Goal: Task Accomplishment & Management: Manage account settings

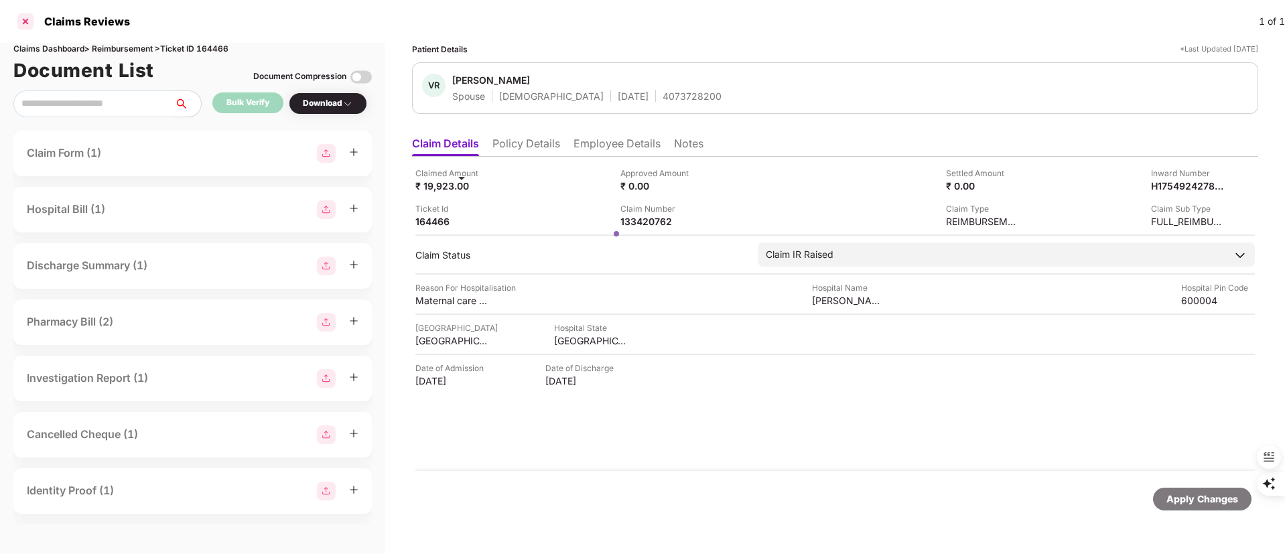
click at [29, 17] on div at bounding box center [25, 21] width 21 height 21
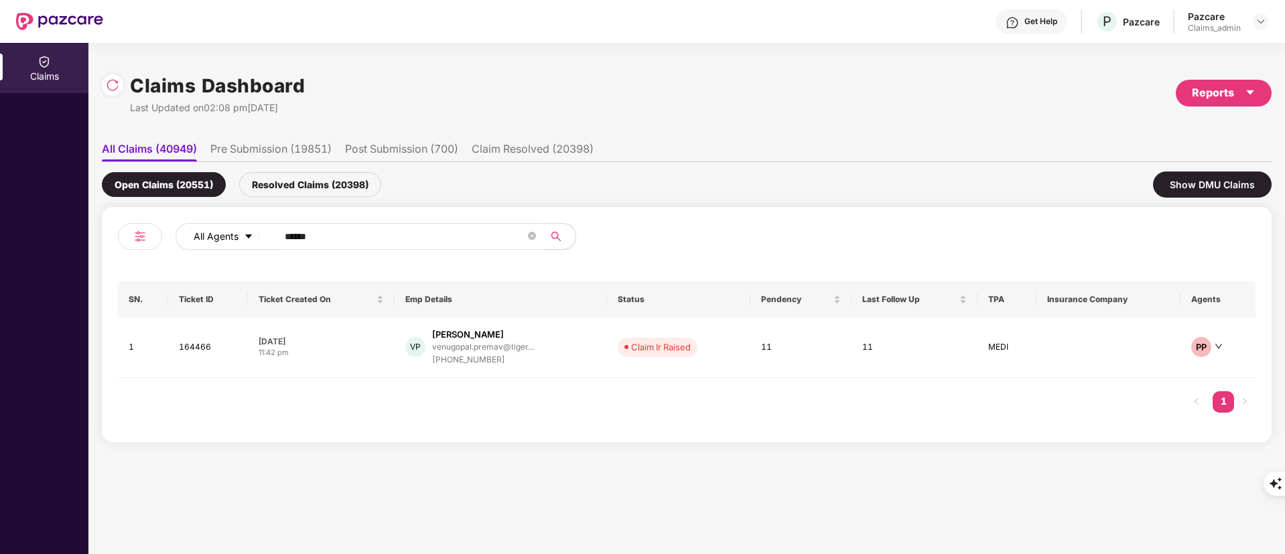
drag, startPoint x: 361, startPoint y: 232, endPoint x: 182, endPoint y: 232, distance: 178.8
click at [182, 232] on div "All Agents ******" at bounding box center [516, 236] width 683 height 27
paste input "text"
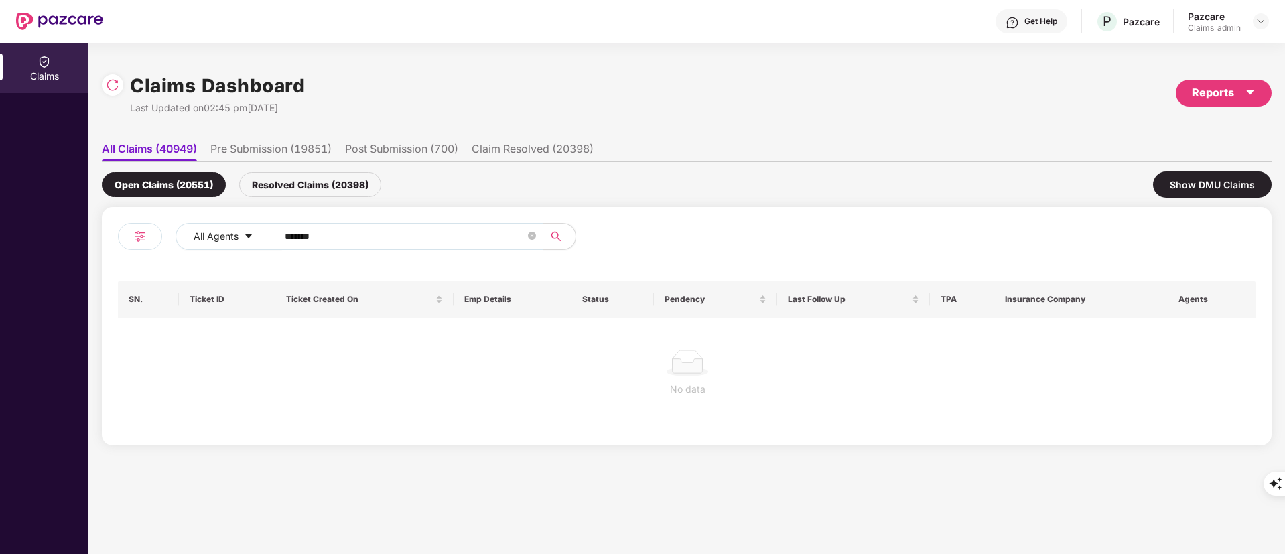
type input "******"
click at [323, 190] on div "Resolved Claims (20398)" at bounding box center [310, 184] width 142 height 25
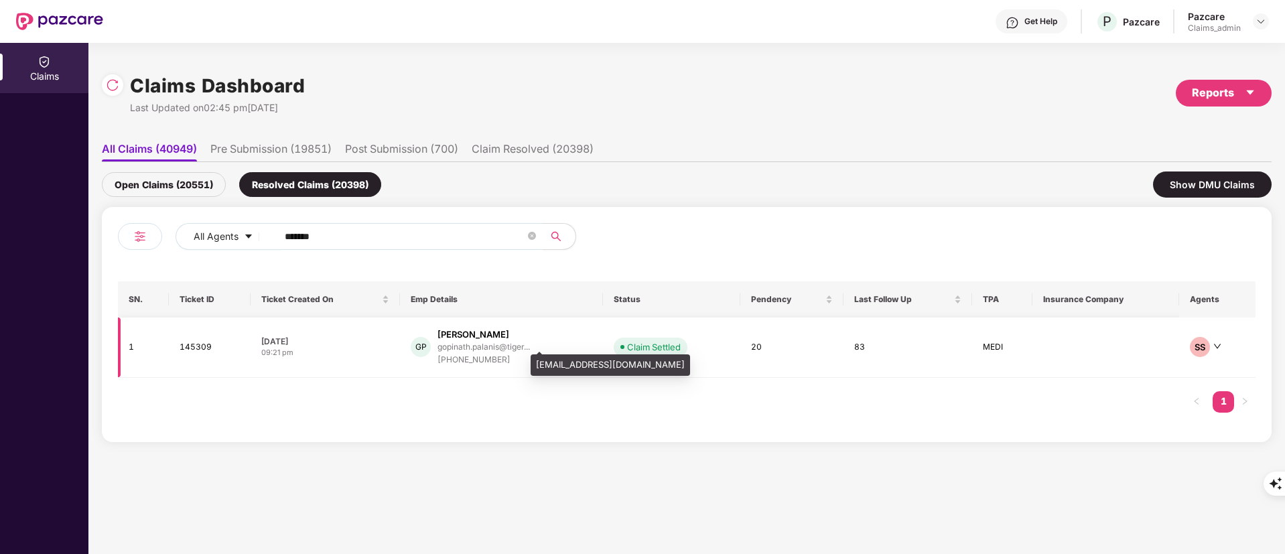
click at [531, 348] on div "GP [PERSON_NAME] gopinath.palanis@tiger... [PHONE_NUMBER]" at bounding box center [502, 347] width 182 height 38
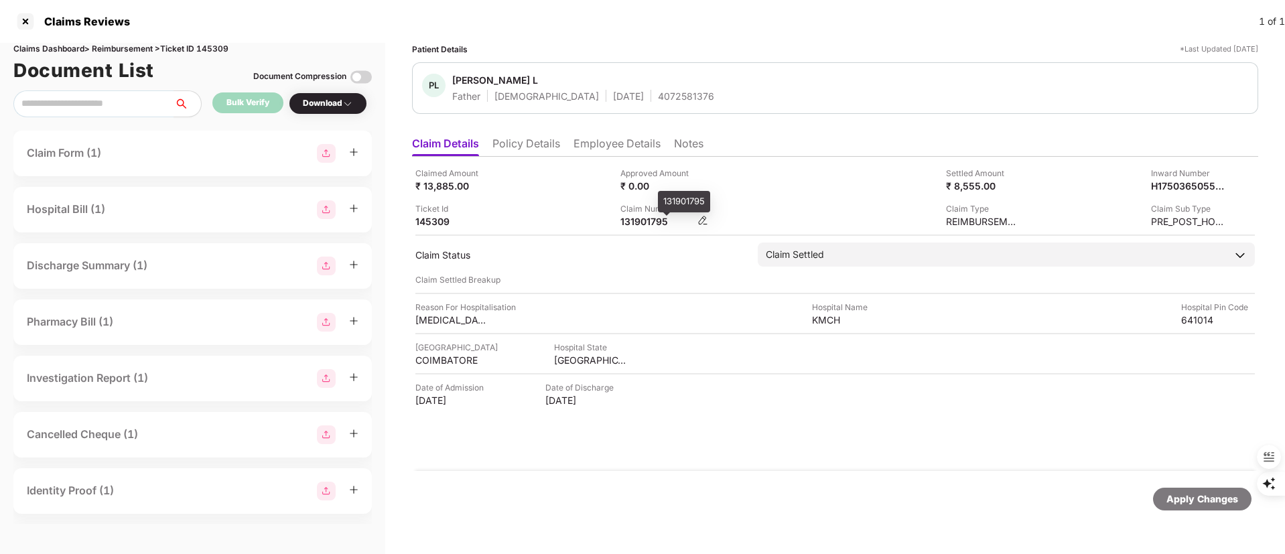
click at [630, 219] on div "131901795" at bounding box center [657, 221] width 74 height 13
copy div "131901795"
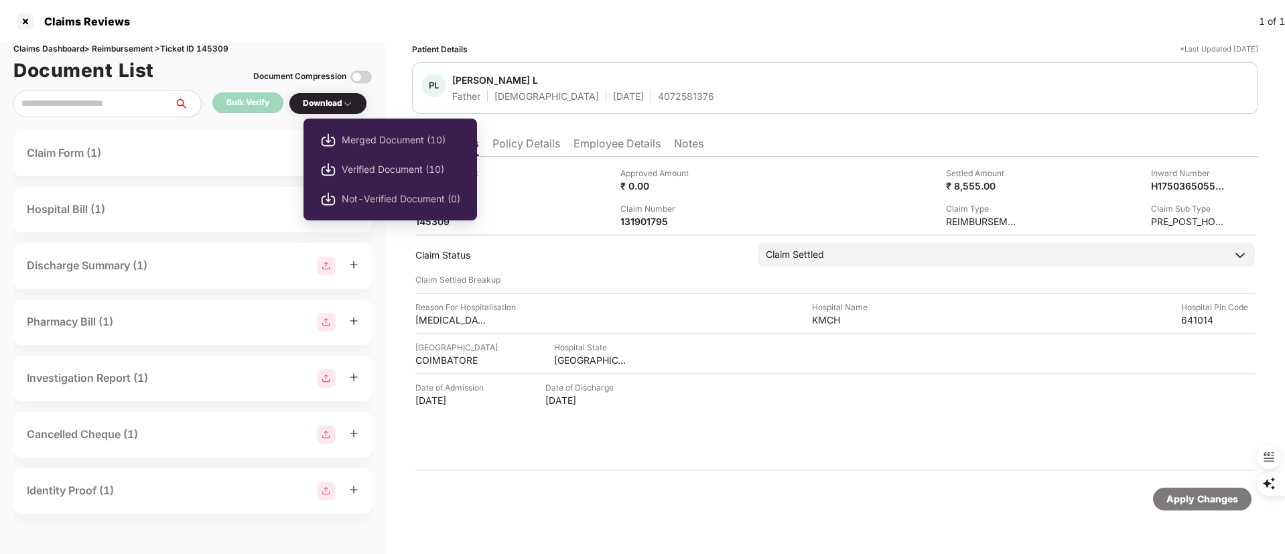
click at [320, 107] on div "Download" at bounding box center [328, 103] width 50 height 13
click at [374, 164] on span "Verified Document (10)" at bounding box center [401, 169] width 119 height 15
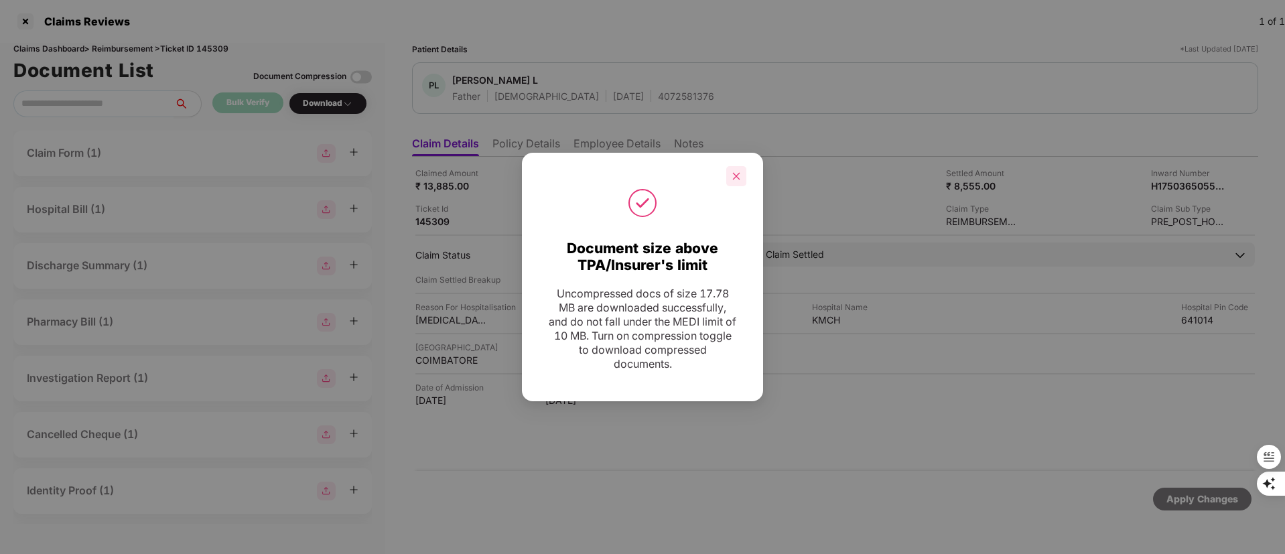
click at [744, 176] on div at bounding box center [736, 176] width 20 height 20
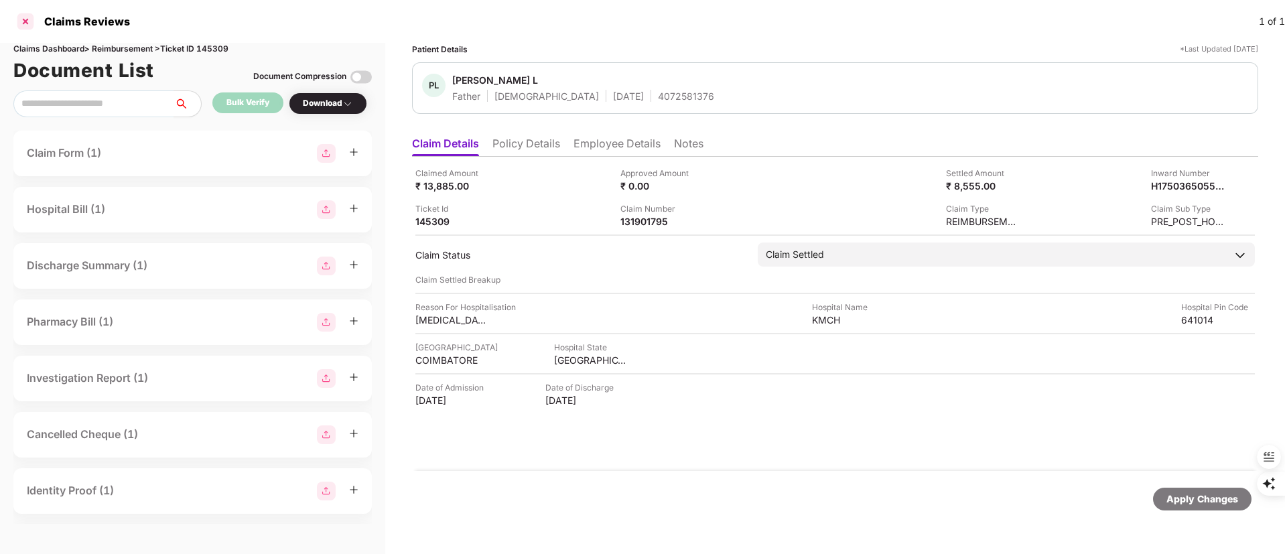
click at [29, 19] on div at bounding box center [25, 21] width 21 height 21
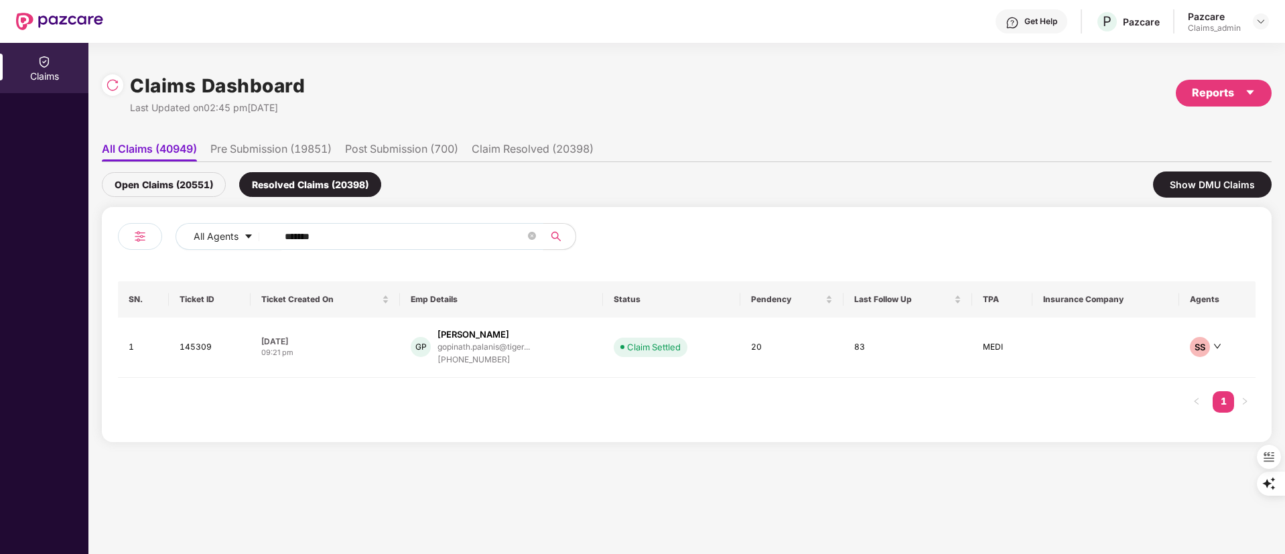
drag, startPoint x: 401, startPoint y: 233, endPoint x: 139, endPoint y: 236, distance: 261.9
click at [135, 235] on div "All Agents ******" at bounding box center [402, 242] width 569 height 38
paste input "text"
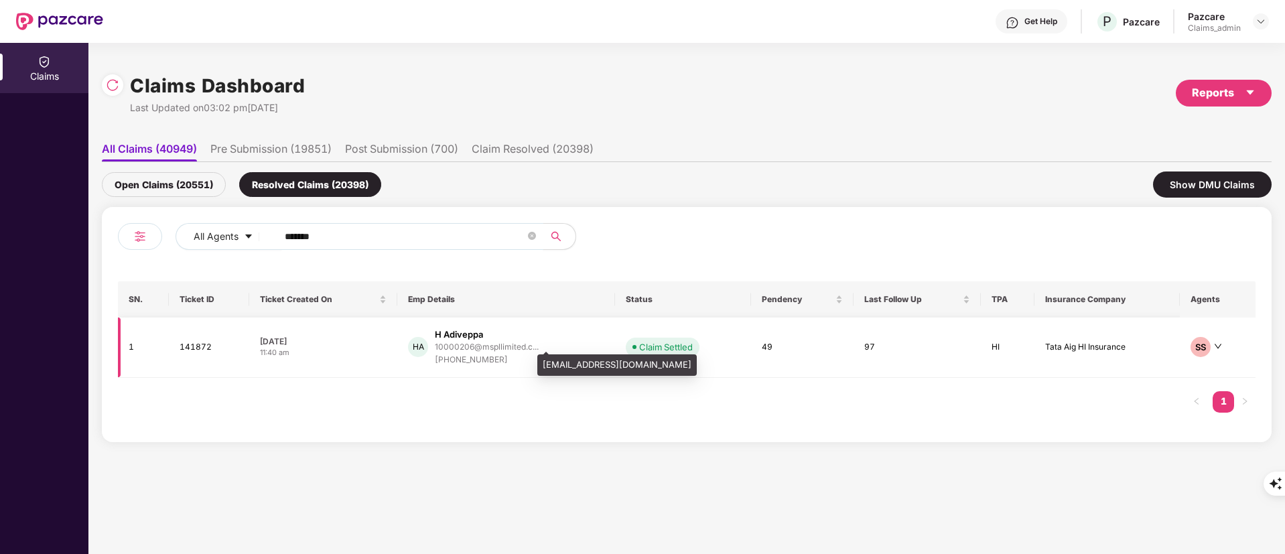
type input "******"
click at [474, 343] on div "10000206@mspllimited.c..." at bounding box center [487, 346] width 104 height 9
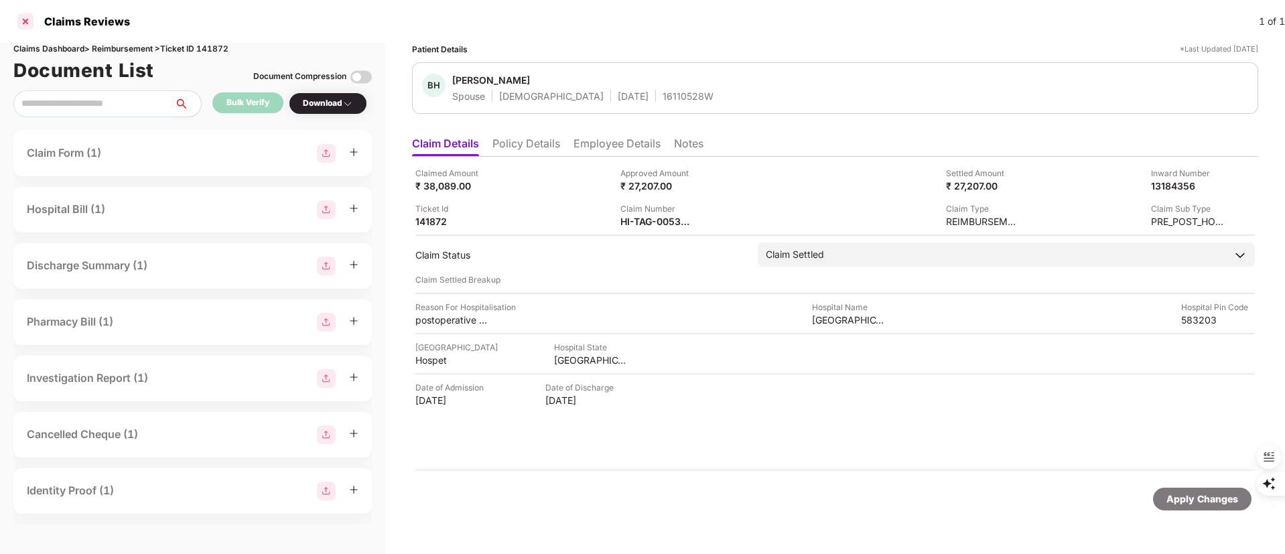
click at [19, 21] on div at bounding box center [25, 21] width 21 height 21
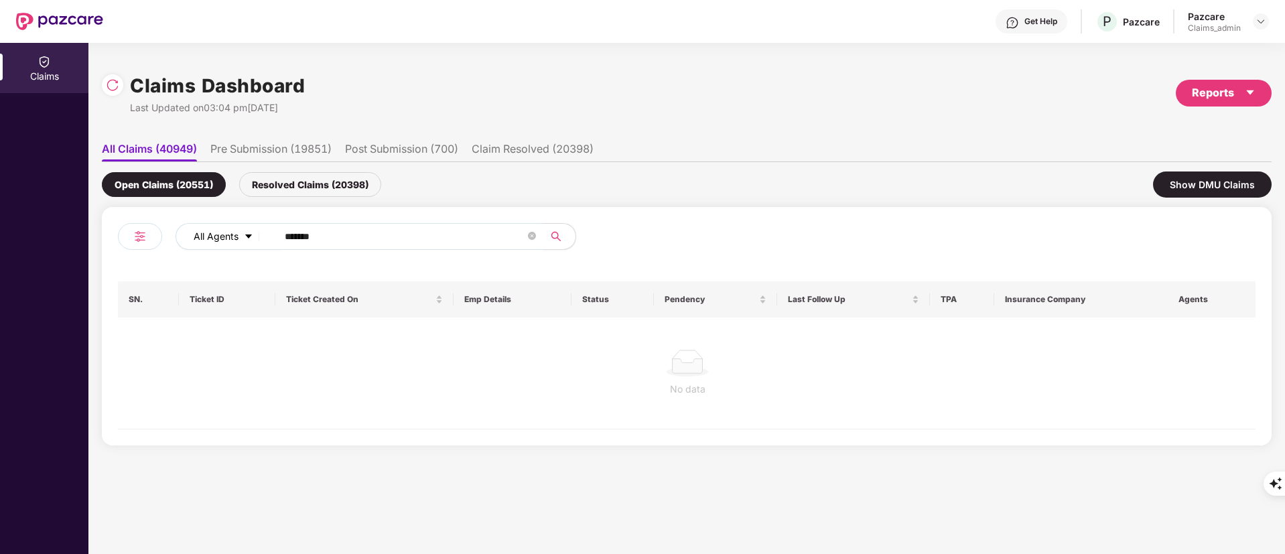
drag, startPoint x: 359, startPoint y: 225, endPoint x: 192, endPoint y: 232, distance: 167.0
click at [193, 232] on div "All Agents ******" at bounding box center [516, 236] width 683 height 27
drag, startPoint x: 347, startPoint y: 228, endPoint x: 86, endPoint y: 228, distance: 261.2
click at [86, 228] on div "Claims Claims Dashboard Last Updated on 03:04 pm, 21 Aug 2025 Reports All Claim…" at bounding box center [642, 298] width 1285 height 511
paste input "text"
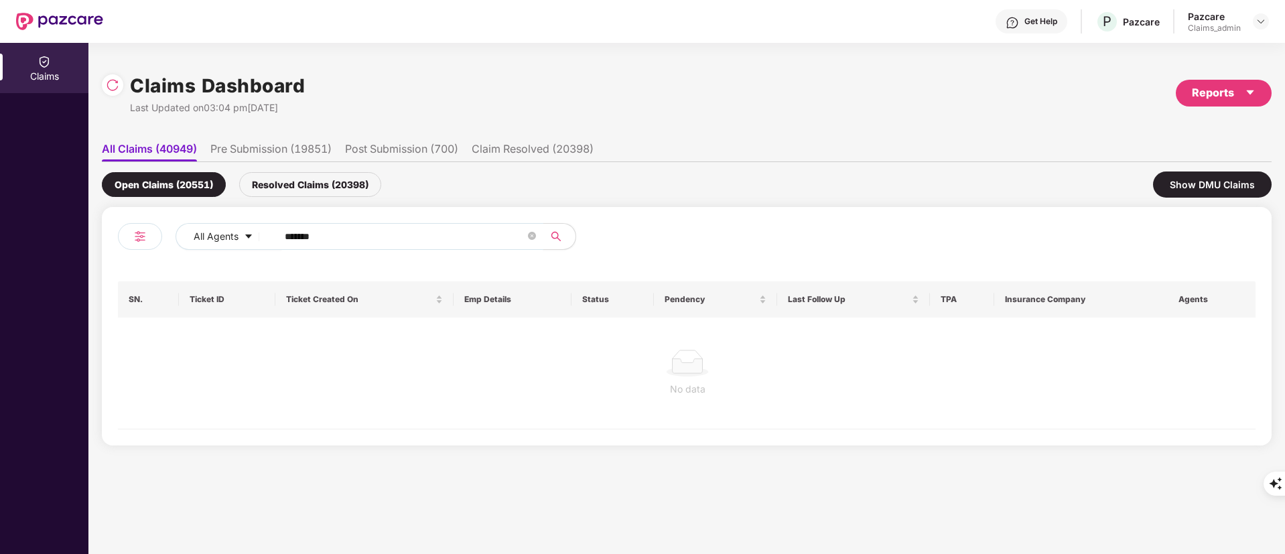
type input "******"
click at [295, 192] on div "Resolved Claims (20398)" at bounding box center [310, 184] width 142 height 25
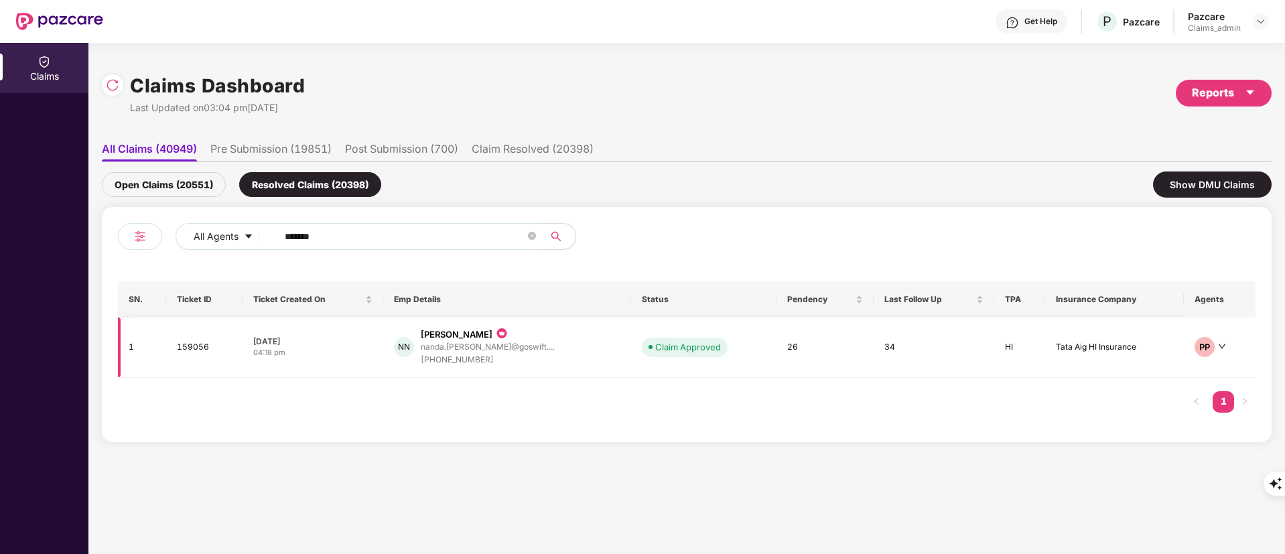
click at [485, 355] on div "+917902268108" at bounding box center [488, 360] width 134 height 13
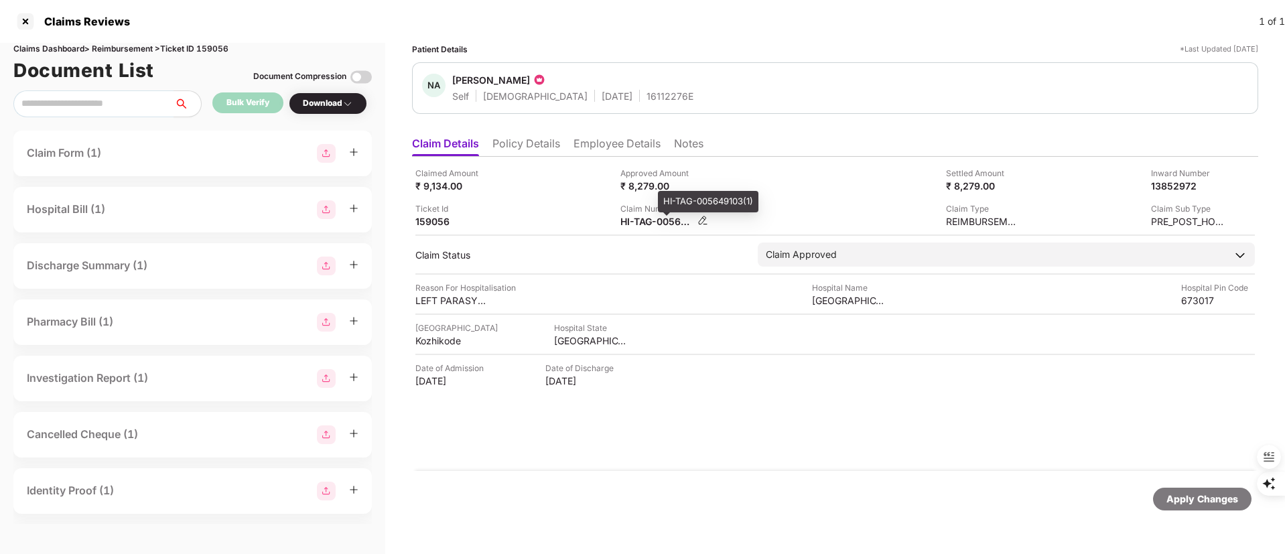
click at [627, 220] on div "HI-TAG-005649103(1)" at bounding box center [657, 221] width 74 height 13
copy div
click at [21, 25] on div at bounding box center [25, 21] width 21 height 21
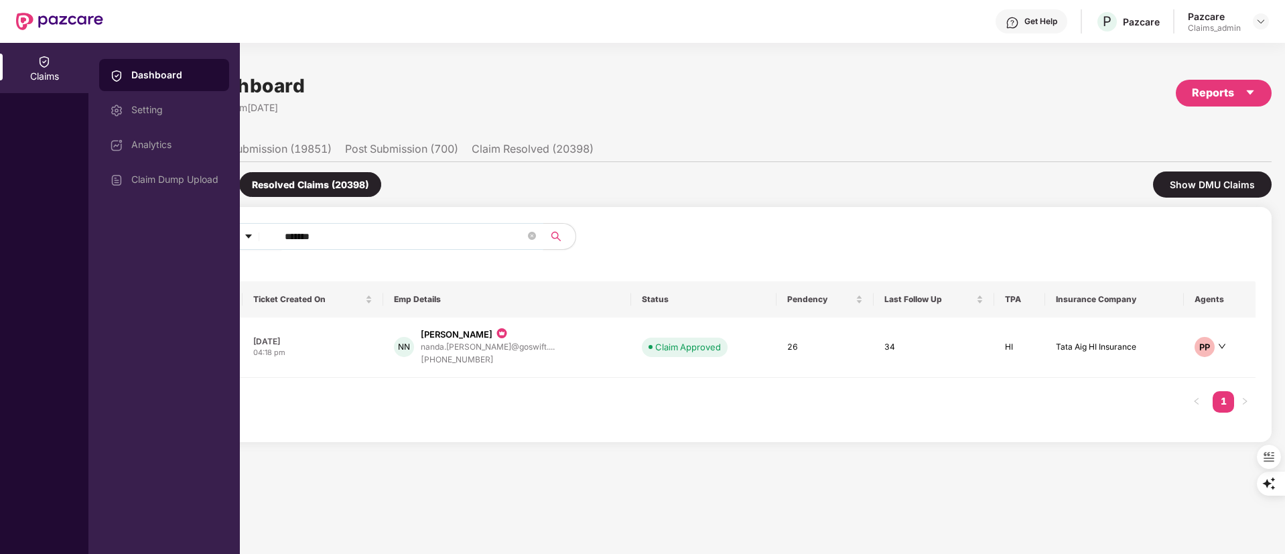
drag, startPoint x: 371, startPoint y: 241, endPoint x: 178, endPoint y: 241, distance: 192.9
click at [178, 241] on div "Claims Dashboard Setting Analytics Claim Dump Upload Claims Dashboard Last Upda…" at bounding box center [642, 298] width 1285 height 511
paste input "text"
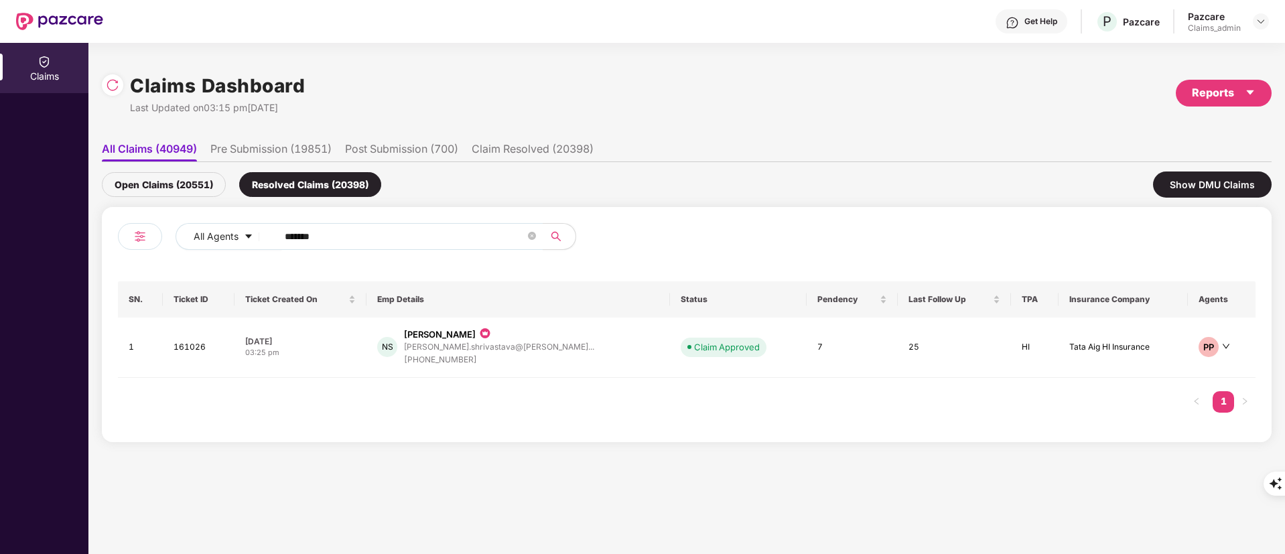
click at [46, 309] on div "Claims" at bounding box center [44, 298] width 88 height 511
drag, startPoint x: 366, startPoint y: 243, endPoint x: 198, endPoint y: 242, distance: 168.8
click at [198, 242] on div "All Agents ******" at bounding box center [516, 236] width 683 height 27
paste input "text"
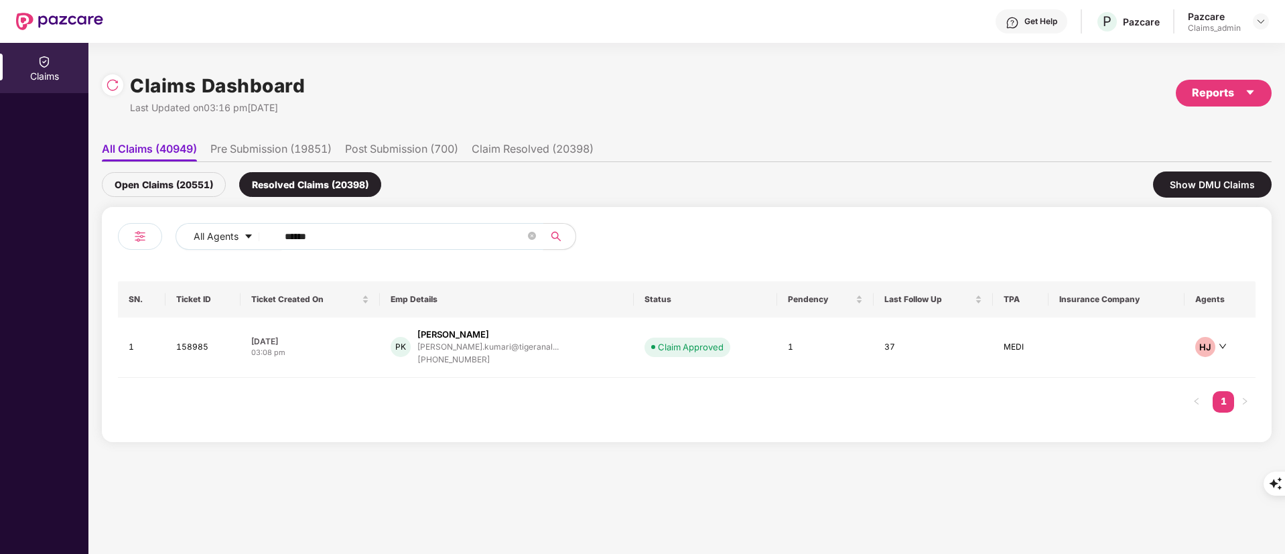
type input "******"
click at [501, 355] on div "+917337466146" at bounding box center [487, 360] width 141 height 13
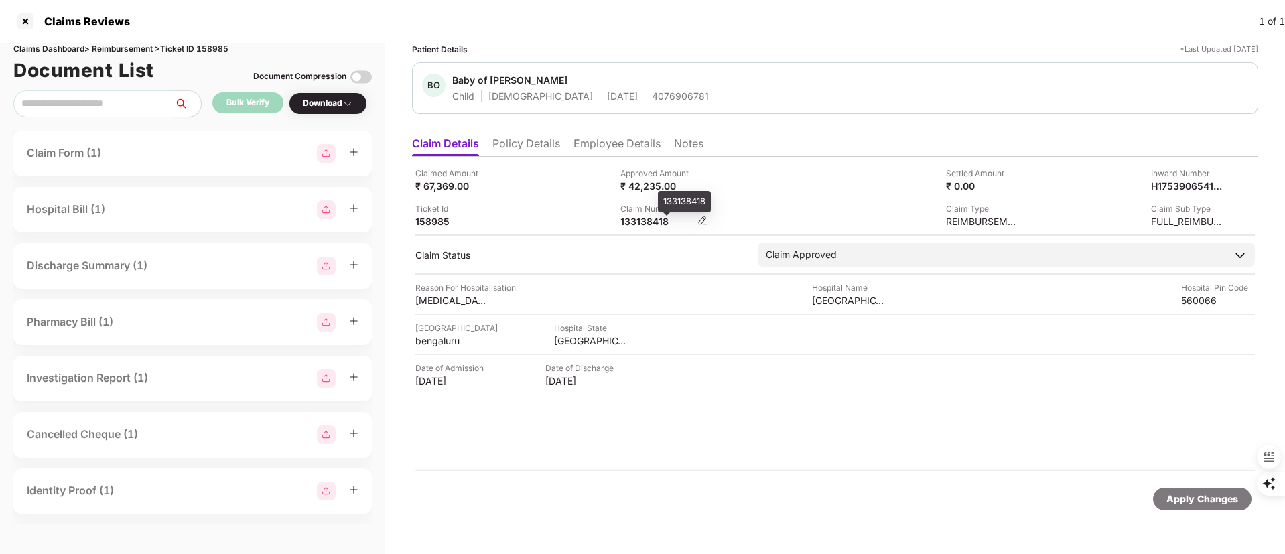
click at [654, 219] on div "133138418" at bounding box center [657, 221] width 74 height 13
copy div "133138418"
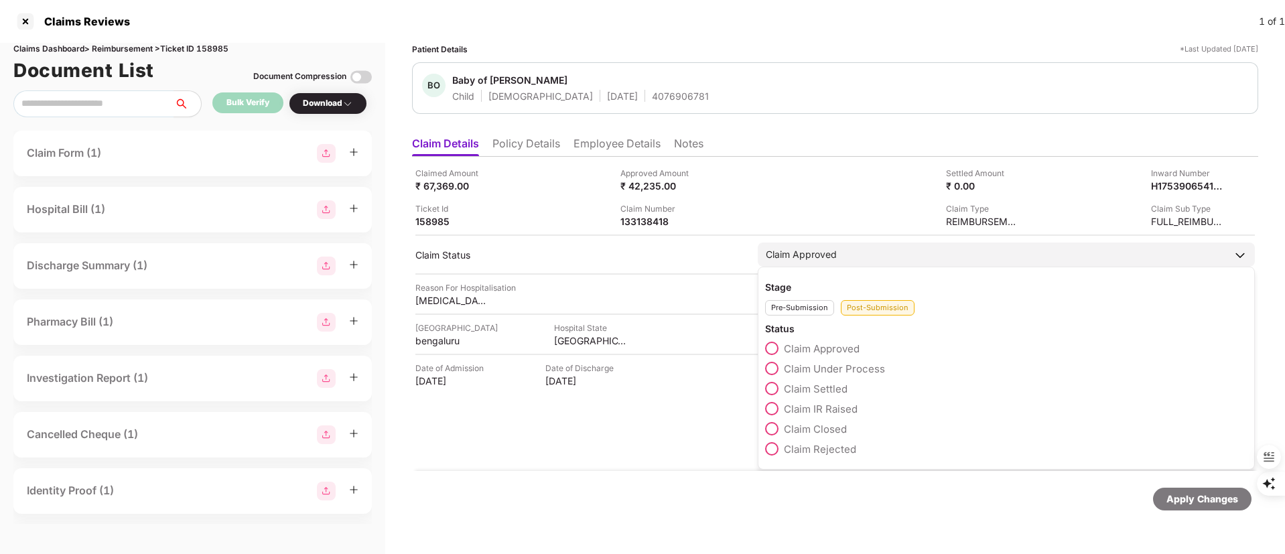
click at [823, 384] on span "Claim Settled" at bounding box center [816, 388] width 64 height 13
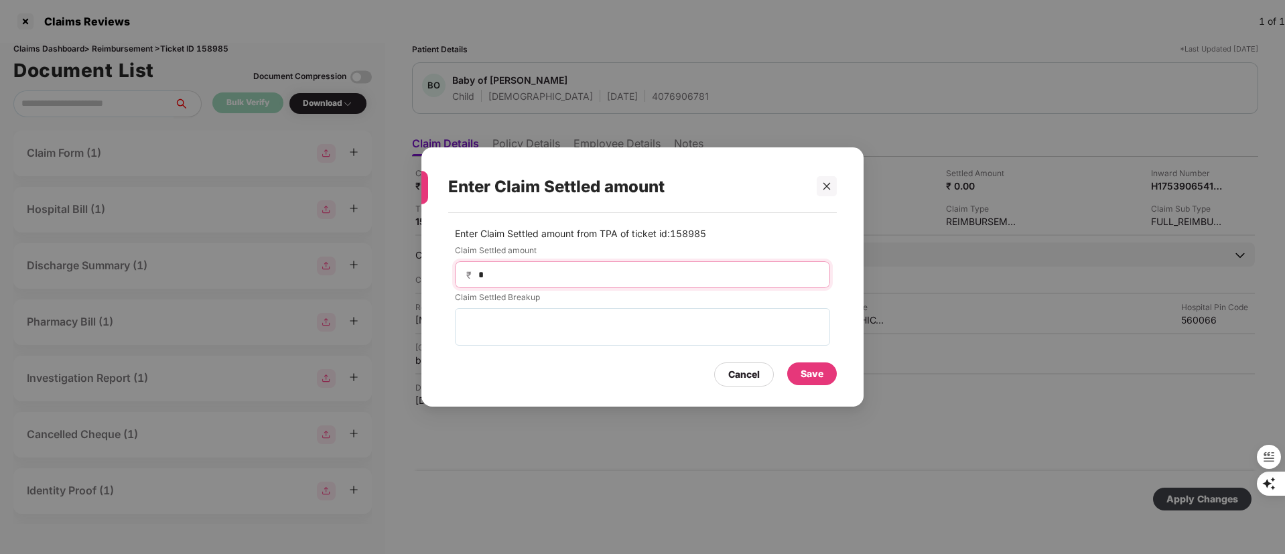
click at [516, 277] on input "*" at bounding box center [648, 275] width 342 height 14
drag, startPoint x: 510, startPoint y: 275, endPoint x: 427, endPoint y: 275, distance: 83.7
click at [427, 275] on div "Enter Claim Settled amount from TPA of ticket id: 158985 Claim Settled amount ₹…" at bounding box center [642, 303] width 442 height 180
type input "*****"
click at [822, 372] on div "Save" at bounding box center [811, 373] width 23 height 15
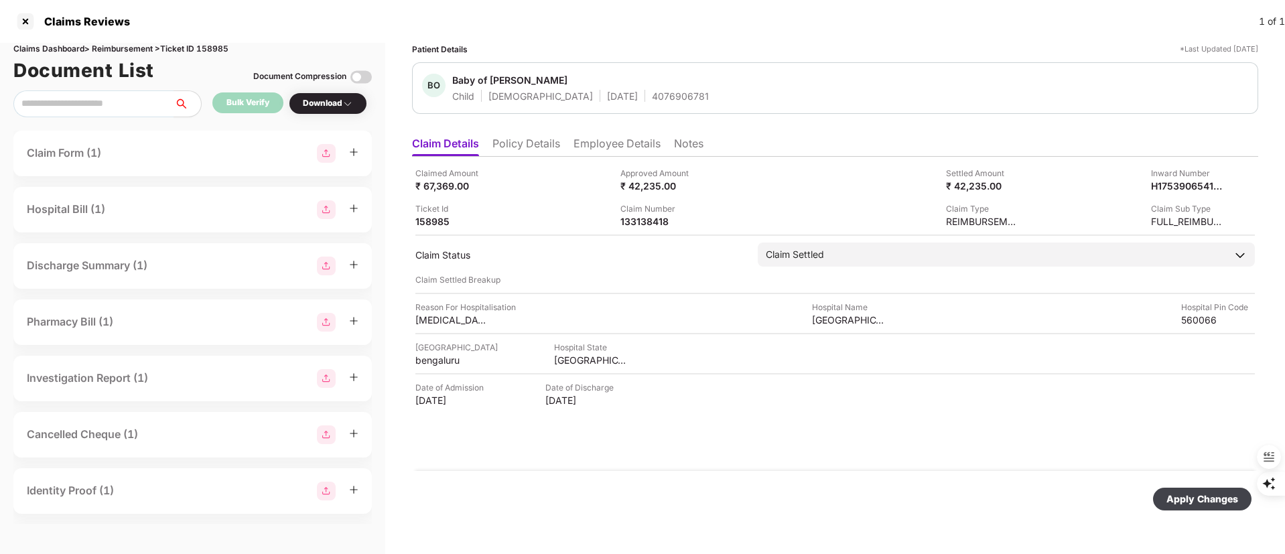
click at [1182, 500] on div "Apply Changes" at bounding box center [1202, 499] width 72 height 15
click at [640, 226] on div "133138418" at bounding box center [657, 221] width 74 height 13
copy div "133138418"
click at [19, 22] on div at bounding box center [25, 21] width 21 height 21
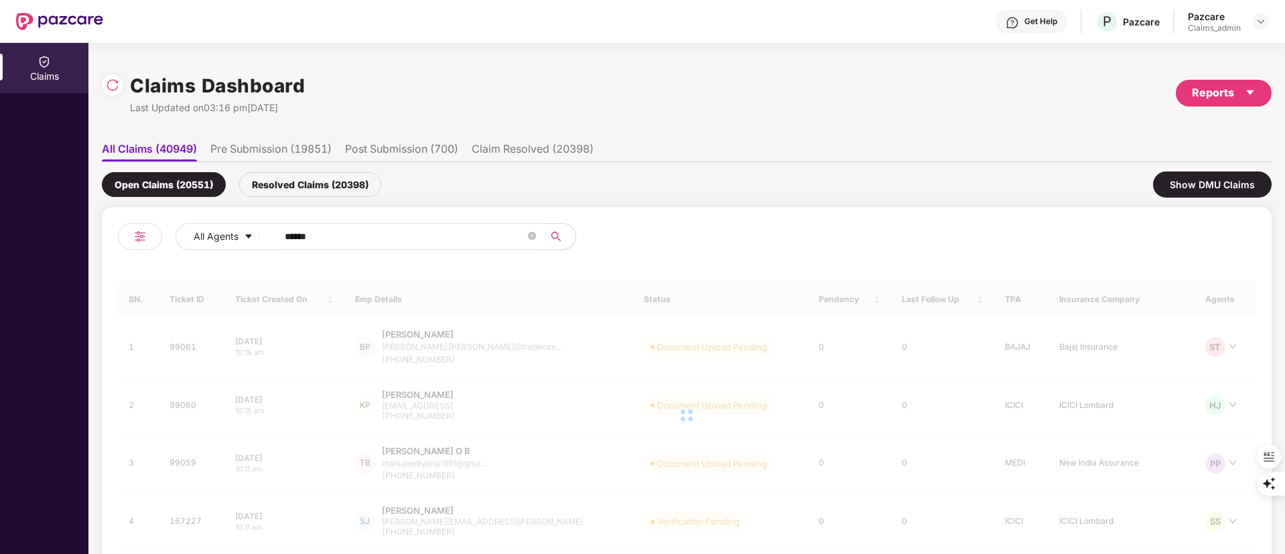
drag, startPoint x: 364, startPoint y: 232, endPoint x: 64, endPoint y: 232, distance: 299.4
click at [23, 232] on div "Claims Claims Dashboard Last Updated on 03:16 pm, 21 Aug 2025 Reports All Claim…" at bounding box center [642, 298] width 1285 height 511
paste input "text"
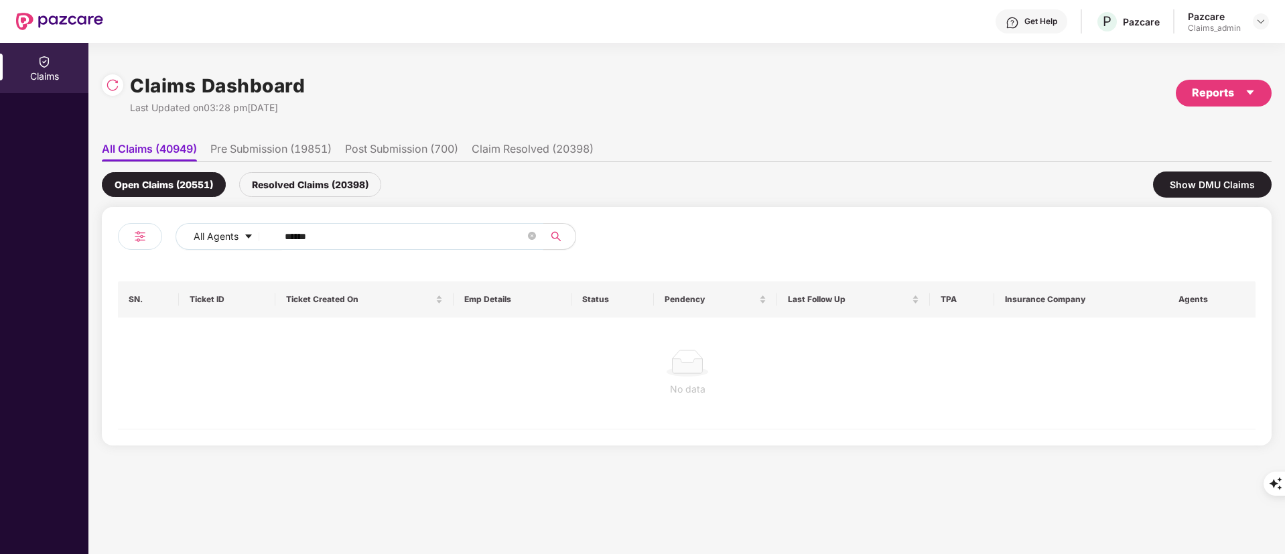
type input "******"
click at [312, 188] on div "Resolved Claims (20398)" at bounding box center [310, 184] width 142 height 25
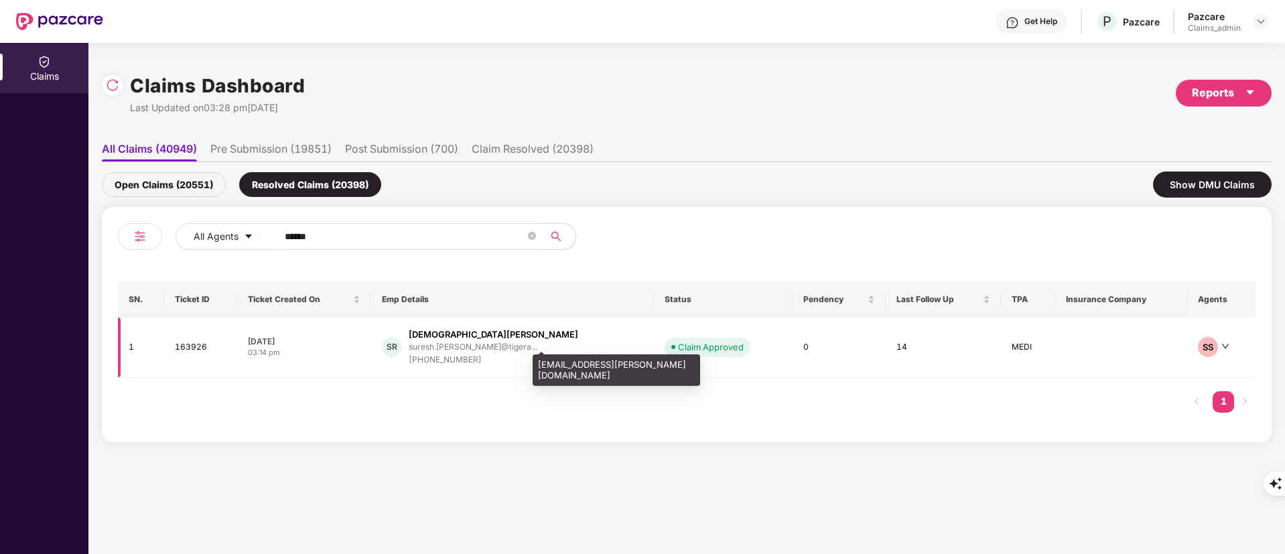
click at [487, 350] on div "suresh.ramasamy@tigera..." at bounding box center [473, 346] width 129 height 9
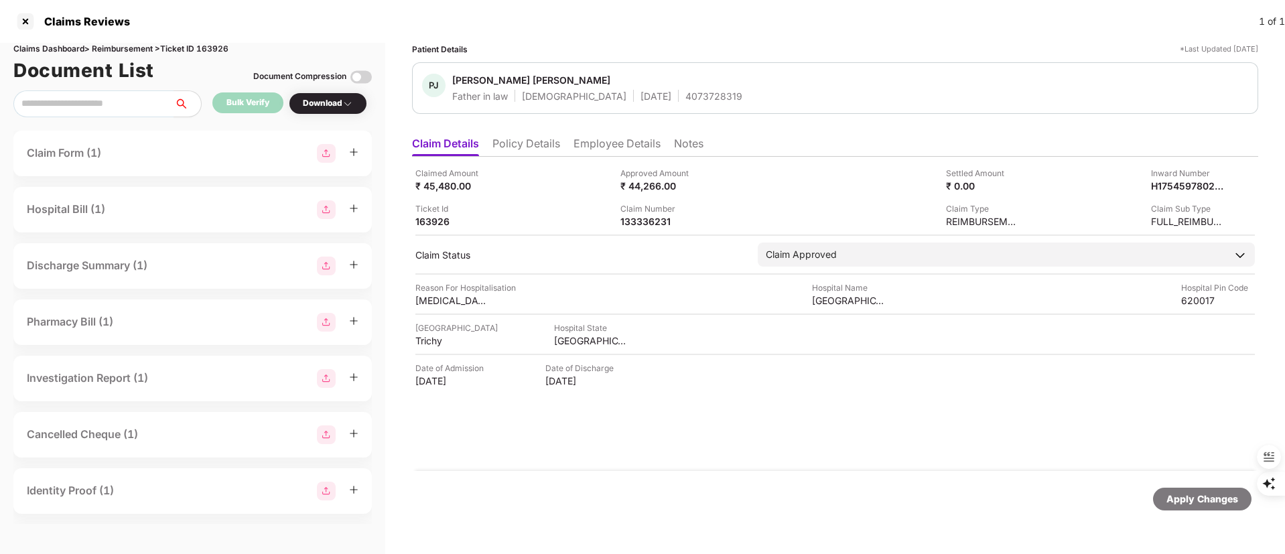
click at [652, 228] on div "Claimed Amount ₹ 45,480.00 Approved Amount ₹ 44,266.00 Settled Amount ₹ 0.00 In…" at bounding box center [835, 314] width 846 height 314
click at [639, 219] on div "133336231" at bounding box center [657, 221] width 74 height 13
copy div "133336231"
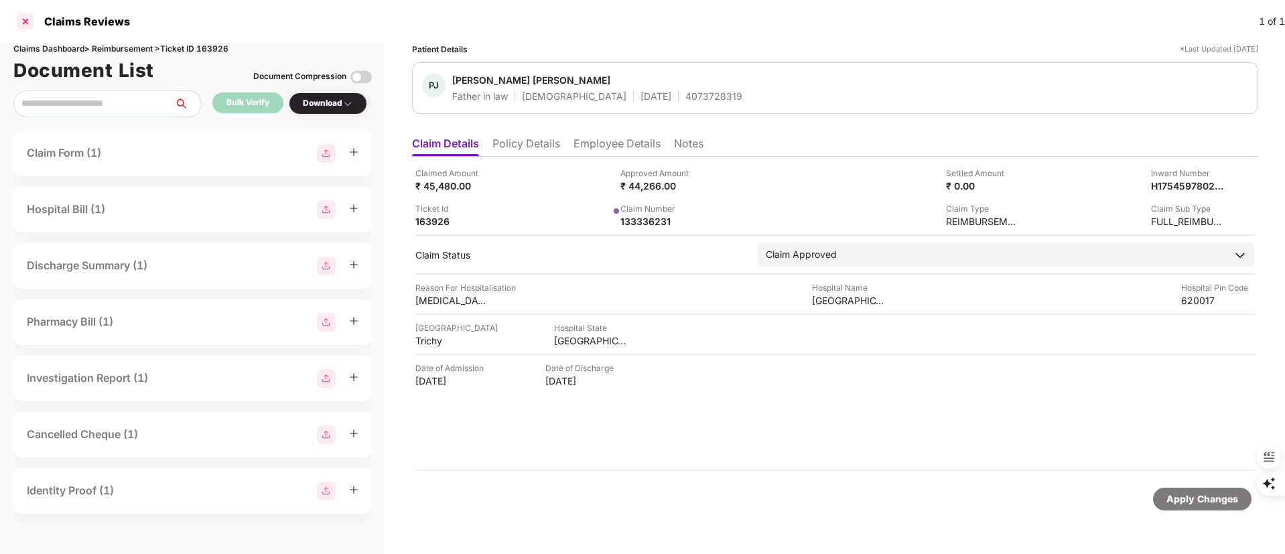
click at [27, 21] on div at bounding box center [25, 21] width 21 height 21
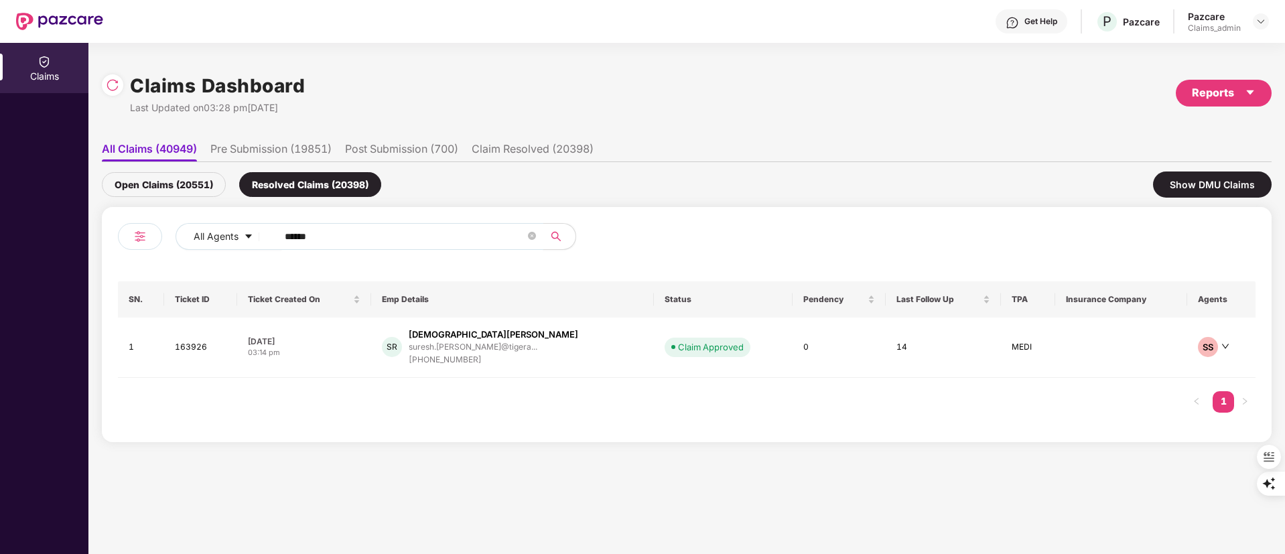
drag, startPoint x: 337, startPoint y: 237, endPoint x: 299, endPoint y: 238, distance: 38.2
click at [173, 238] on div "All Agents ******" at bounding box center [402, 242] width 569 height 38
paste input "text"
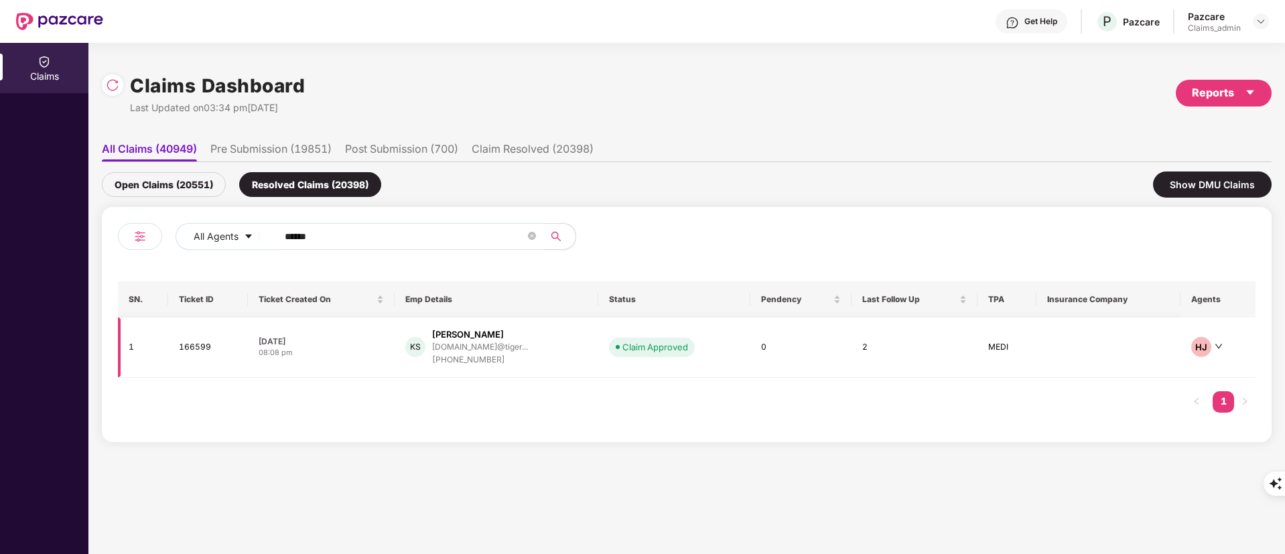
type input "******"
click at [481, 358] on div "+919620224893" at bounding box center [480, 360] width 96 height 13
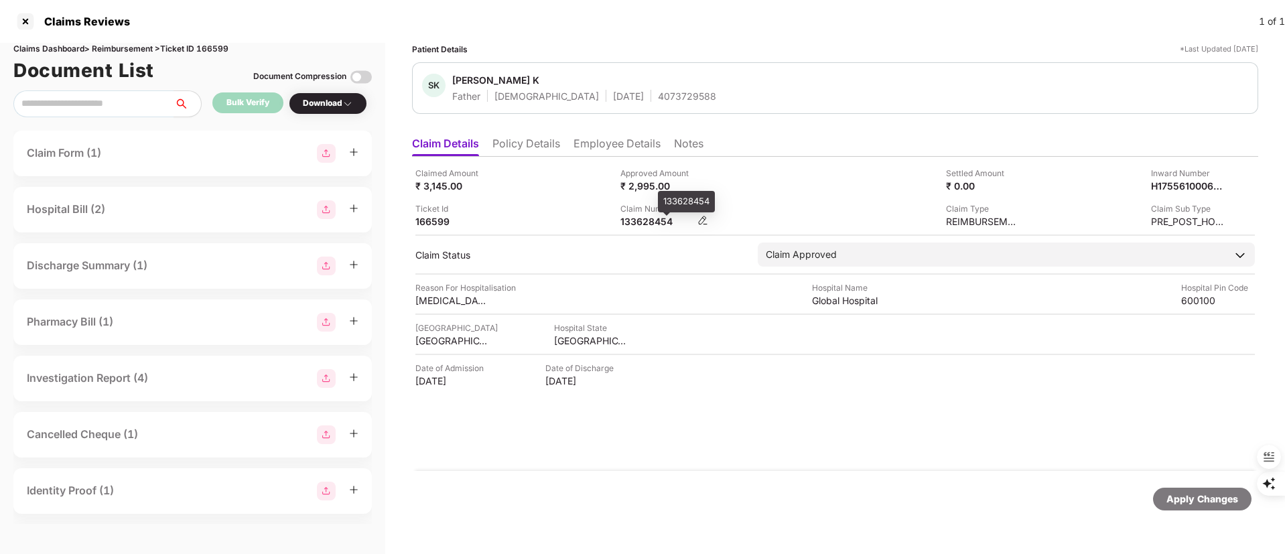
click at [660, 224] on div "133628454" at bounding box center [657, 221] width 74 height 13
copy div "133628454"
click at [16, 15] on div at bounding box center [25, 21] width 21 height 21
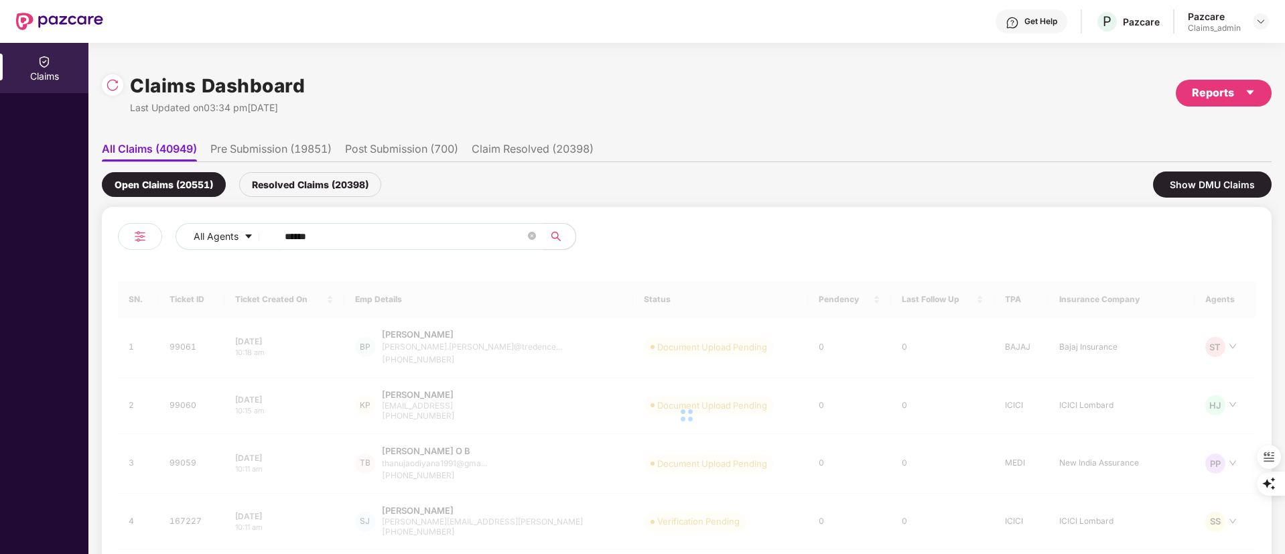
drag, startPoint x: 344, startPoint y: 234, endPoint x: 125, endPoint y: 233, distance: 219.0
click at [125, 233] on div "All Agents ******" at bounding box center [402, 242] width 569 height 38
paste input "text"
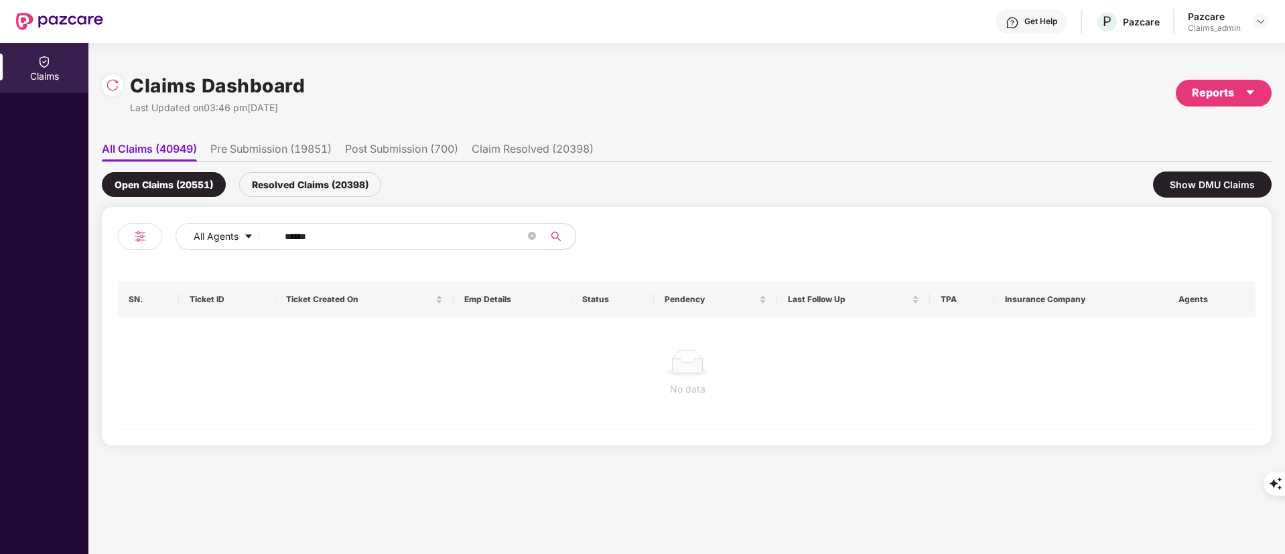
type input "******"
click at [334, 177] on div "Resolved Claims (20398)" at bounding box center [310, 184] width 142 height 25
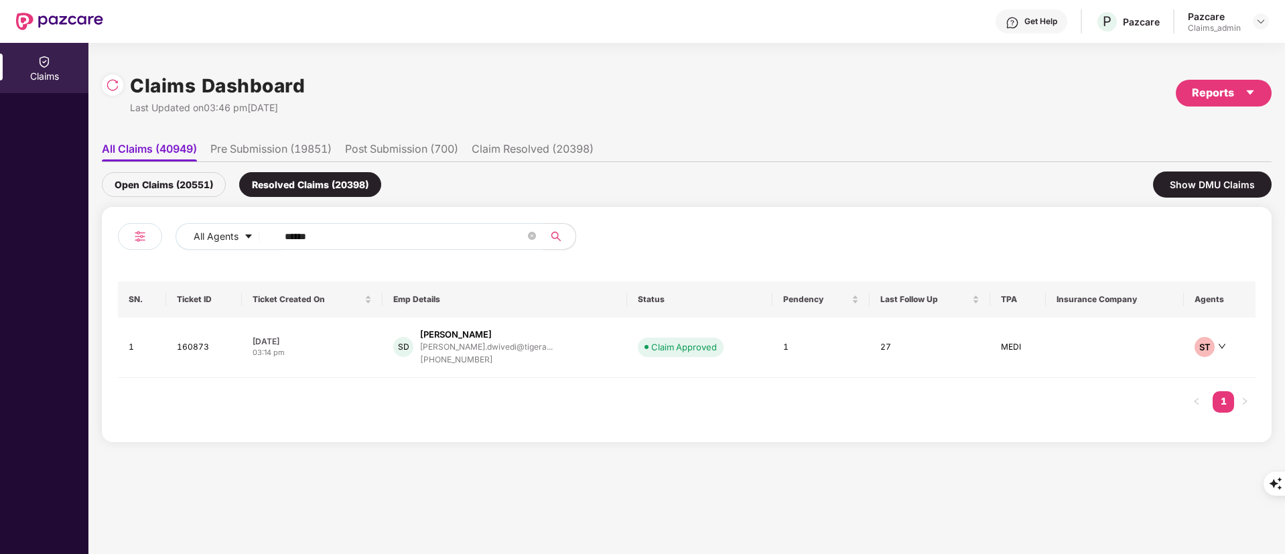
click at [529, 351] on div "shubham.dwivedi@tigera..." at bounding box center [486, 346] width 133 height 9
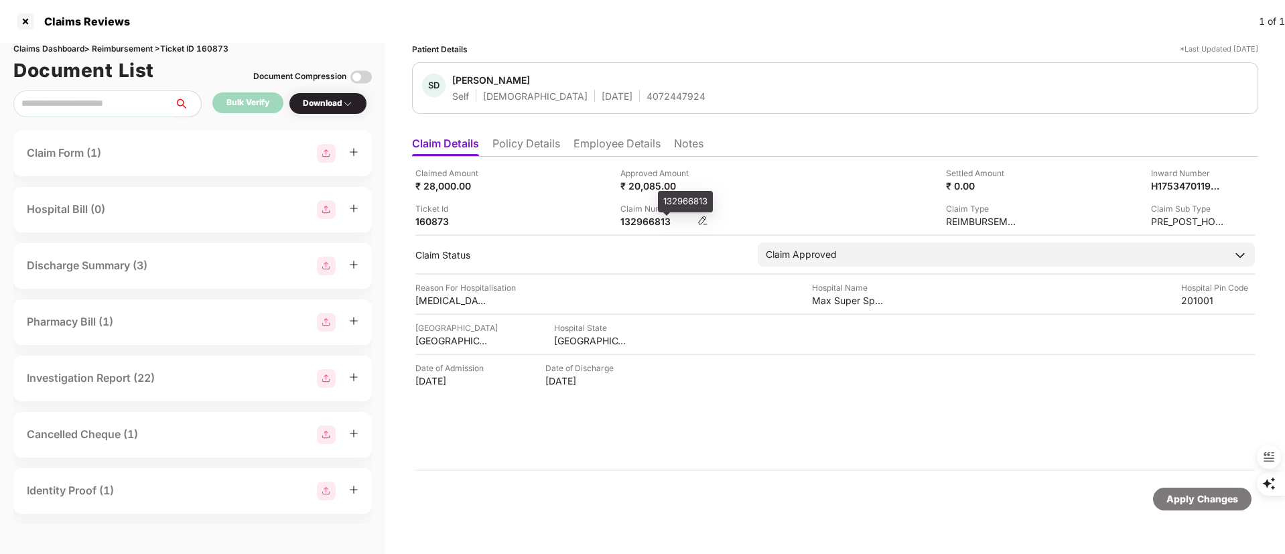
click at [632, 217] on div "132966813" at bounding box center [657, 221] width 74 height 13
copy div "132966813"
click at [25, 24] on div at bounding box center [25, 21] width 21 height 21
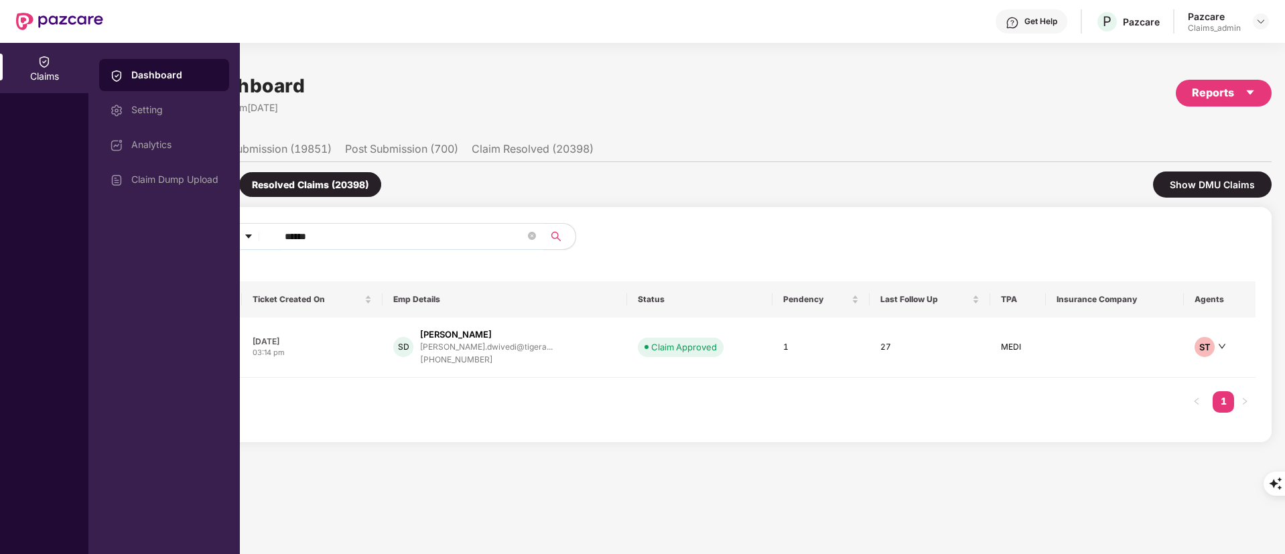
drag, startPoint x: 348, startPoint y: 240, endPoint x: 214, endPoint y: 235, distance: 133.4
click at [214, 235] on div "Claims Dashboard Setting Analytics Claim Dump Upload Claims Dashboard Last Upda…" at bounding box center [642, 298] width 1285 height 511
paste input "text"
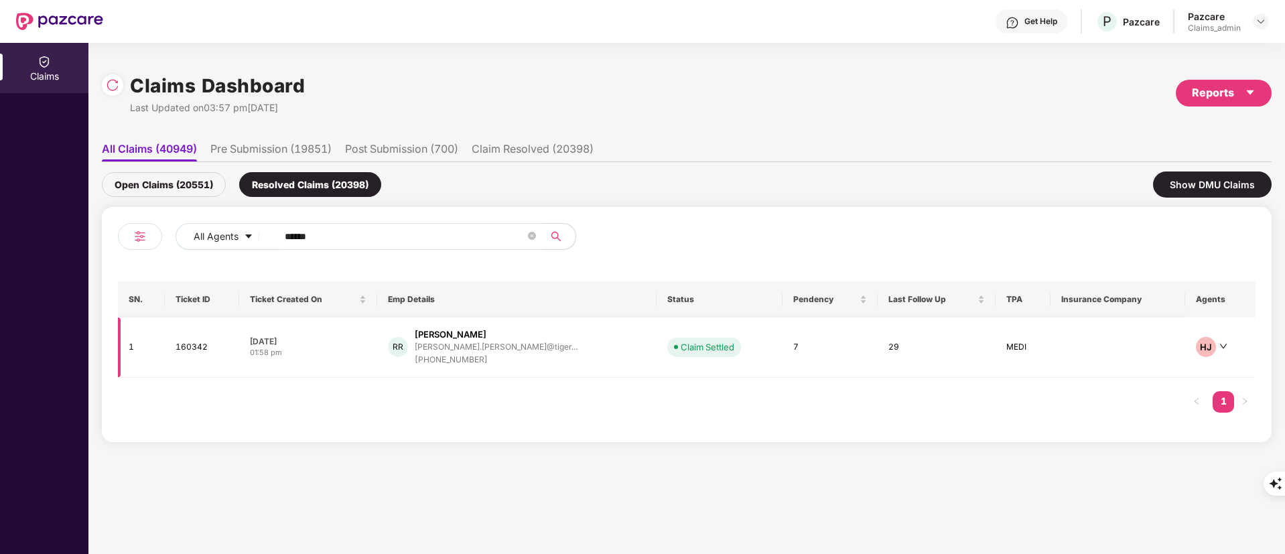
type input "******"
click at [513, 361] on div "+919886735577" at bounding box center [496, 360] width 163 height 13
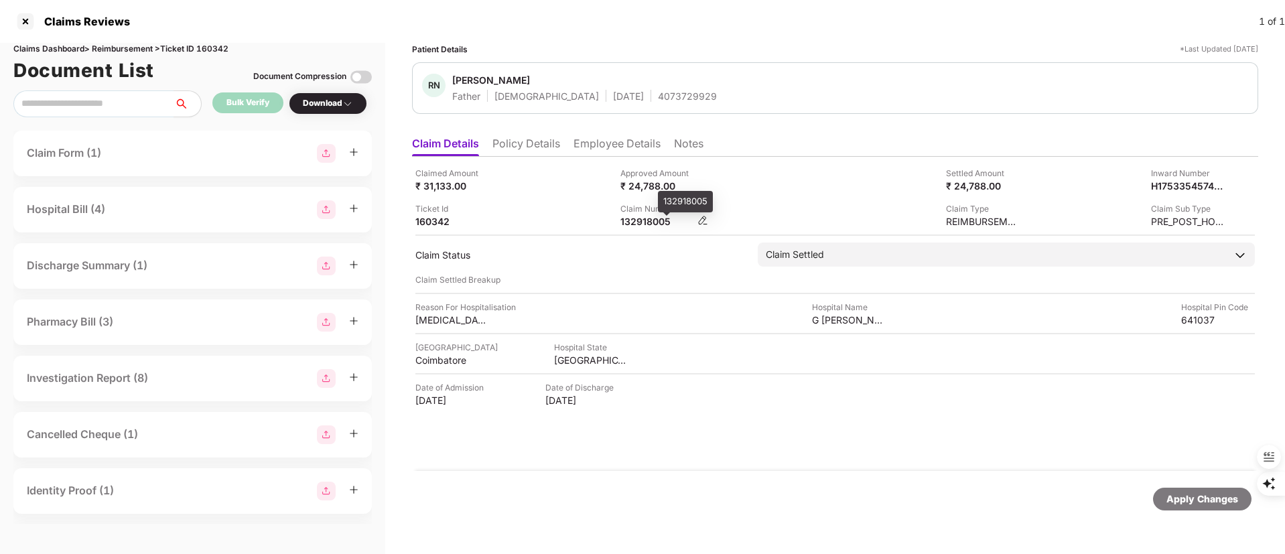
click at [640, 221] on div "132918005" at bounding box center [657, 221] width 74 height 13
copy div "132918005"
click at [1170, 494] on div "Apply Changes" at bounding box center [1202, 499] width 72 height 15
click at [636, 218] on div "132918005" at bounding box center [657, 221] width 74 height 13
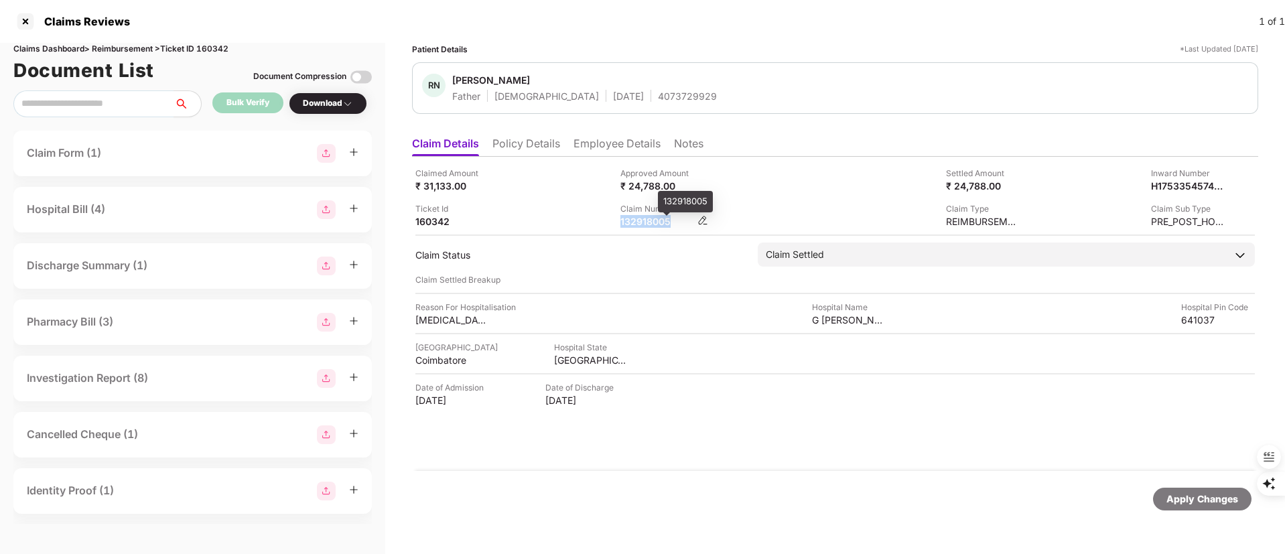
click at [636, 218] on div "132918005" at bounding box center [657, 221] width 74 height 13
copy div "132918005"
click at [29, 23] on div at bounding box center [25, 21] width 21 height 21
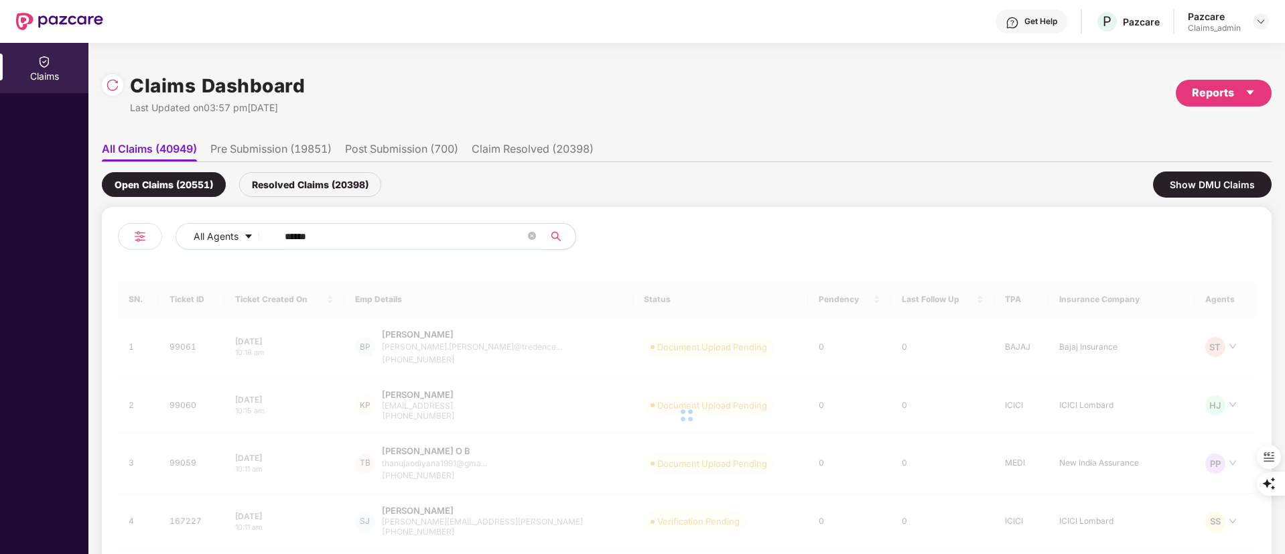
drag, startPoint x: 417, startPoint y: 234, endPoint x: 320, endPoint y: 238, distance: 97.9
click at [145, 234] on div "All Agents ******" at bounding box center [402, 242] width 569 height 38
paste input "text"
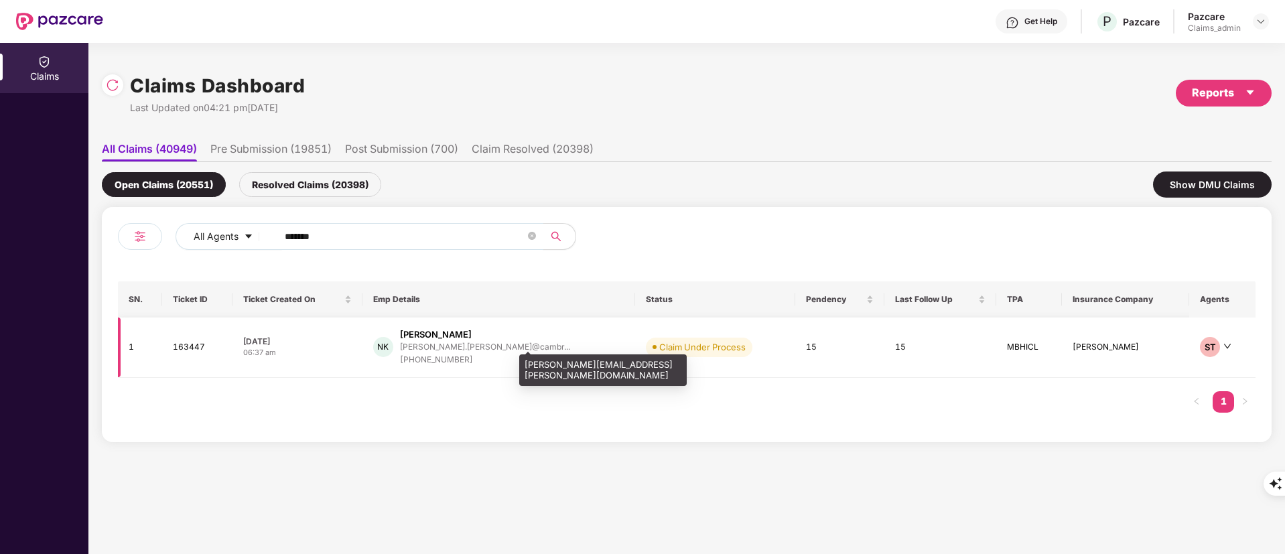
type input "******"
click at [493, 348] on div "navita.khetarpal@cambr..." at bounding box center [485, 346] width 170 height 9
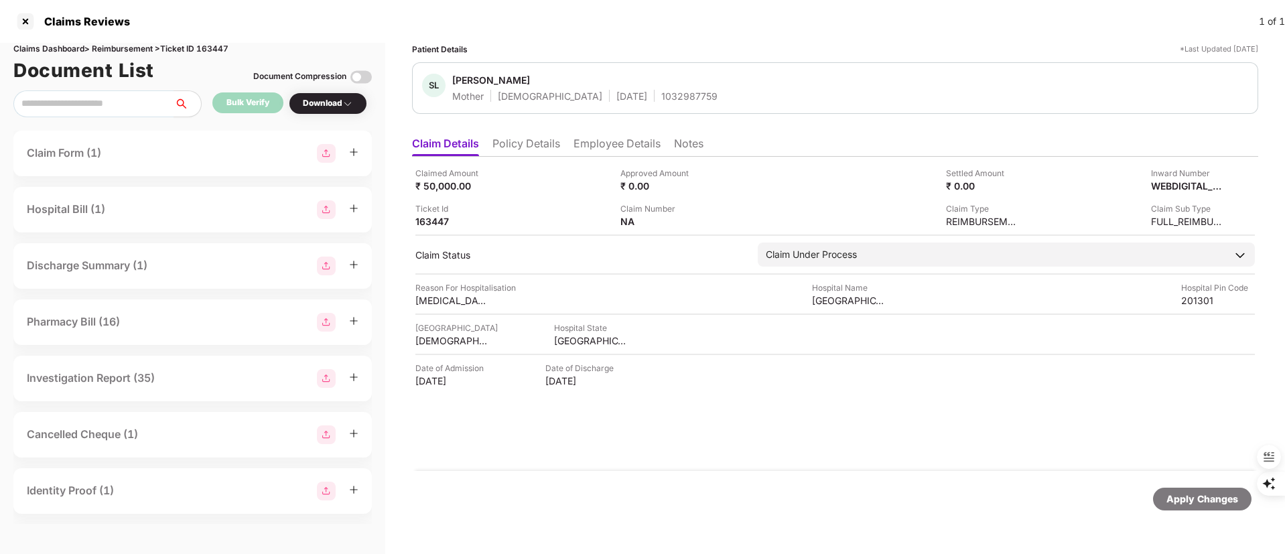
click at [661, 92] on div "1032987759" at bounding box center [689, 96] width 56 height 13
click at [524, 145] on li "Policy Details" at bounding box center [526, 146] width 68 height 19
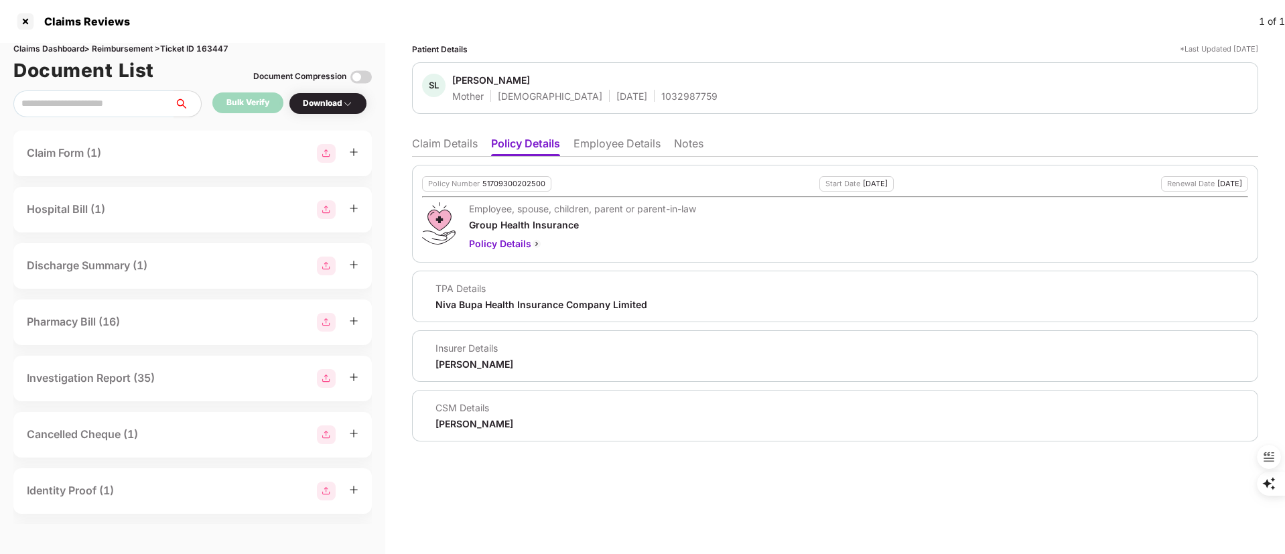
click at [511, 185] on div "51709300202500" at bounding box center [513, 184] width 63 height 9
click at [512, 184] on div "51709300202500" at bounding box center [513, 184] width 63 height 9
copy div "51709300202500"
click at [648, 103] on div "SL Sneh Lata Mother Female 03 Aug 1954 1032987759" at bounding box center [835, 88] width 846 height 52
click at [661, 100] on div "1032987759" at bounding box center [689, 96] width 56 height 13
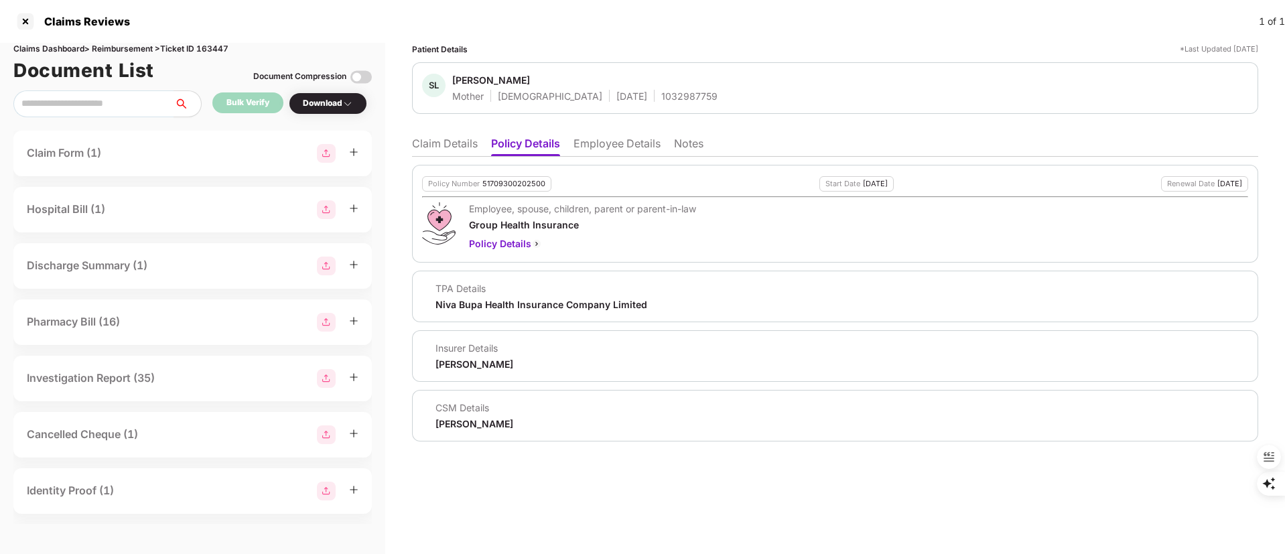
click at [661, 100] on div "1032987759" at bounding box center [689, 96] width 56 height 13
click at [606, 145] on li "Employee Details" at bounding box center [616, 146] width 87 height 19
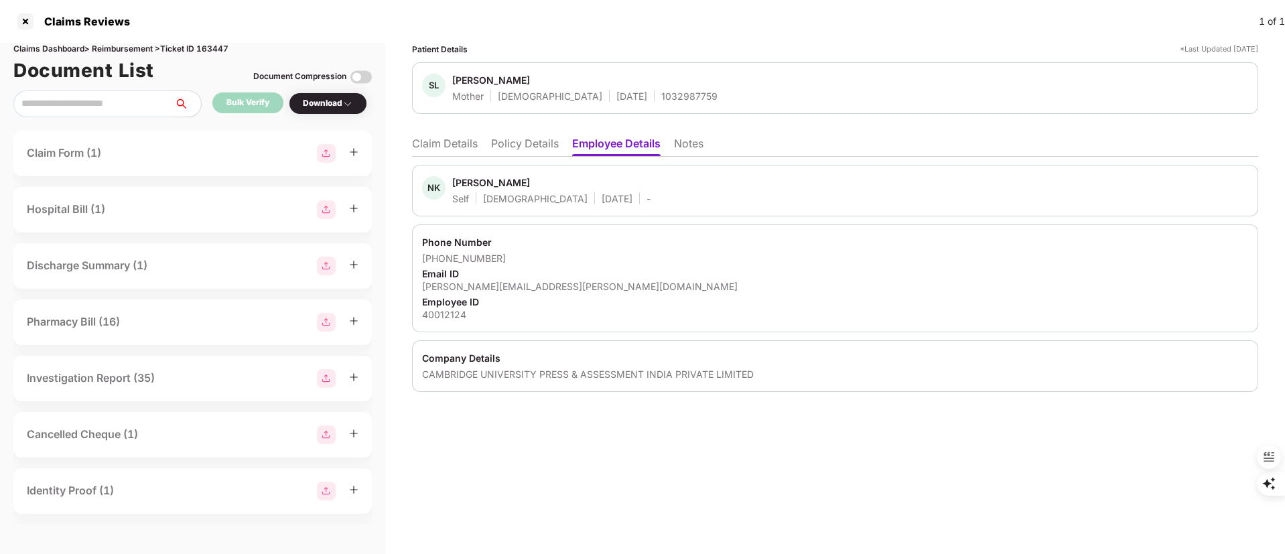
click at [518, 131] on ul "Claim Details Policy Details Employee Details Notes" at bounding box center [835, 143] width 846 height 27
click at [525, 141] on li "Policy Details" at bounding box center [525, 146] width 68 height 19
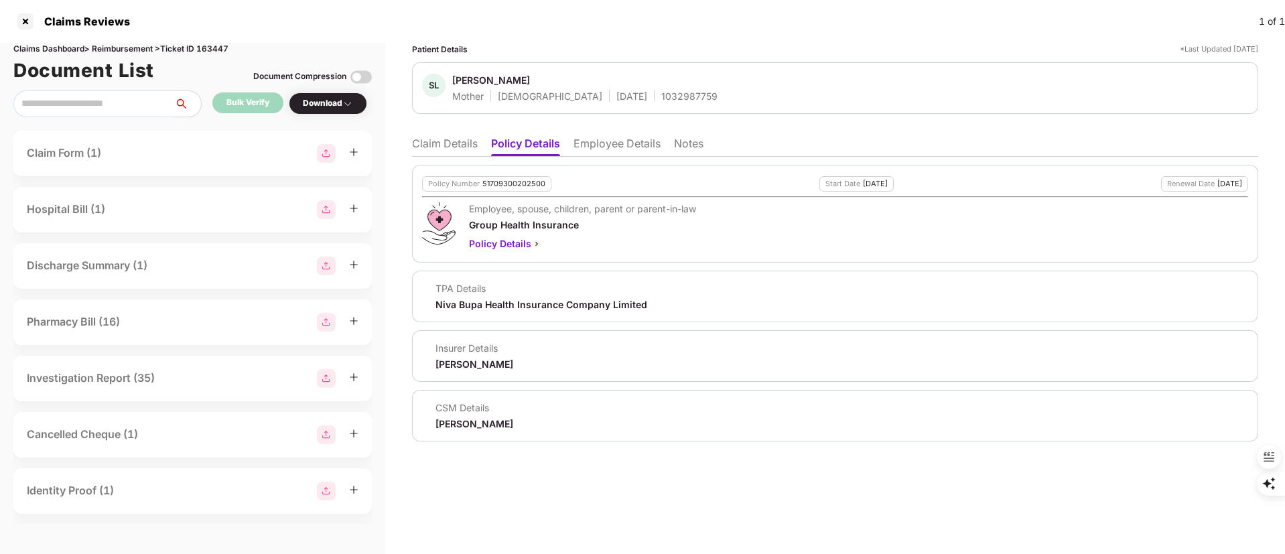
click at [511, 185] on div "51709300202500" at bounding box center [513, 184] width 63 height 9
click at [21, 21] on div at bounding box center [25, 21] width 21 height 21
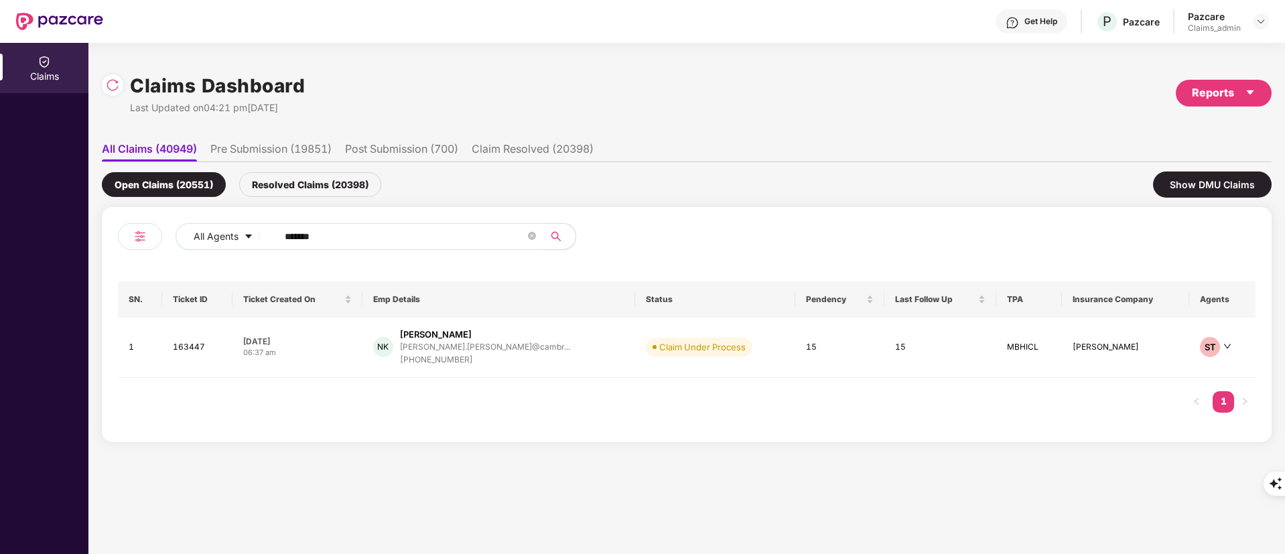
click at [321, 241] on input "******" at bounding box center [405, 236] width 240 height 20
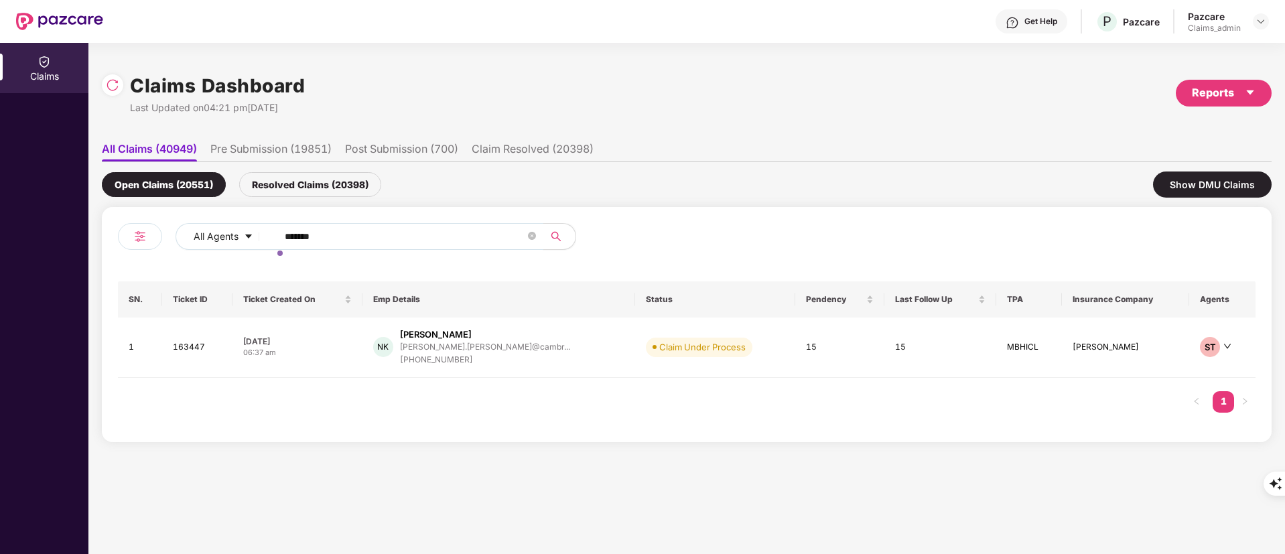
click at [321, 241] on input "******" at bounding box center [405, 236] width 240 height 20
paste input "text"
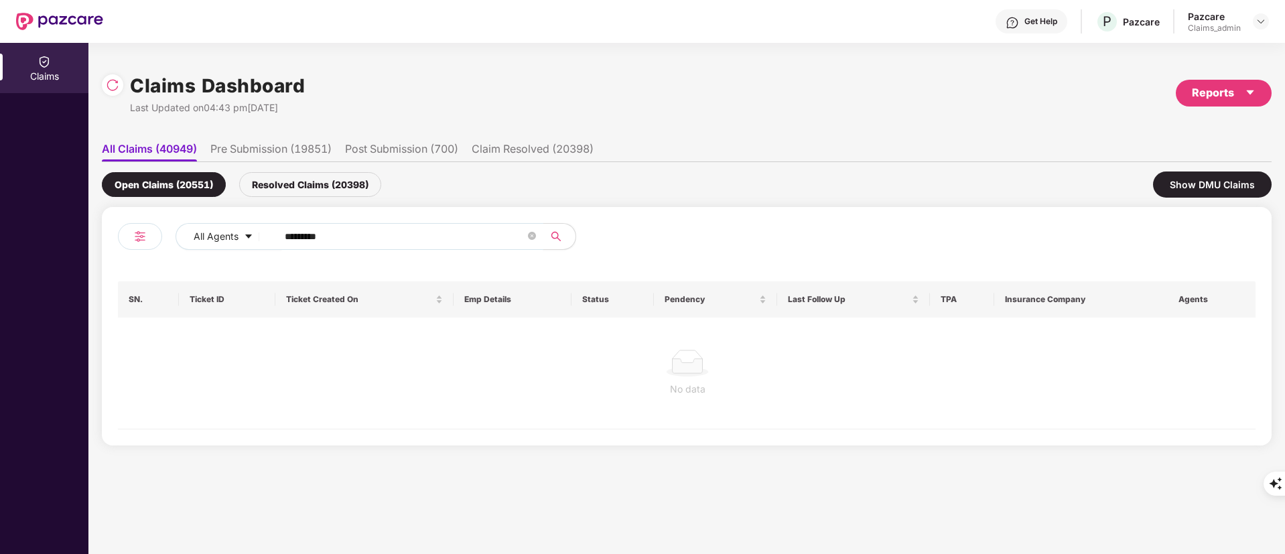
type input "******"
click at [311, 183] on div "Resolved Claims (20398)" at bounding box center [310, 184] width 142 height 25
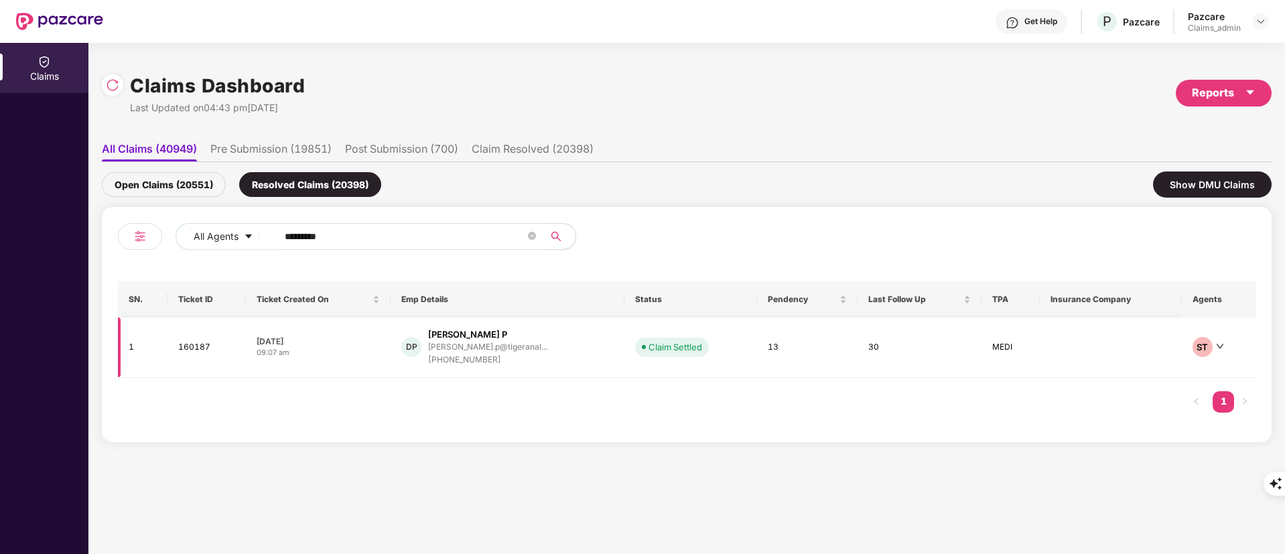
click at [466, 364] on div "+919840738724" at bounding box center [487, 360] width 119 height 13
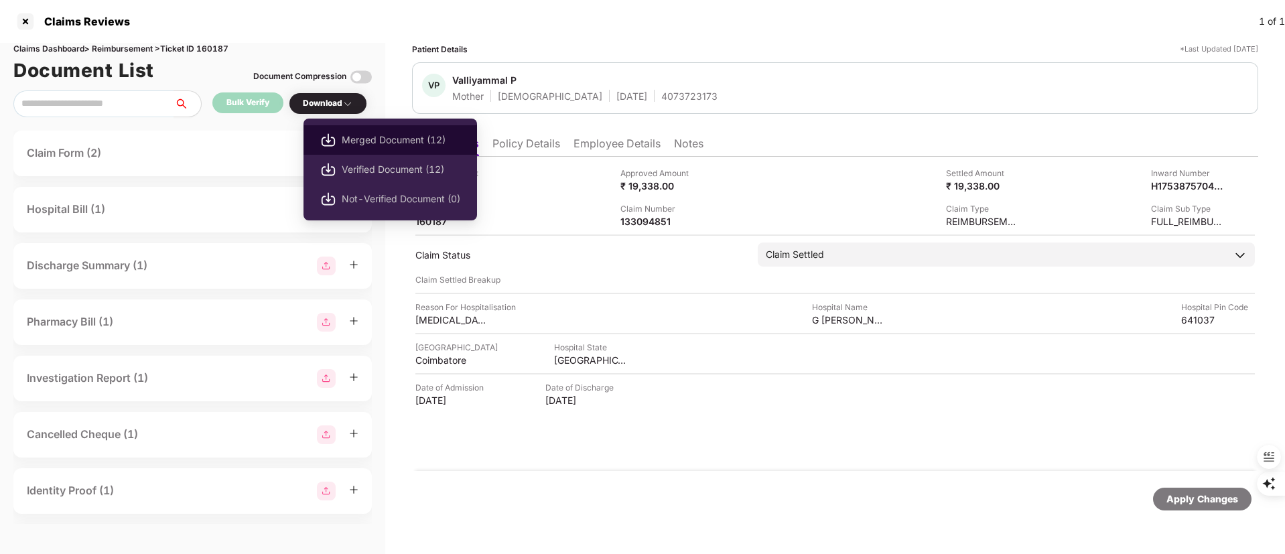
click at [362, 137] on span "Merged Document (12)" at bounding box center [401, 140] width 119 height 15
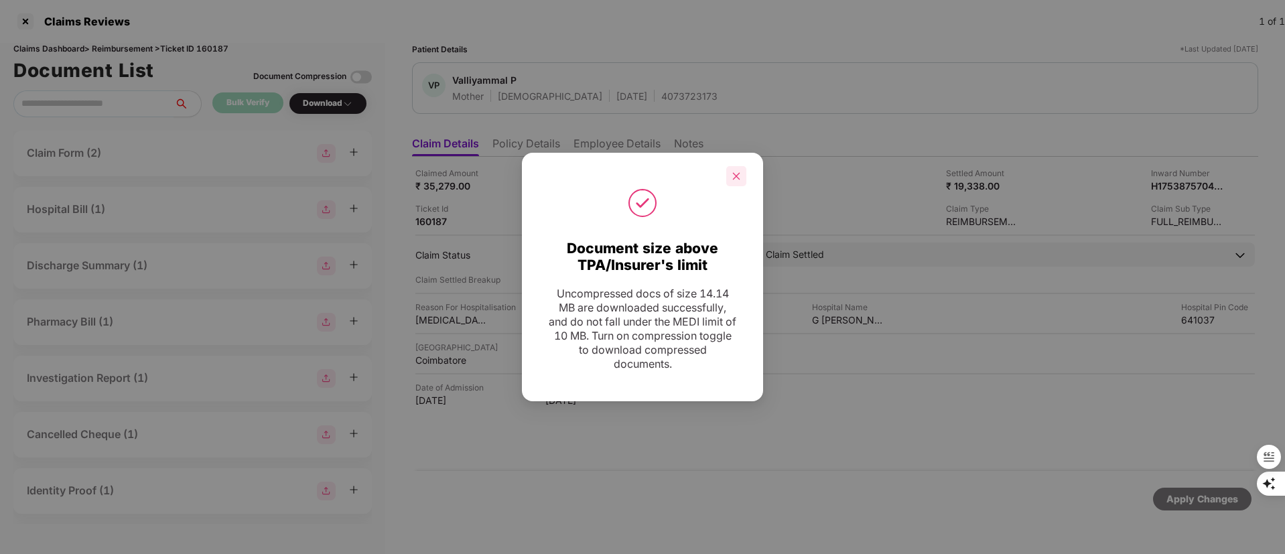
click at [739, 175] on icon "close" at bounding box center [735, 175] width 9 height 9
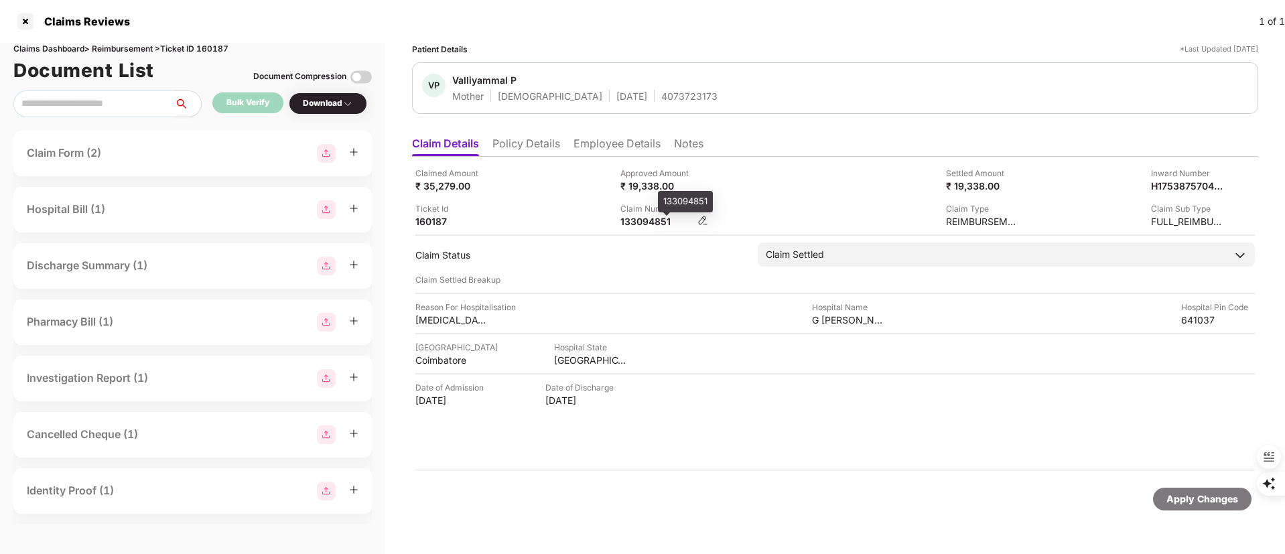
click at [650, 217] on div "133094851" at bounding box center [657, 221] width 74 height 13
click at [640, 220] on div "133094851" at bounding box center [657, 221] width 74 height 13
click at [25, 25] on div at bounding box center [25, 21] width 21 height 21
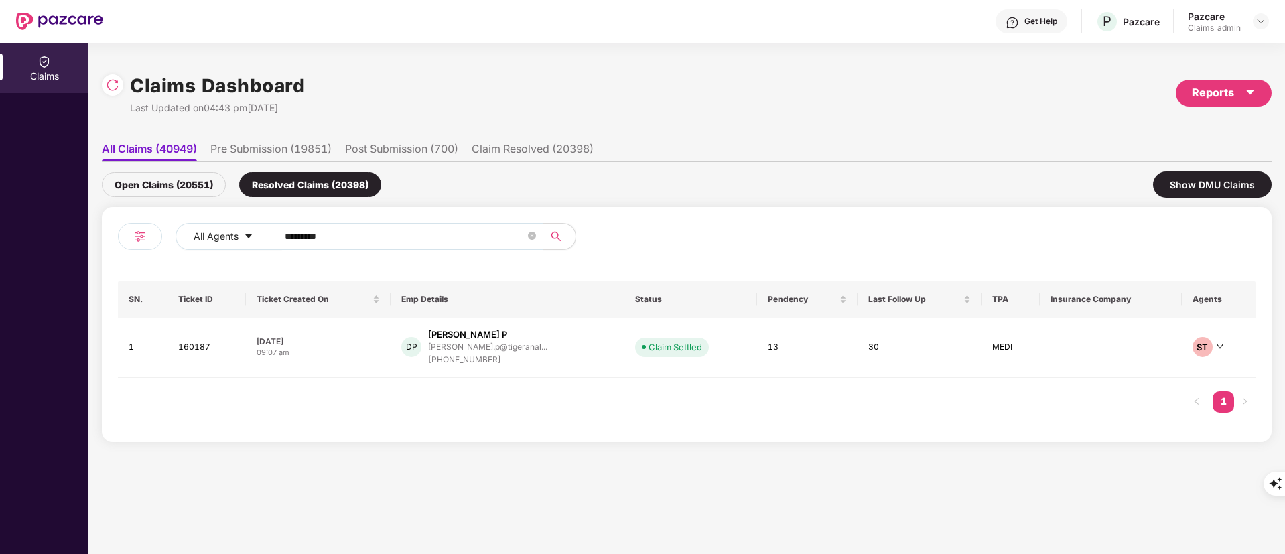
click at [297, 234] on input "******" at bounding box center [405, 236] width 240 height 20
paste input "text"
type input "******"
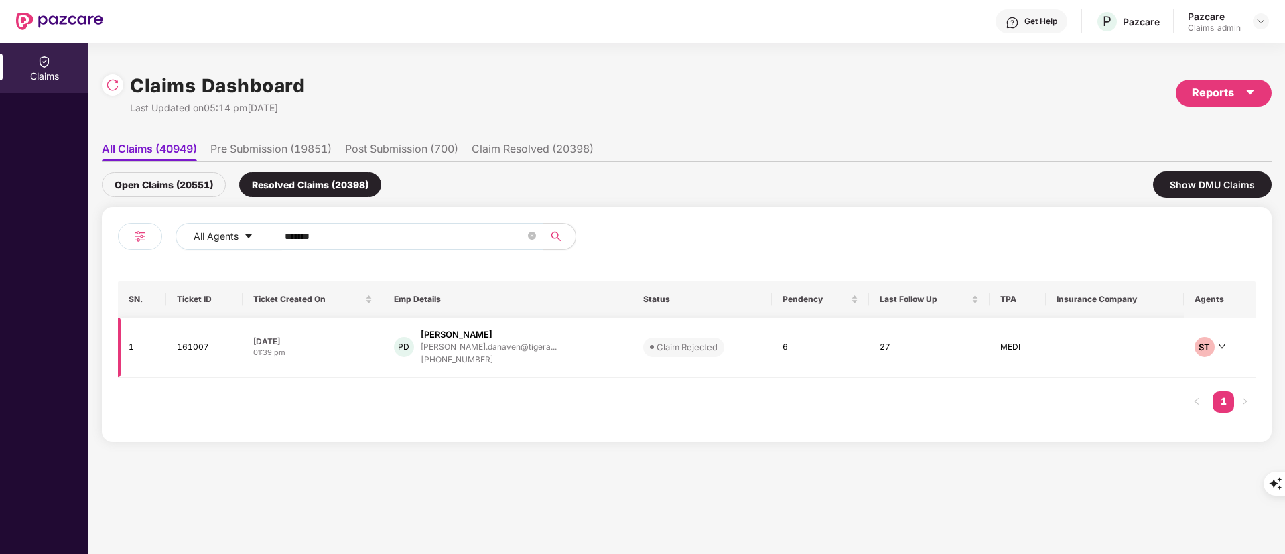
click at [554, 352] on div "PD Prajwal Danaveni prajwal.danaven@tigera... +918897970058" at bounding box center [508, 347] width 228 height 38
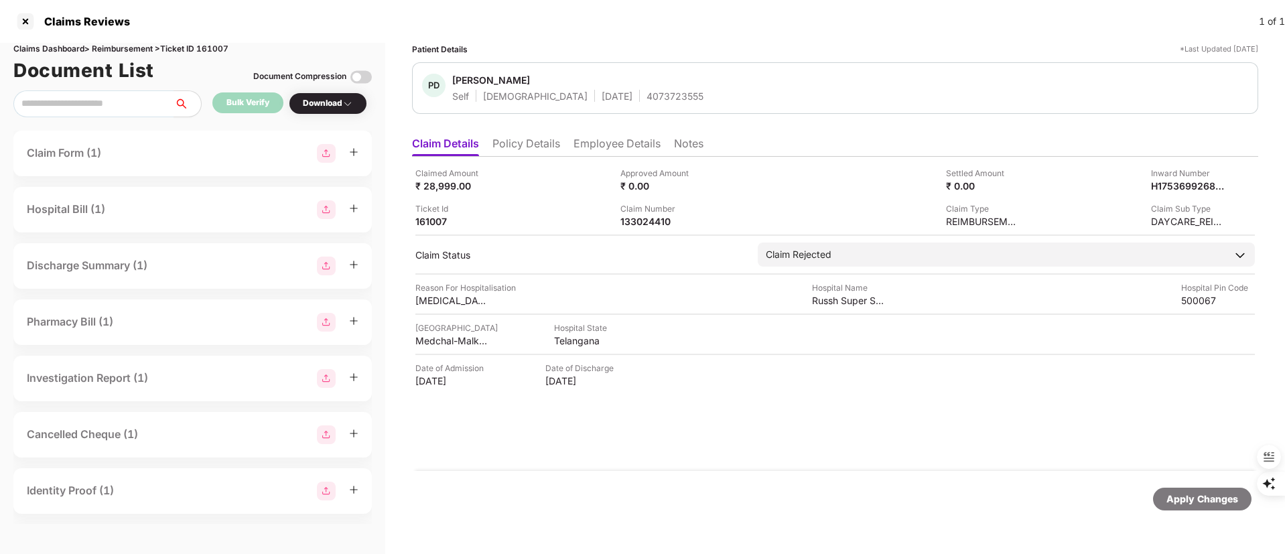
click at [511, 133] on ul "Claim Details Policy Details Employee Details Notes" at bounding box center [835, 143] width 846 height 27
click at [522, 142] on li "Policy Details" at bounding box center [526, 146] width 68 height 19
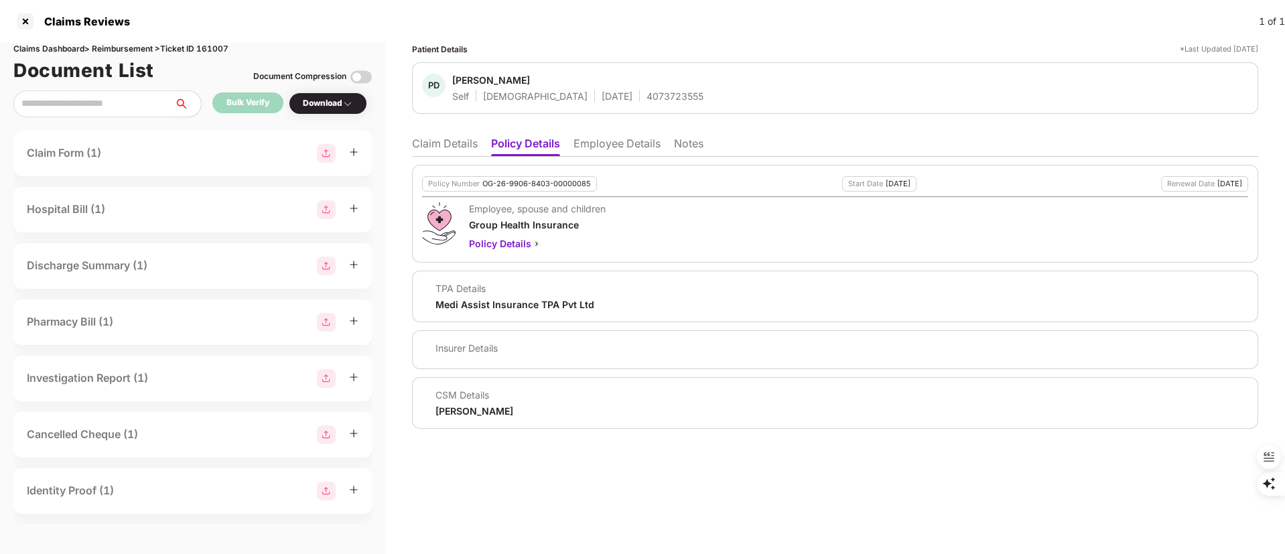
click at [613, 143] on li "Employee Details" at bounding box center [616, 146] width 87 height 19
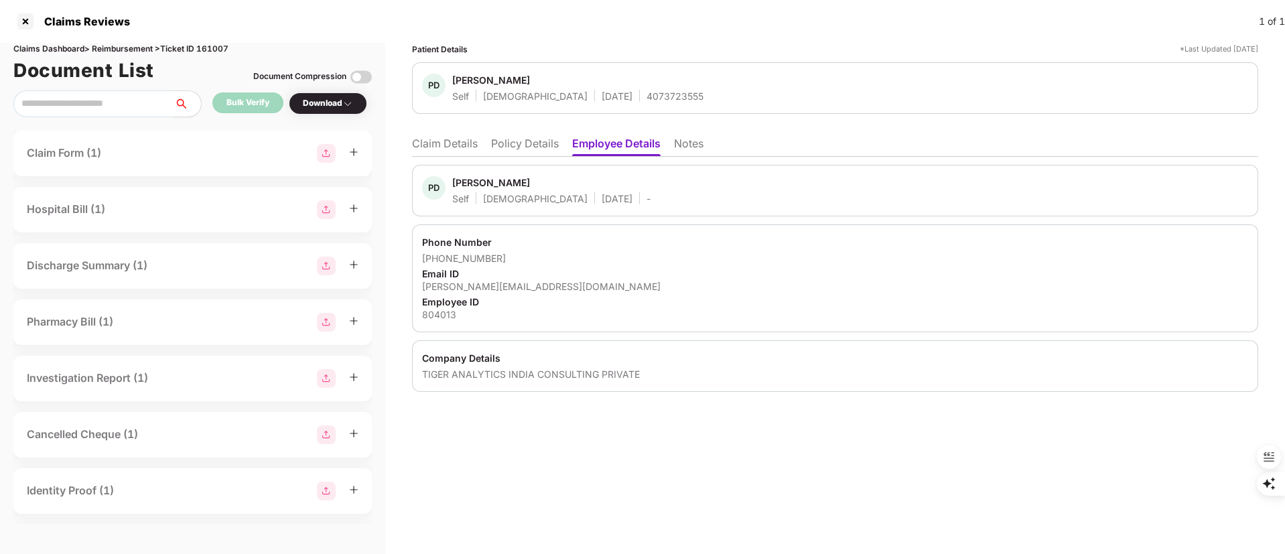
click at [501, 293] on div "Phone Number +918897970058 Email ID prajwal.danaven@tigeranalytics.com Employee…" at bounding box center [835, 278] width 846 height 108
click at [495, 285] on div "prajwal.danaven@tigeranalytics.com" at bounding box center [835, 286] width 826 height 13
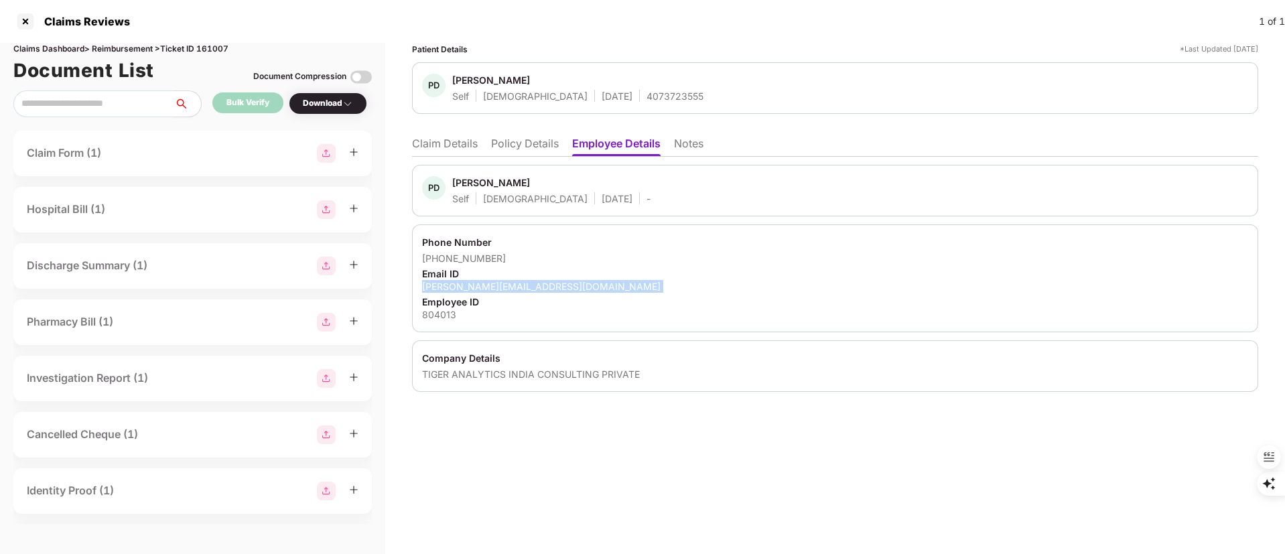
click at [495, 285] on div "prajwal.danaven@tigeranalytics.com" at bounding box center [835, 286] width 826 height 13
click at [25, 20] on div at bounding box center [25, 21] width 21 height 21
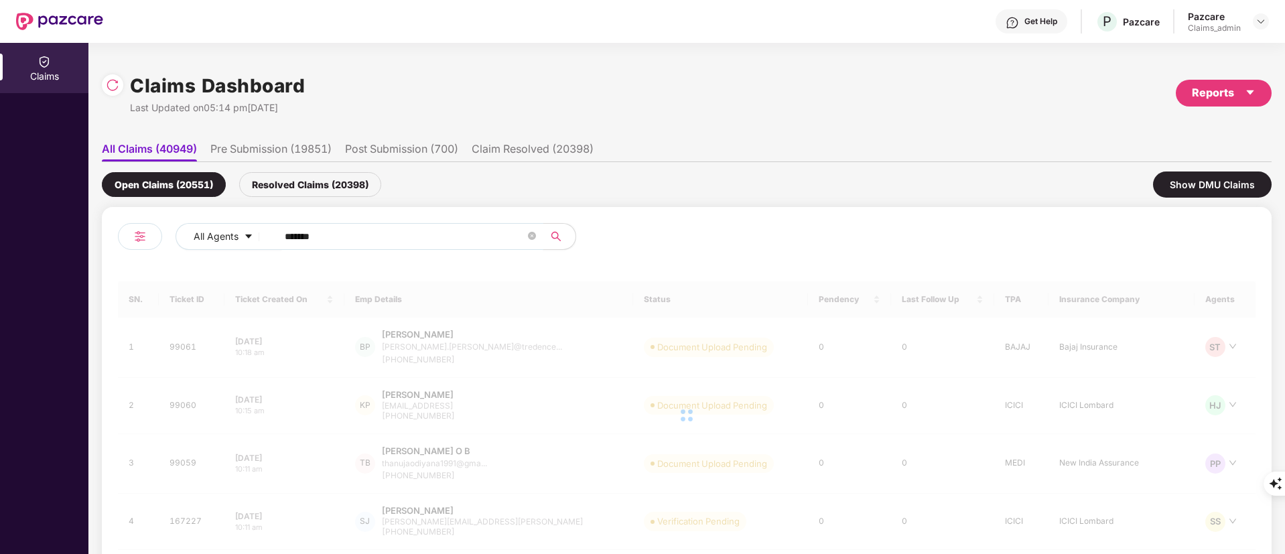
click at [309, 236] on input "******" at bounding box center [405, 236] width 240 height 20
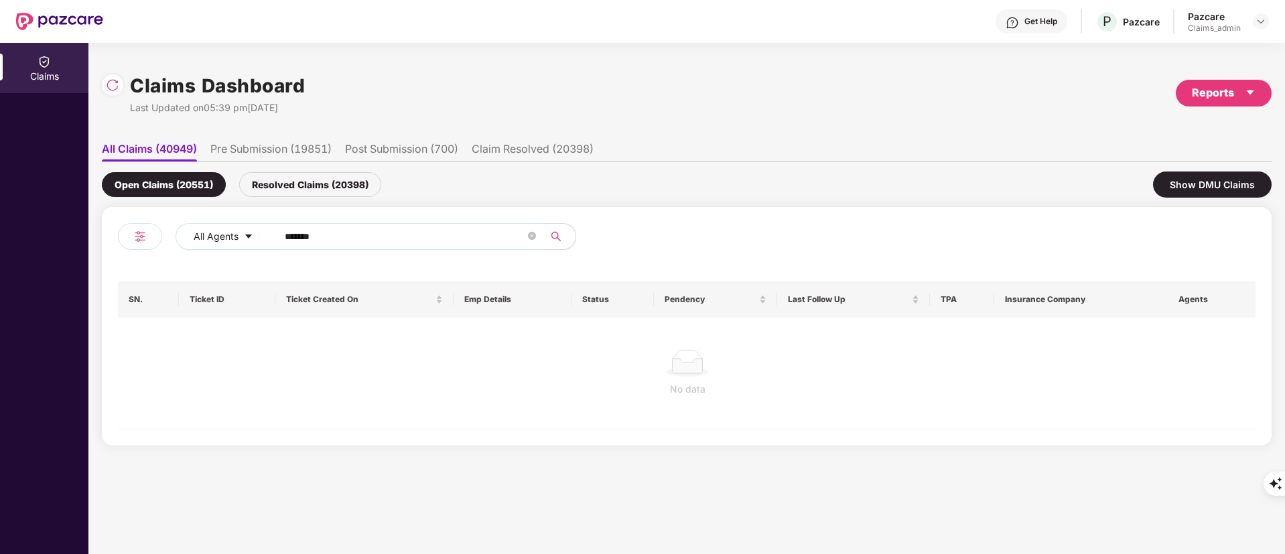
paste input "text"
click at [309, 236] on input "******" at bounding box center [405, 236] width 240 height 20
type input "******"
click at [315, 184] on div "Resolved Claims (20398)" at bounding box center [310, 184] width 142 height 25
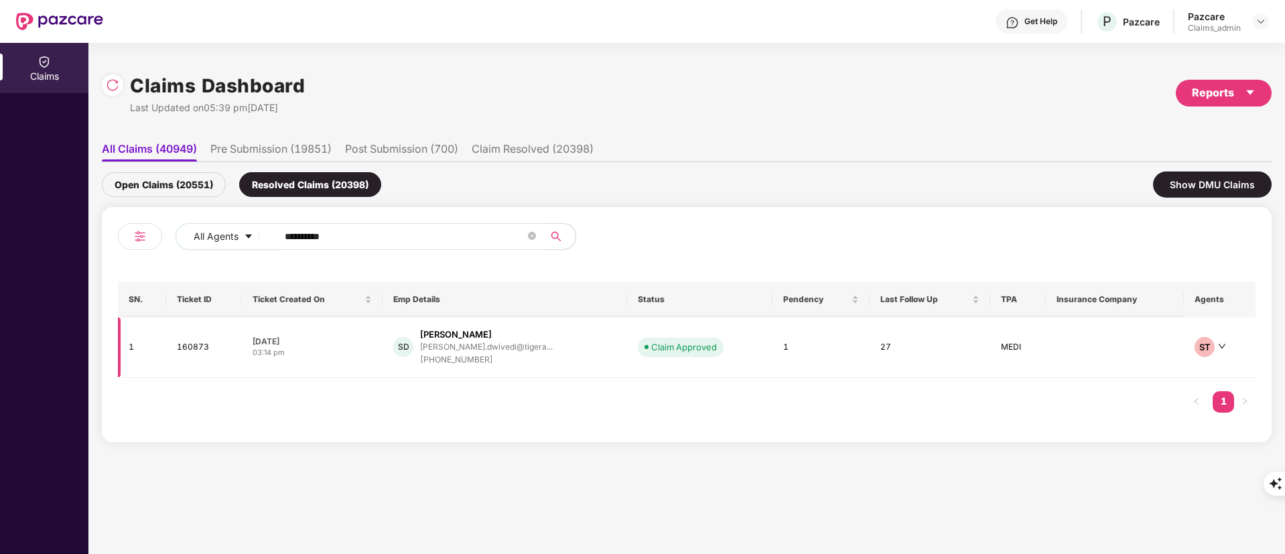
click at [461, 358] on div "+918007784189" at bounding box center [486, 360] width 133 height 13
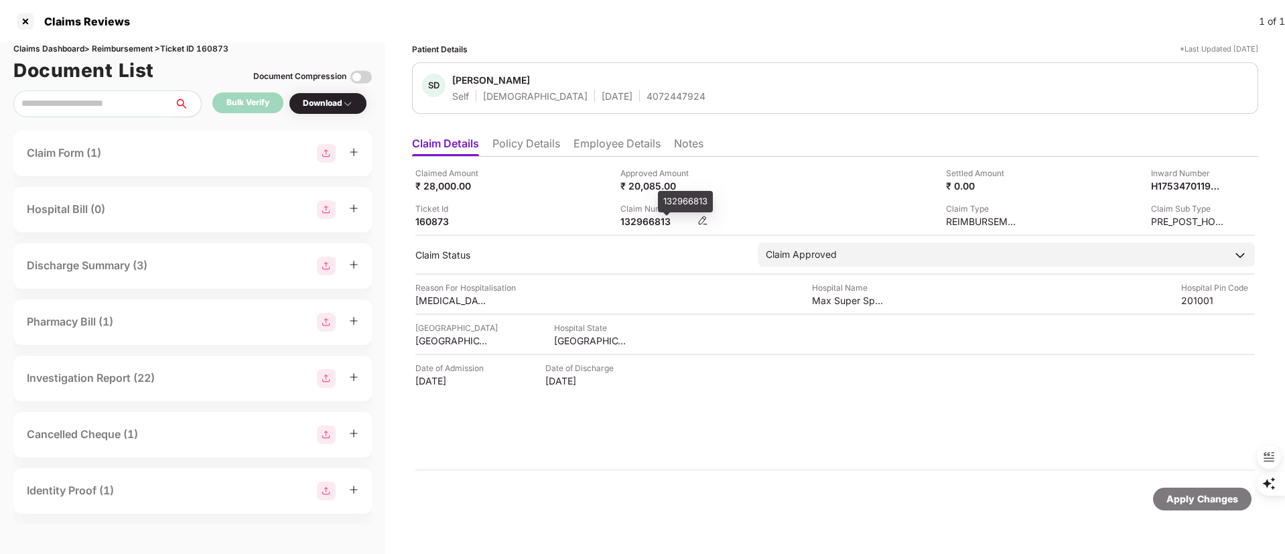
click at [634, 219] on div "132966813" at bounding box center [657, 221] width 74 height 13
click at [639, 230] on div "Claimed Amount ₹ 28,000.00 Approved Amount ₹ 20,085.00 Settled Amount ₹ 0.00 In…" at bounding box center [835, 314] width 846 height 314
click at [640, 222] on div "132966813" at bounding box center [657, 221] width 74 height 13
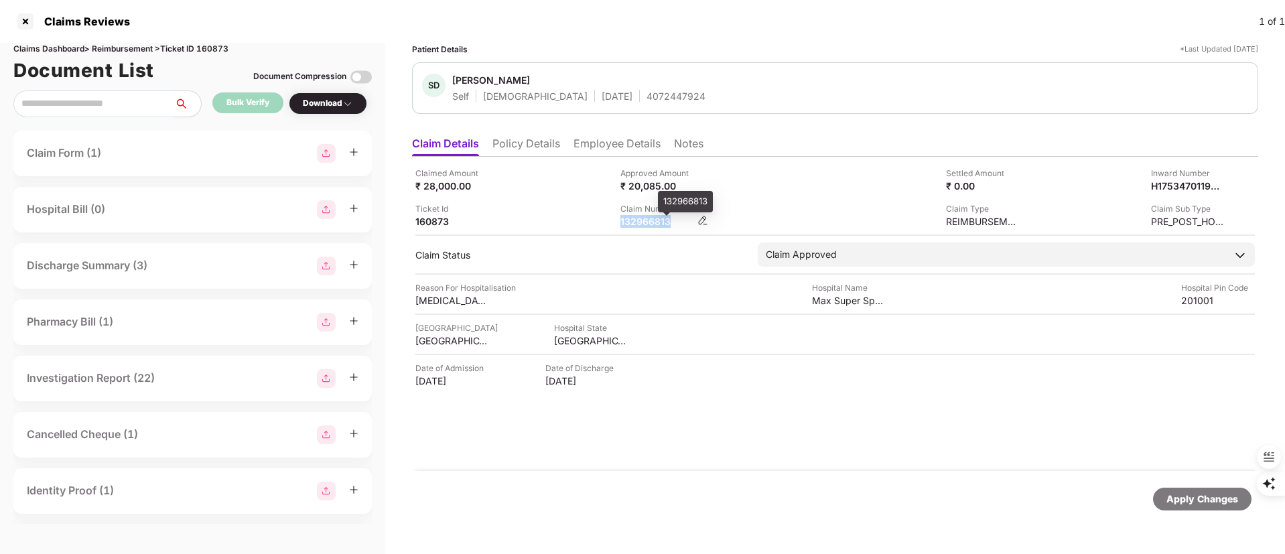
click at [640, 222] on div "132966813" at bounding box center [657, 221] width 74 height 13
click at [642, 220] on div "132966813" at bounding box center [657, 221] width 74 height 13
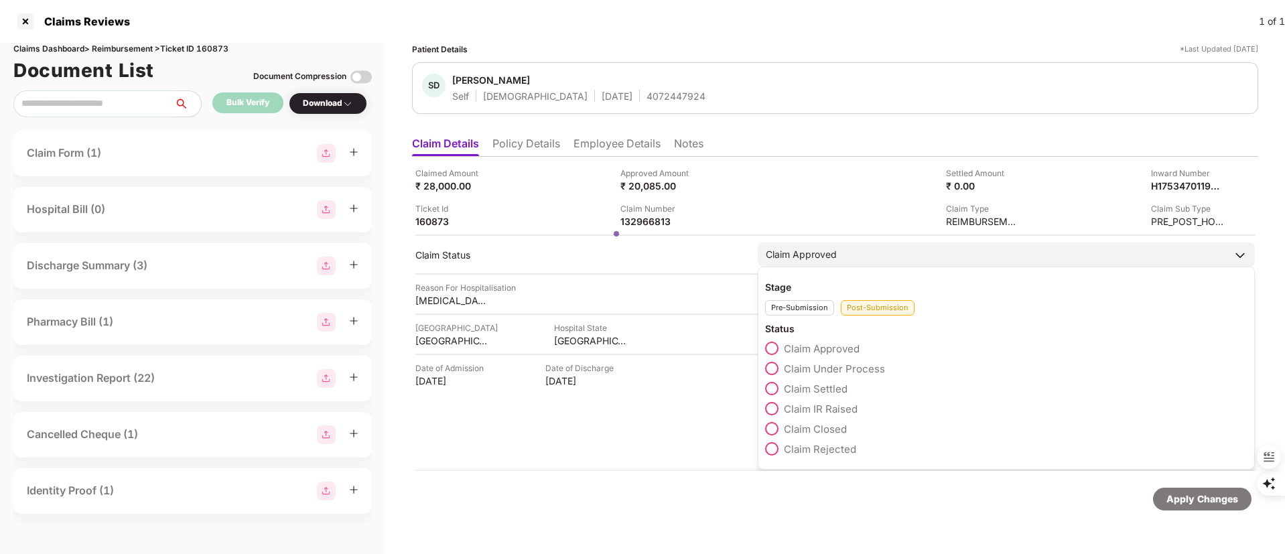
click at [815, 389] on span "Claim Settled" at bounding box center [816, 388] width 64 height 13
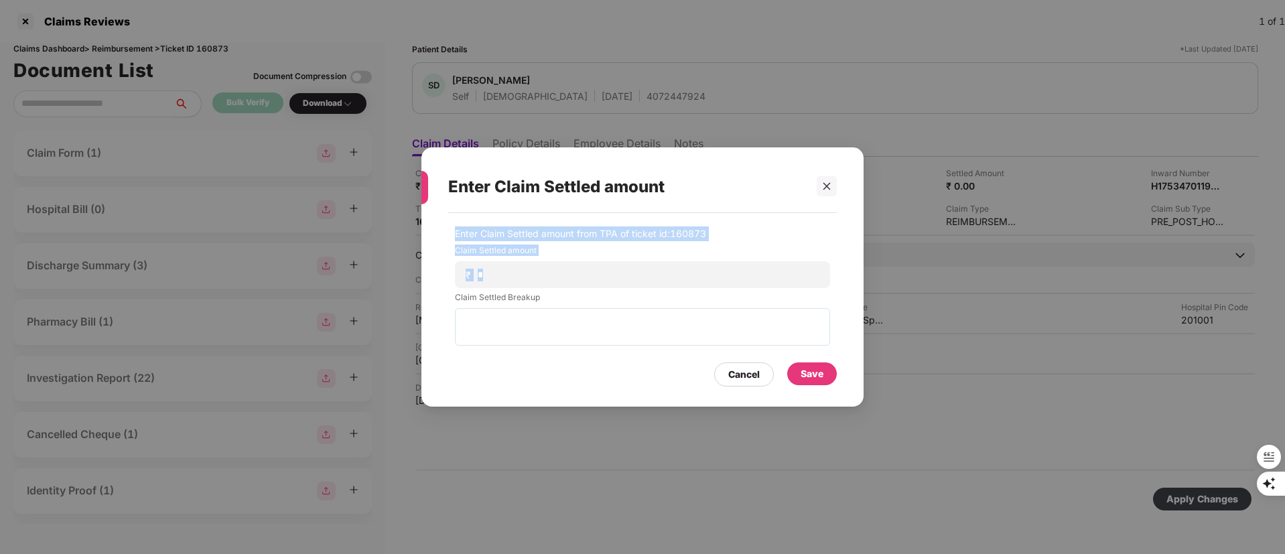
drag, startPoint x: 671, startPoint y: 170, endPoint x: 622, endPoint y: 318, distance: 155.7
click at [622, 318] on div "Enter Claim Settled amount Enter Claim Settled amount from TPA of ticket id: 16…" at bounding box center [642, 277] width 442 height 260
click at [622, 318] on textarea at bounding box center [642, 327] width 375 height 38
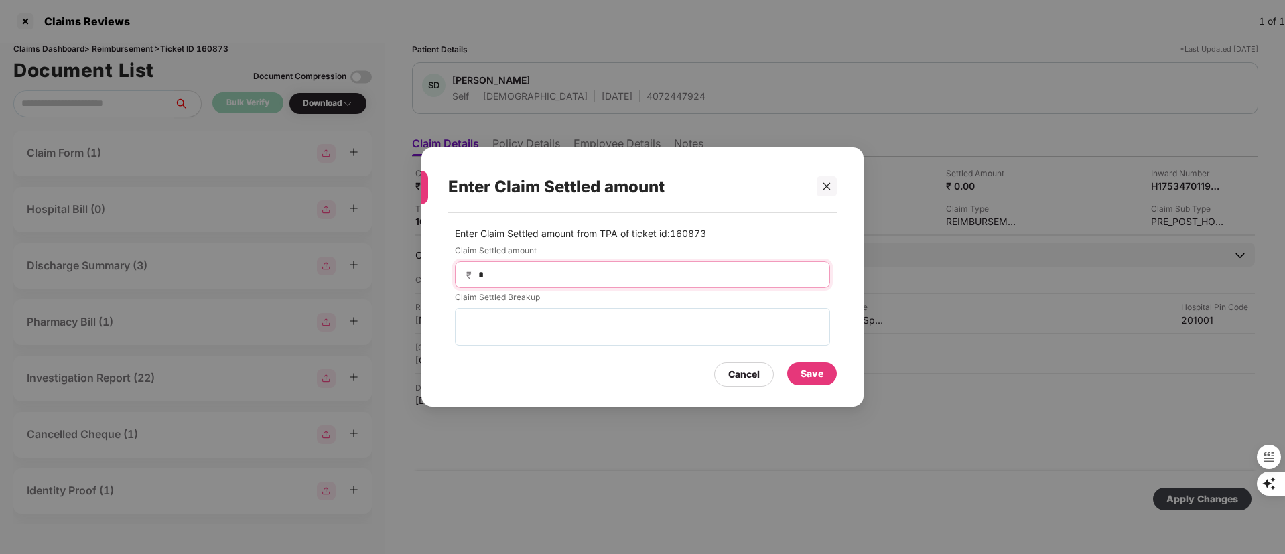
click at [569, 273] on input "*" at bounding box center [648, 275] width 342 height 14
type input "*****"
click at [818, 372] on div "Save" at bounding box center [811, 373] width 23 height 15
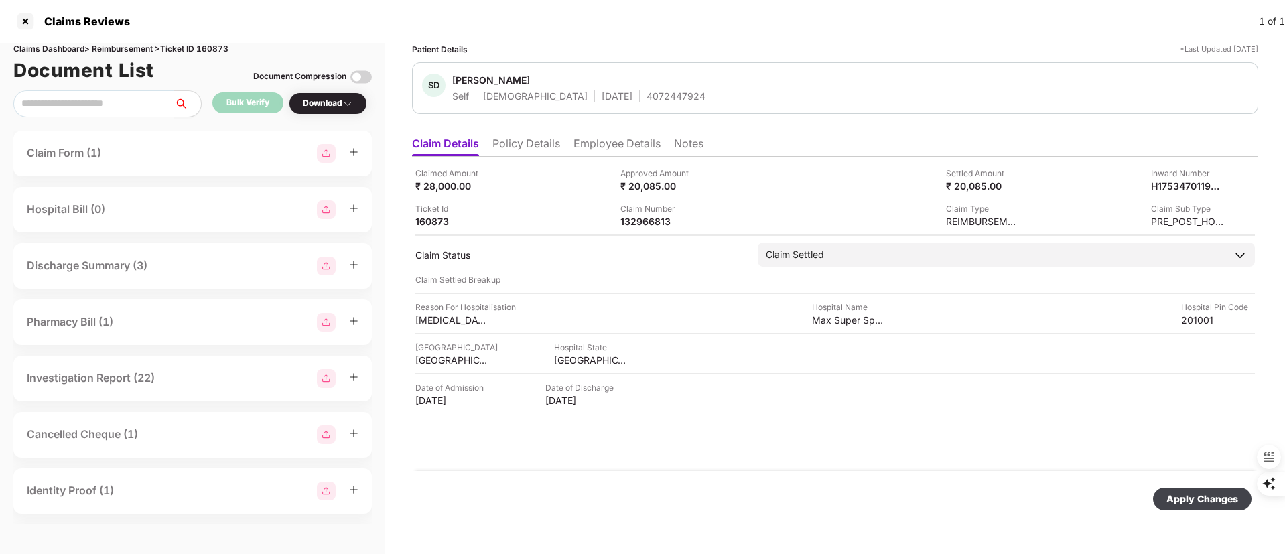
click at [1193, 496] on div "Apply Changes" at bounding box center [1202, 499] width 72 height 15
click at [21, 21] on div at bounding box center [25, 21] width 21 height 21
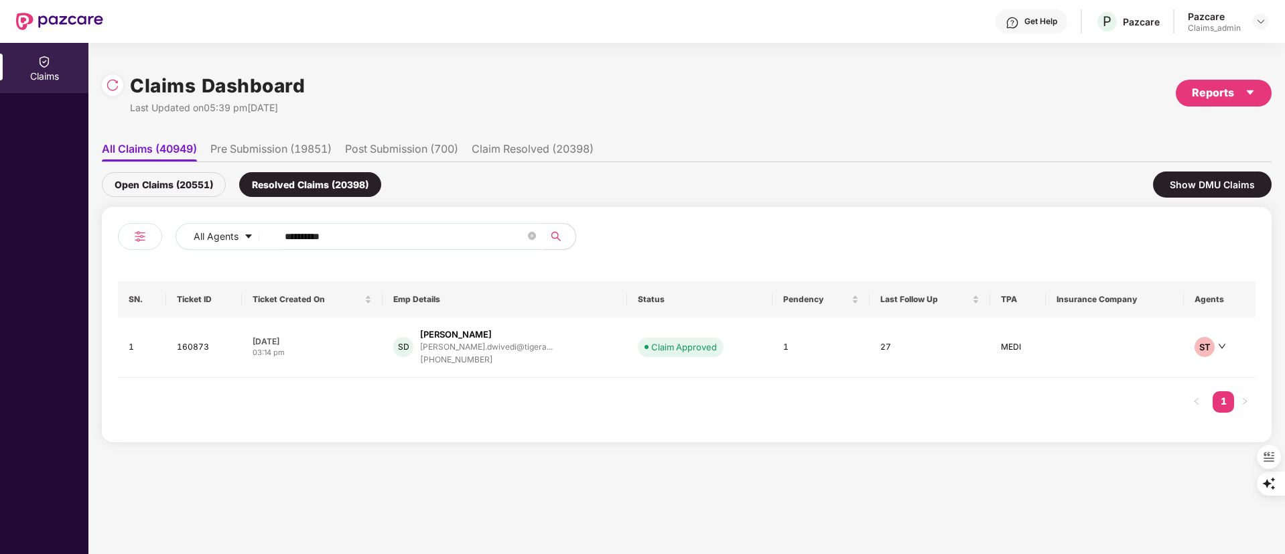
click at [371, 243] on input "******" at bounding box center [405, 236] width 240 height 20
paste input "text"
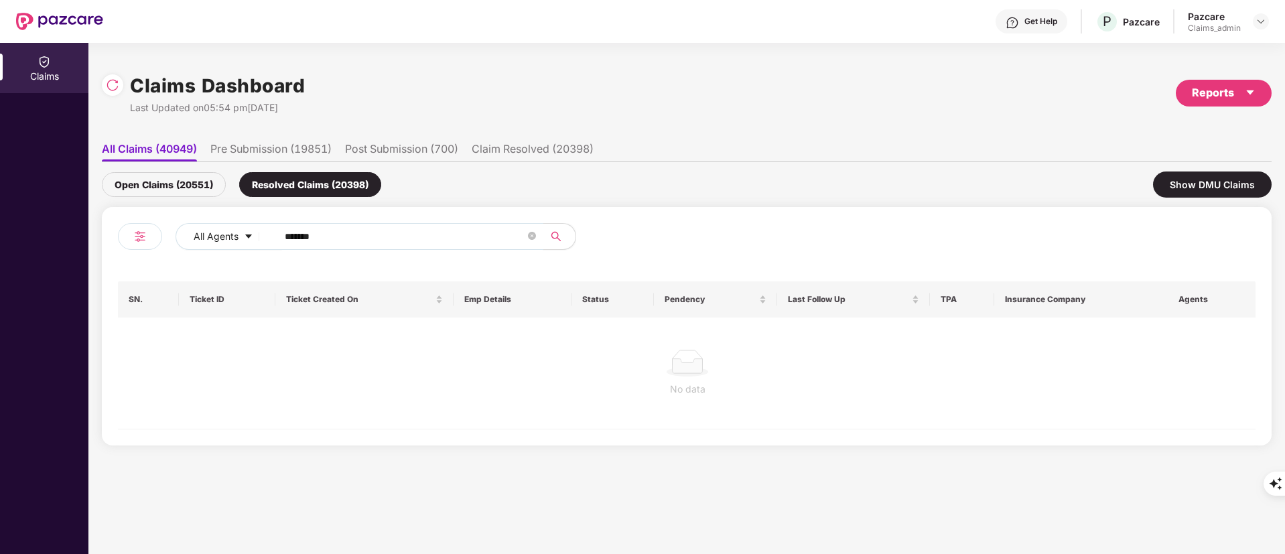
type input "******"
click at [173, 182] on div "Open Claims (20551)" at bounding box center [164, 184] width 124 height 25
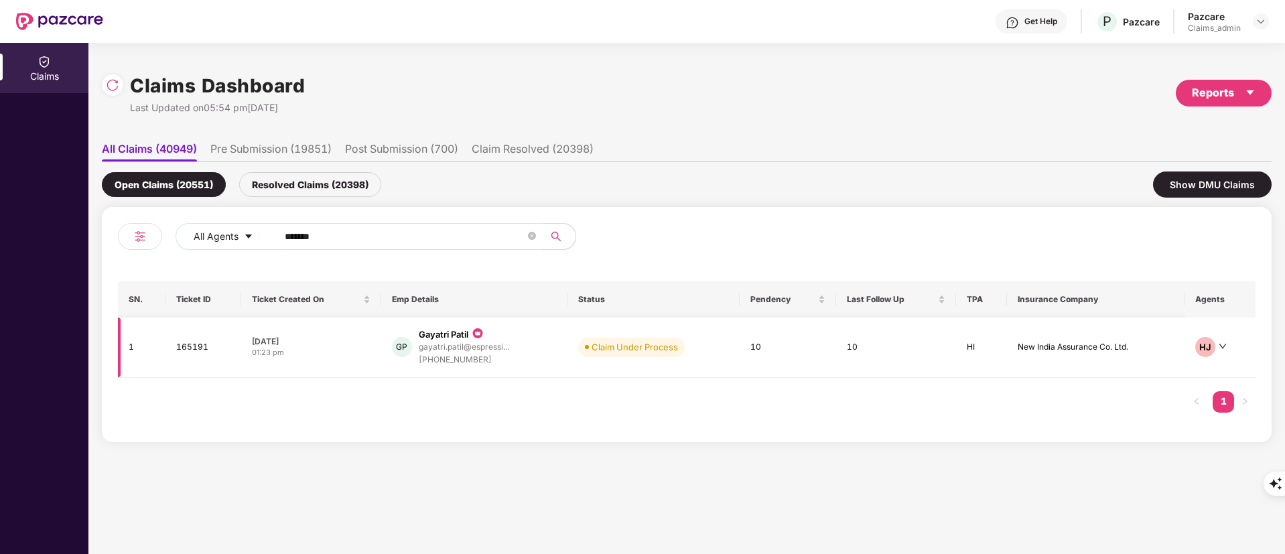
click at [616, 347] on div "Claim Under Process" at bounding box center [634, 346] width 86 height 13
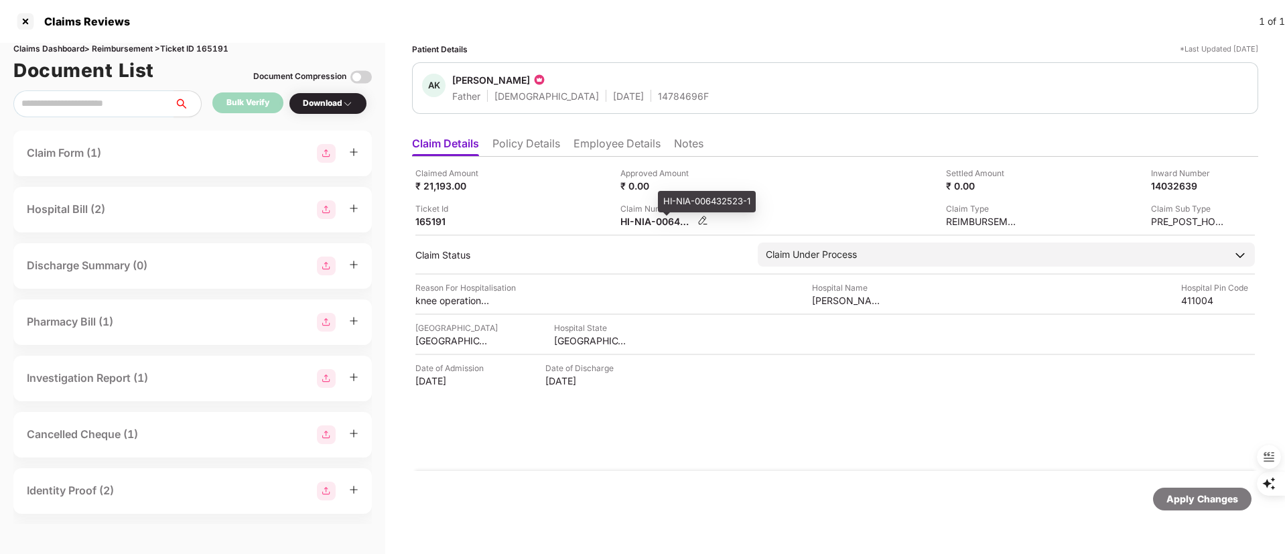
click at [638, 217] on div "HI-NIA-006432523-1" at bounding box center [657, 221] width 74 height 13
click at [19, 20] on div at bounding box center [25, 21] width 21 height 21
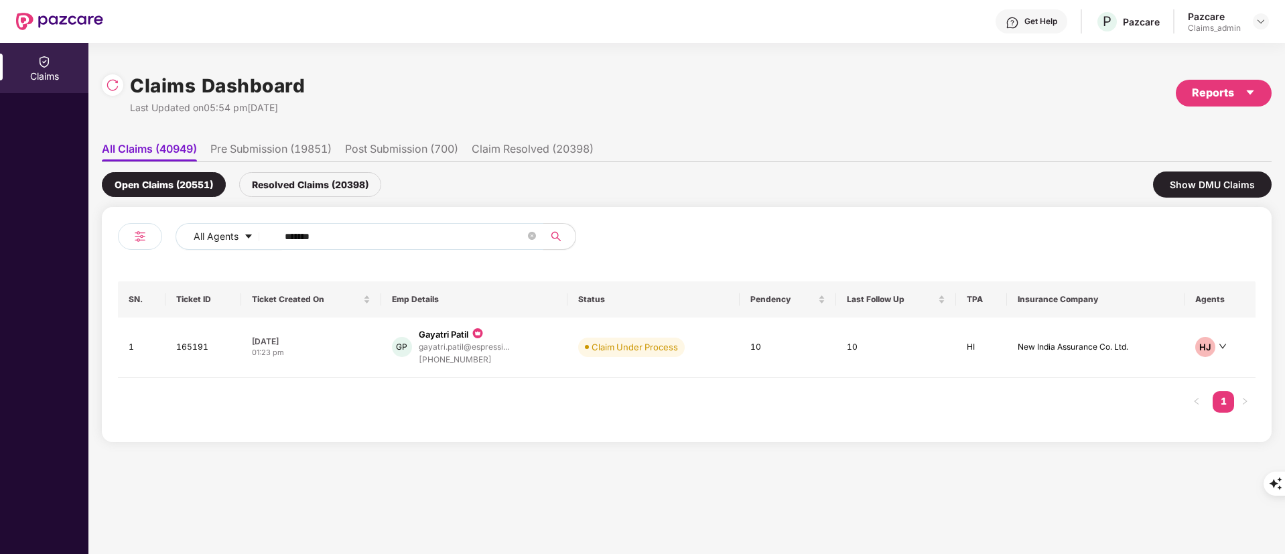
click at [303, 236] on input "******" at bounding box center [405, 236] width 240 height 20
paste input "text"
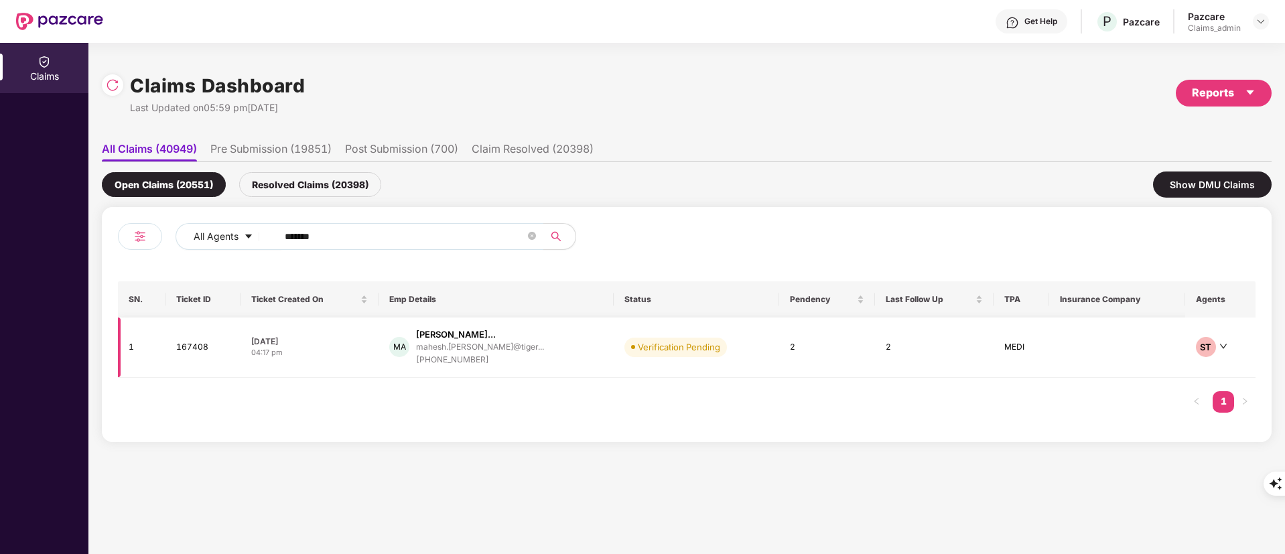
type input "******"
click at [460, 365] on div "+919029645689" at bounding box center [480, 360] width 128 height 13
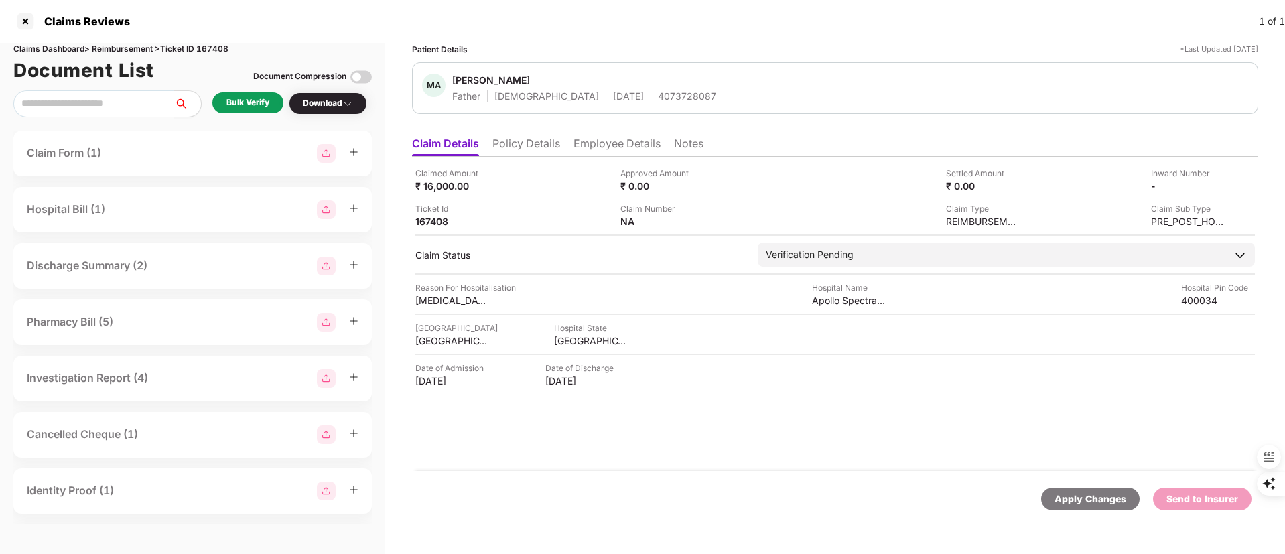
click at [255, 104] on div "Bulk Verify" at bounding box center [247, 102] width 43 height 13
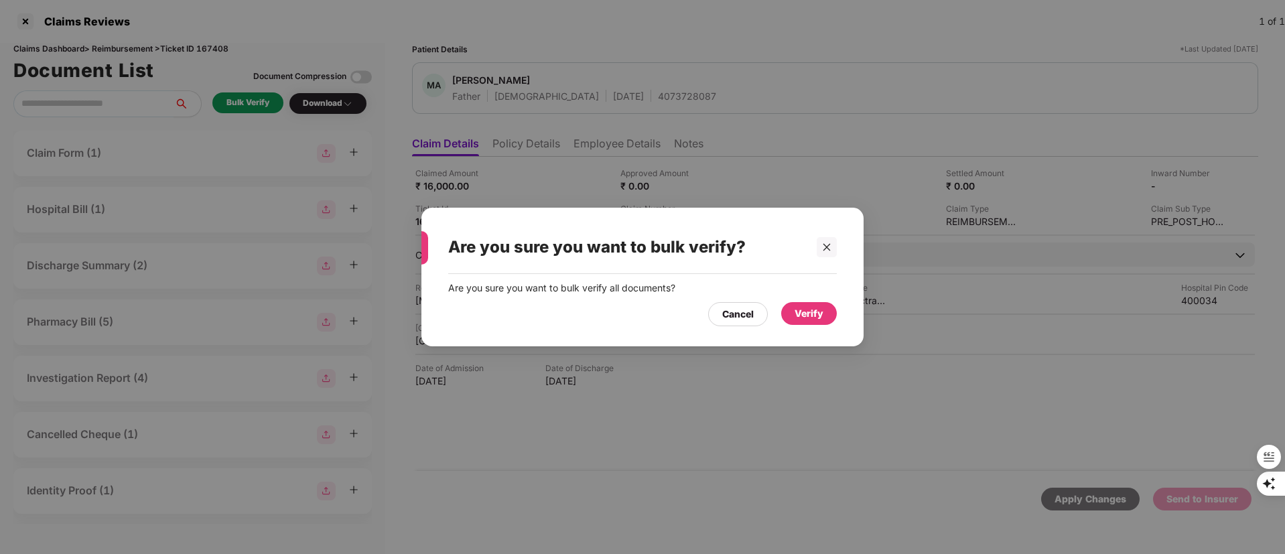
click at [807, 309] on div "Verify" at bounding box center [808, 313] width 29 height 15
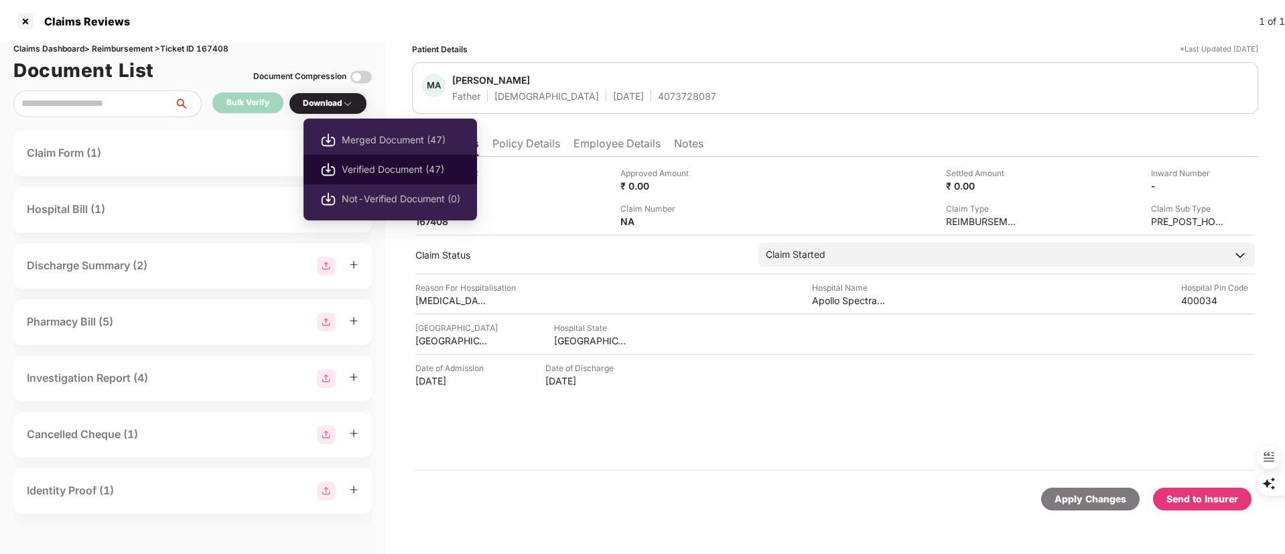
click at [374, 161] on li "Verified Document (47)" at bounding box center [389, 169] width 173 height 29
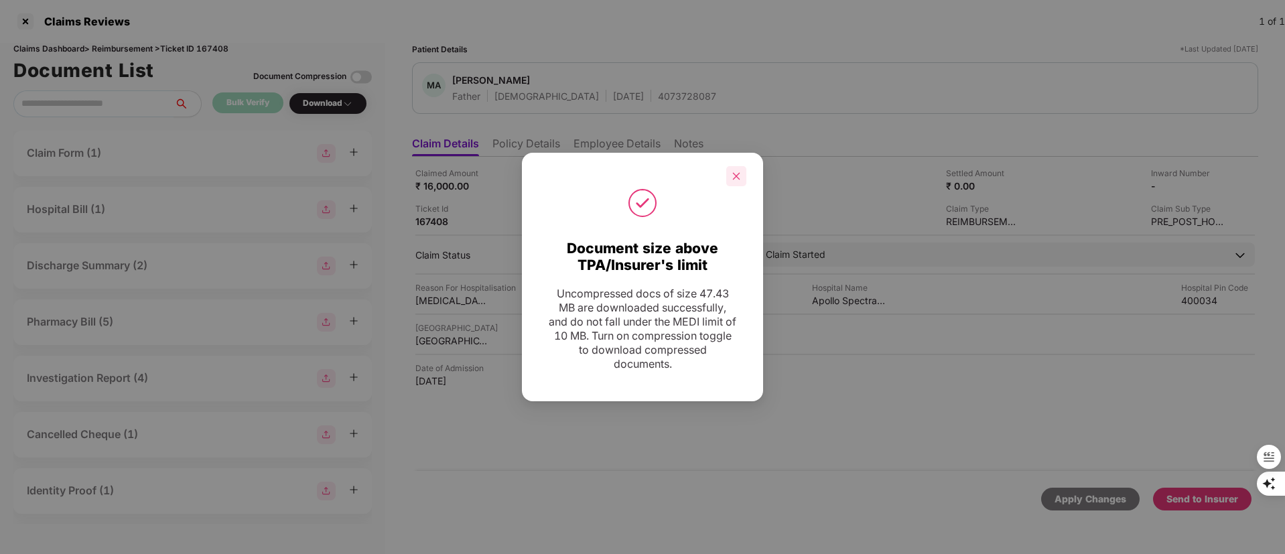
click at [733, 174] on icon "close" at bounding box center [735, 175] width 9 height 9
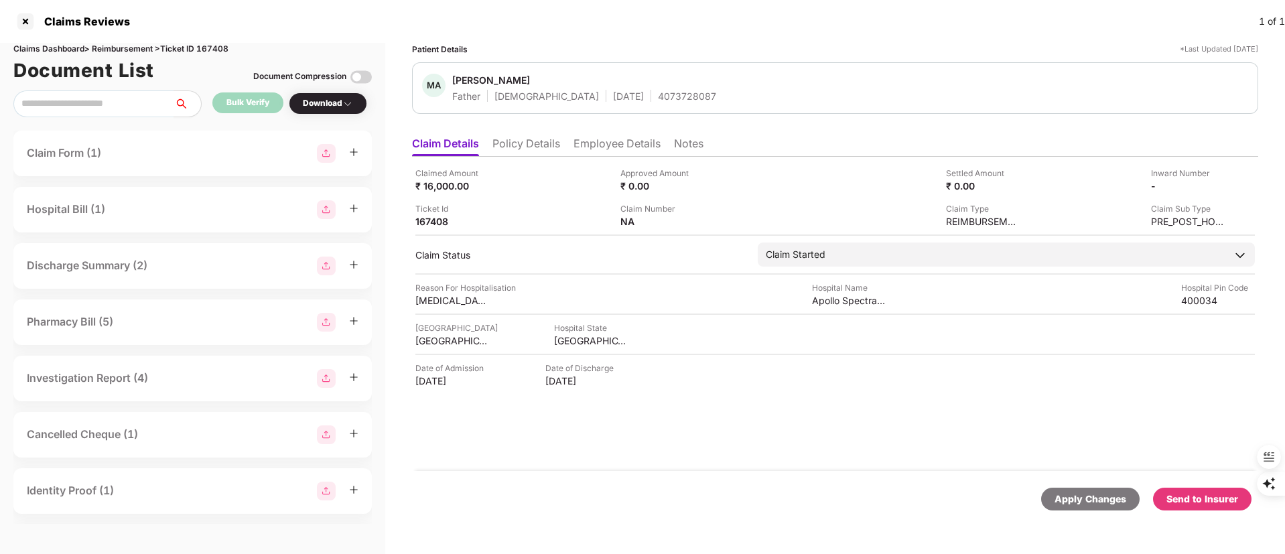
click at [1198, 502] on div "Send to Insurer" at bounding box center [1202, 499] width 72 height 15
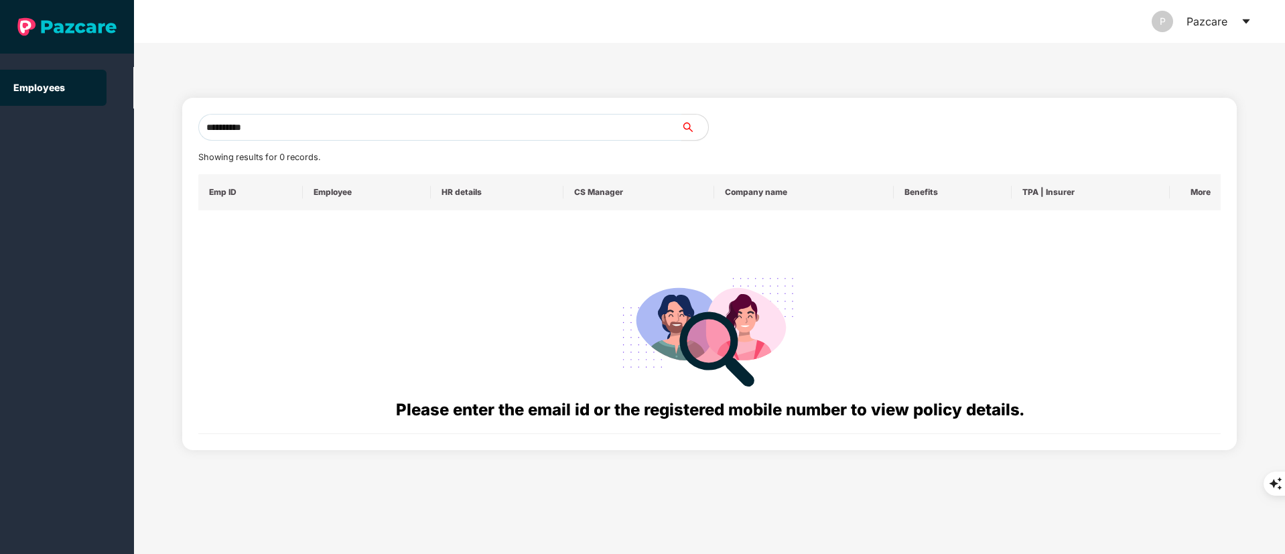
click at [250, 127] on input "**********" at bounding box center [439, 127] width 483 height 27
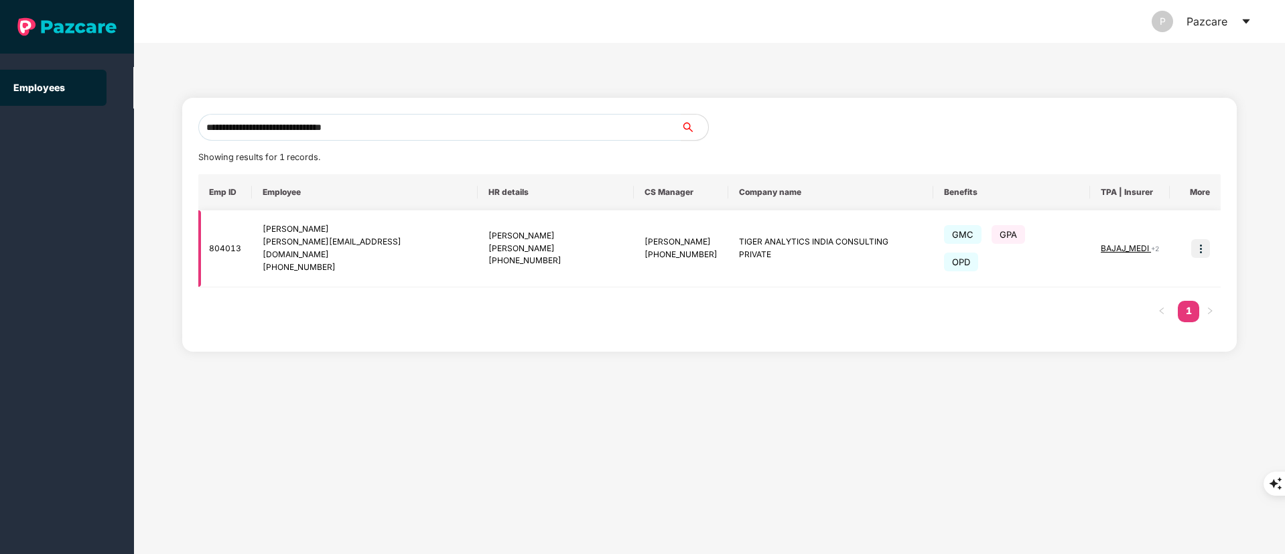
type input "**********"
click at [644, 249] on div "+917708080760" at bounding box center [680, 255] width 73 height 13
click at [1202, 239] on img at bounding box center [1200, 248] width 19 height 19
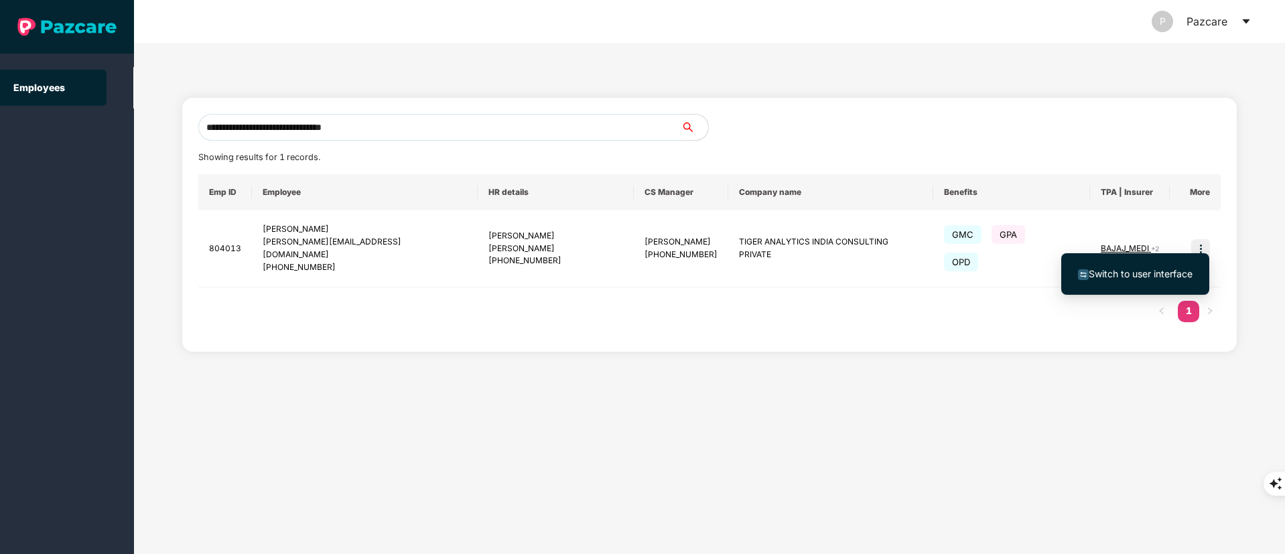
click at [1139, 271] on span "Switch to user interface" at bounding box center [1140, 273] width 104 height 11
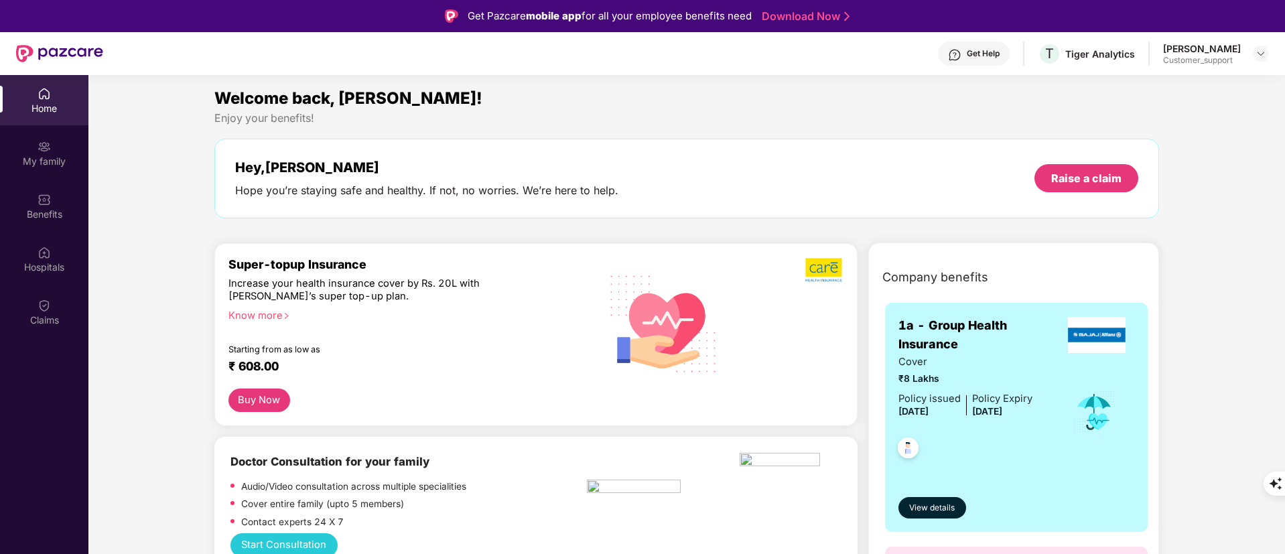
click at [40, 197] on img at bounding box center [44, 199] width 13 height 13
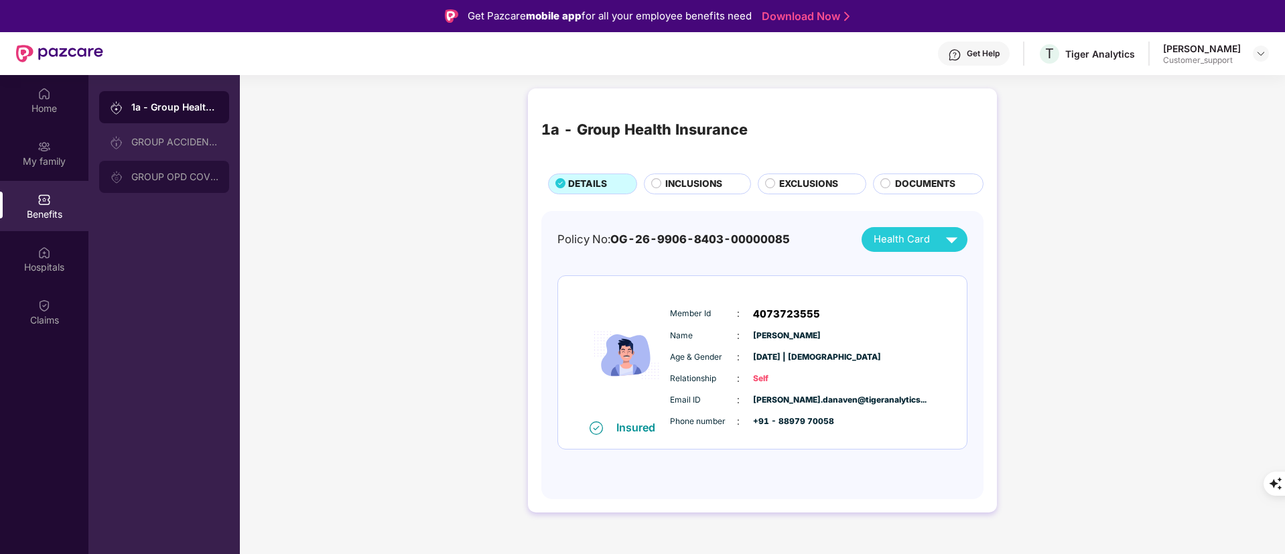
click at [150, 178] on div "GROUP OPD COVER" at bounding box center [174, 176] width 87 height 11
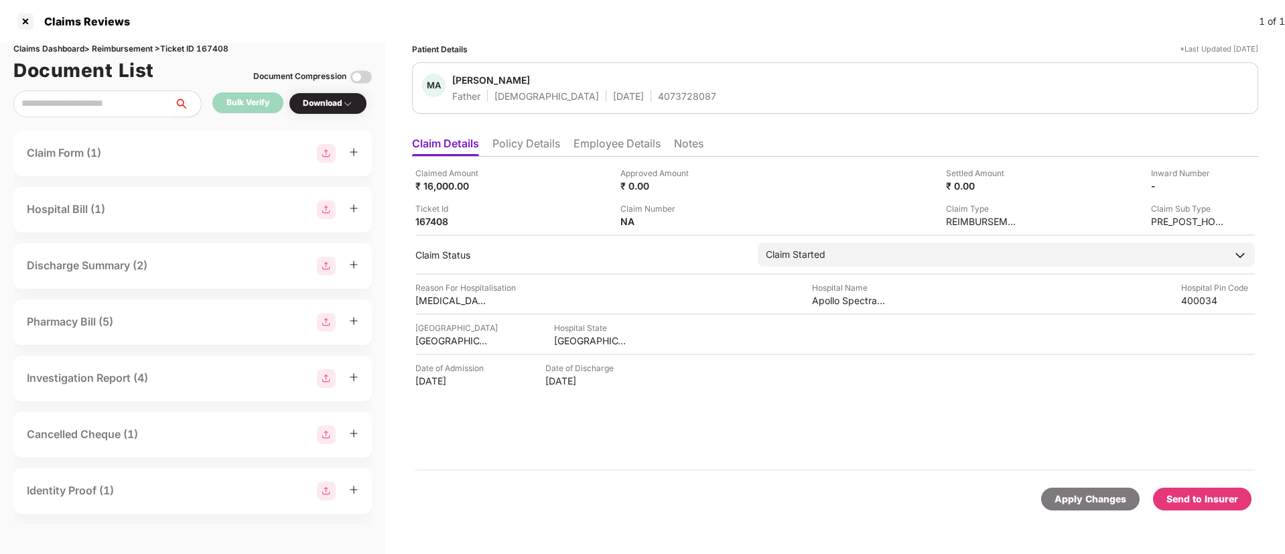
click at [1198, 502] on div "Send to Insurer" at bounding box center [1202, 499] width 72 height 15
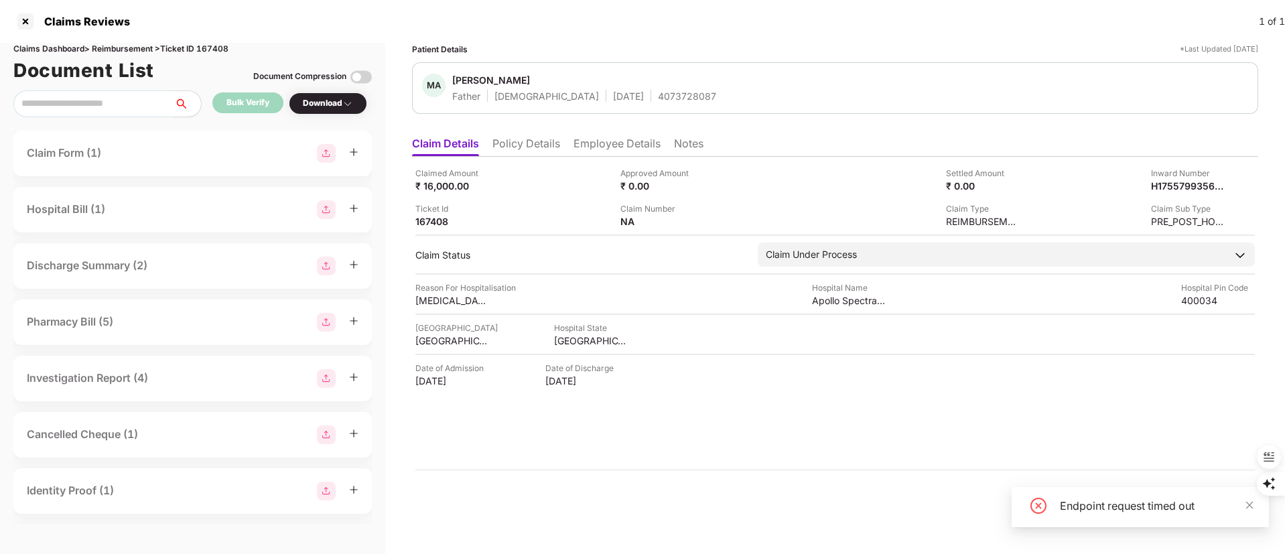
click at [1198, 502] on div "Endpoint request timed out" at bounding box center [1156, 506] width 193 height 16
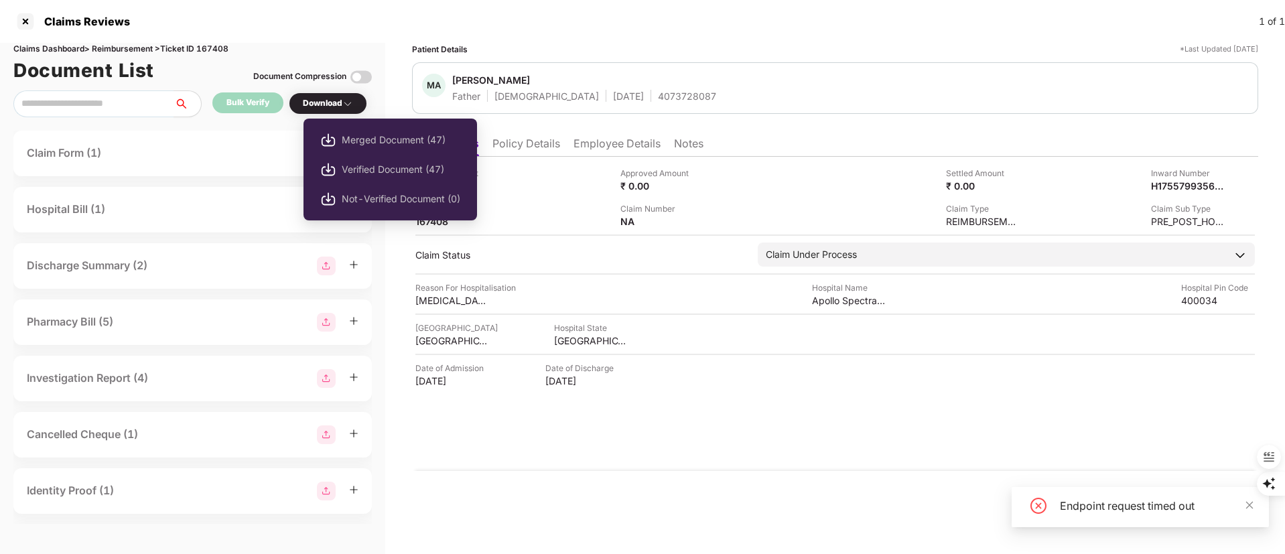
click at [348, 97] on div "Download" at bounding box center [328, 103] width 50 height 13
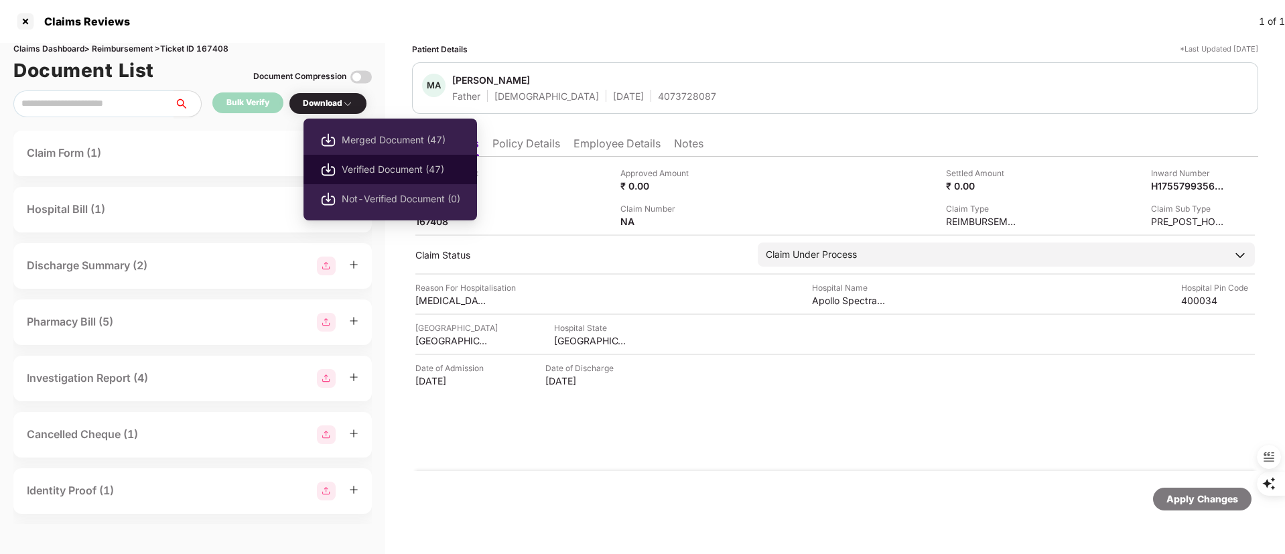
click at [354, 165] on span "Verified Document (47)" at bounding box center [401, 169] width 119 height 15
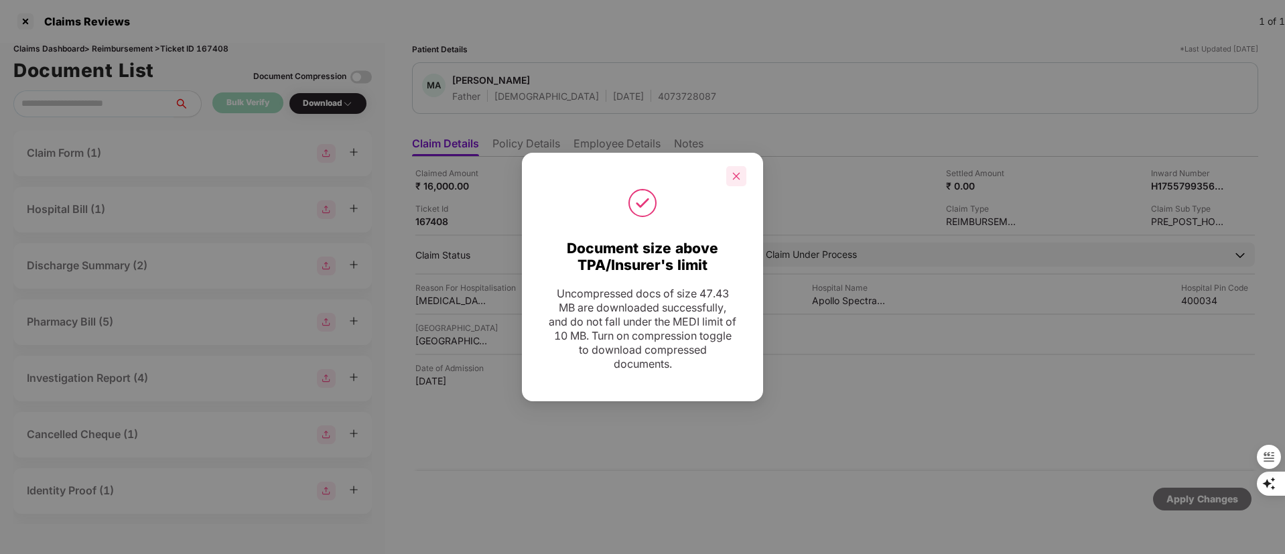
click at [734, 173] on icon "close" at bounding box center [735, 175] width 9 height 9
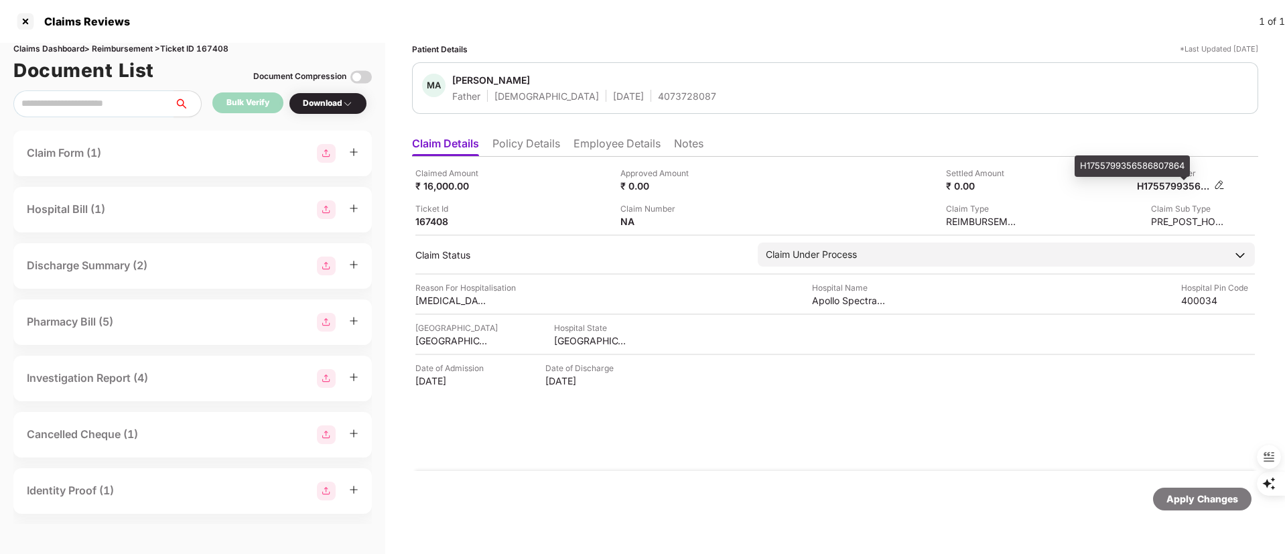
click at [1164, 185] on div "H1755799356586807864" at bounding box center [1174, 186] width 74 height 13
copy div "H1755799356586807864"
click at [539, 145] on li "Policy Details" at bounding box center [526, 146] width 68 height 19
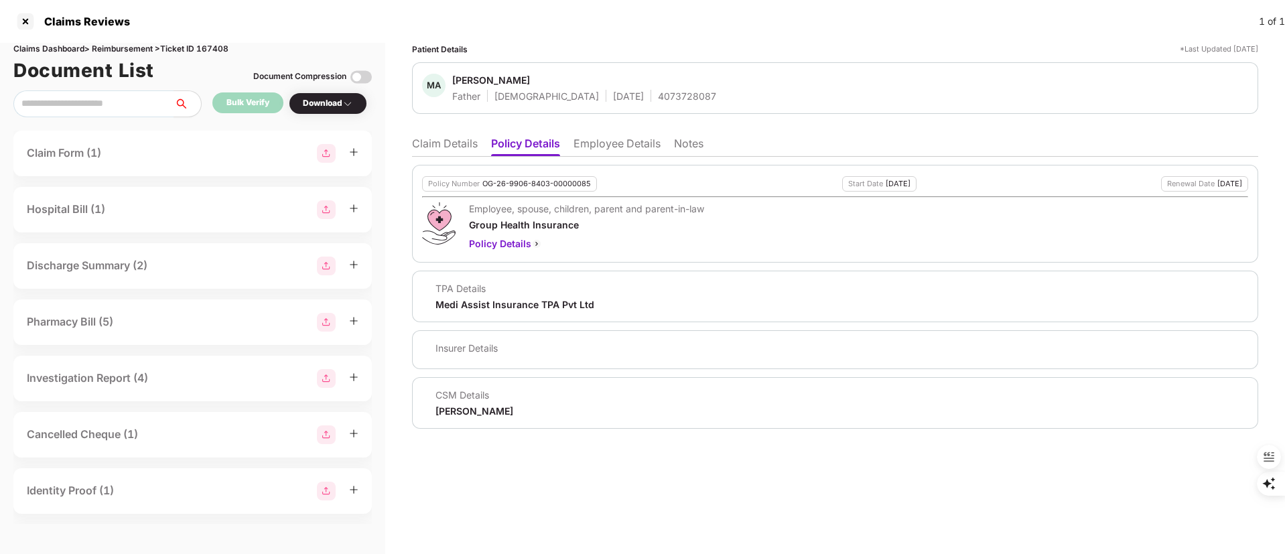
click at [606, 145] on li "Employee Details" at bounding box center [616, 146] width 87 height 19
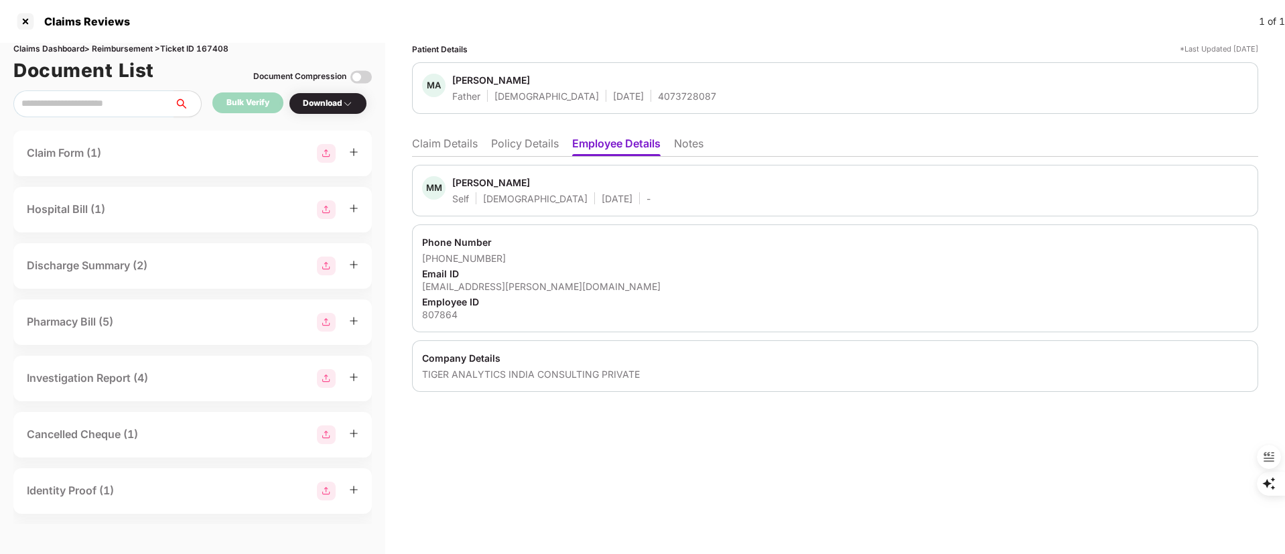
click at [440, 139] on li "Claim Details" at bounding box center [445, 146] width 66 height 19
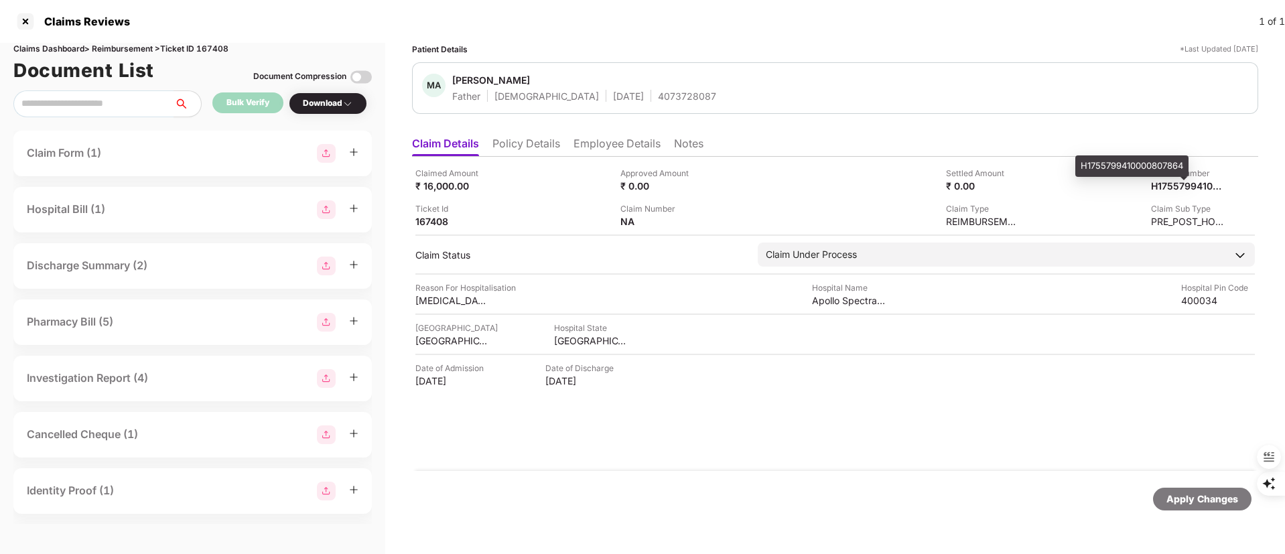
click at [1143, 164] on div "H1755799410000807864" at bounding box center [1131, 165] width 113 height 21
copy div "H1755799410000807864"
click at [18, 13] on div at bounding box center [25, 21] width 21 height 21
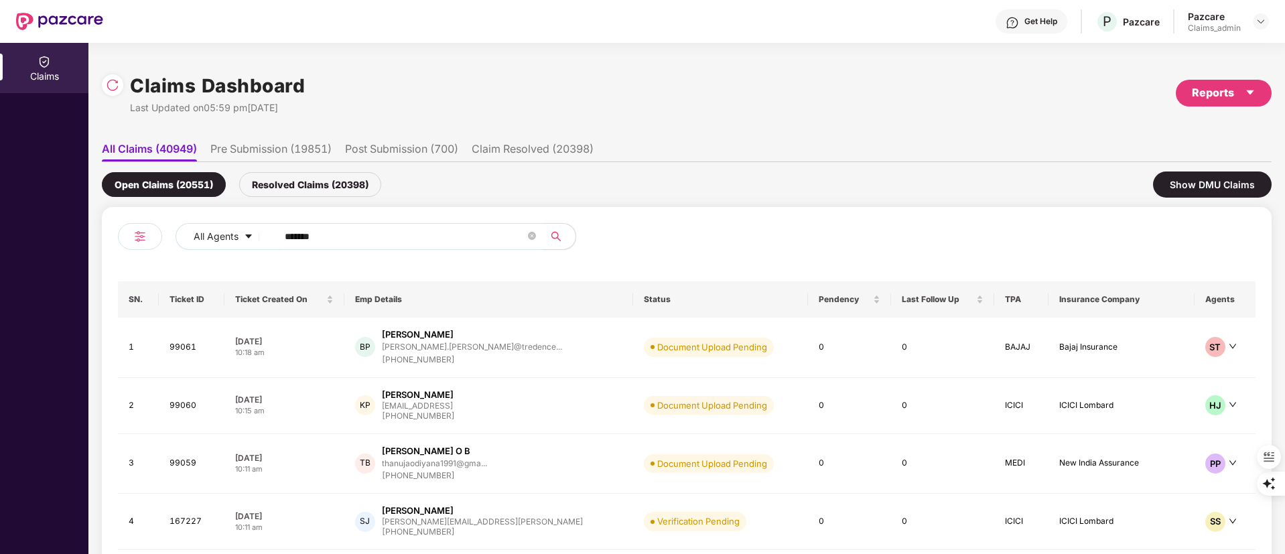
click at [21, 18] on img at bounding box center [59, 21] width 87 height 17
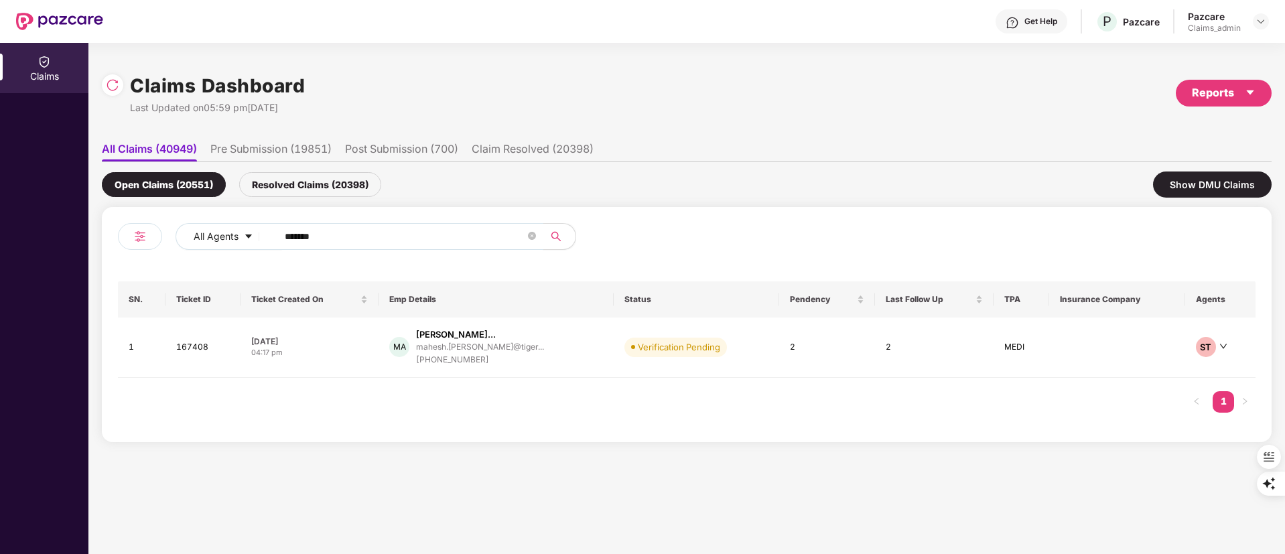
click at [314, 230] on input "******" at bounding box center [405, 236] width 240 height 20
click at [313, 233] on input "******" at bounding box center [405, 236] width 240 height 20
paste input "text"
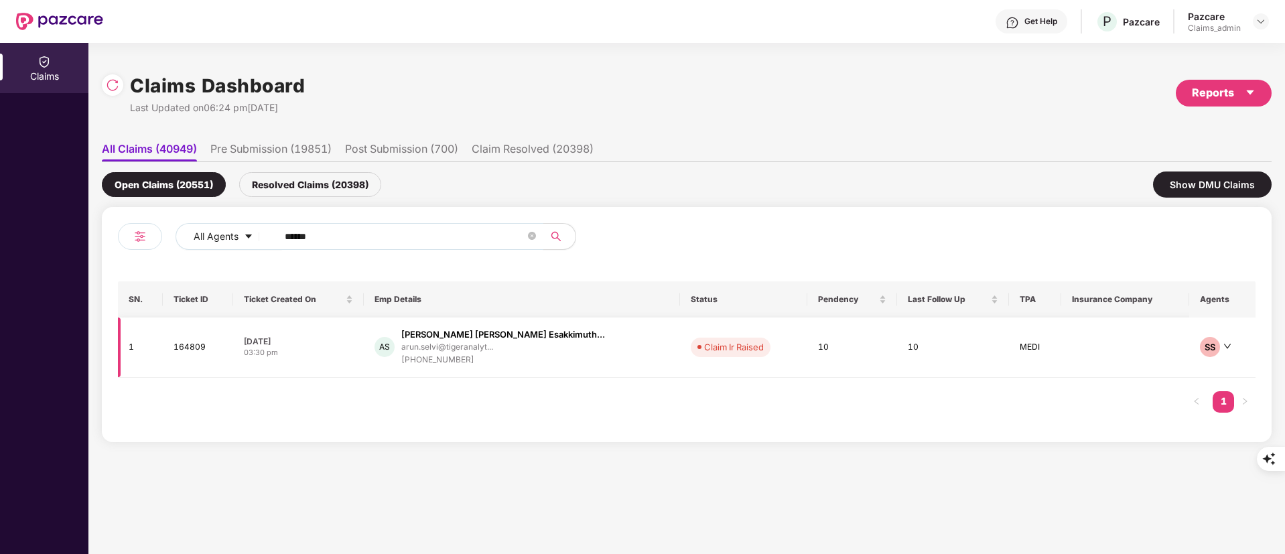
type input "******"
click at [496, 357] on div "+919994497209" at bounding box center [503, 360] width 204 height 13
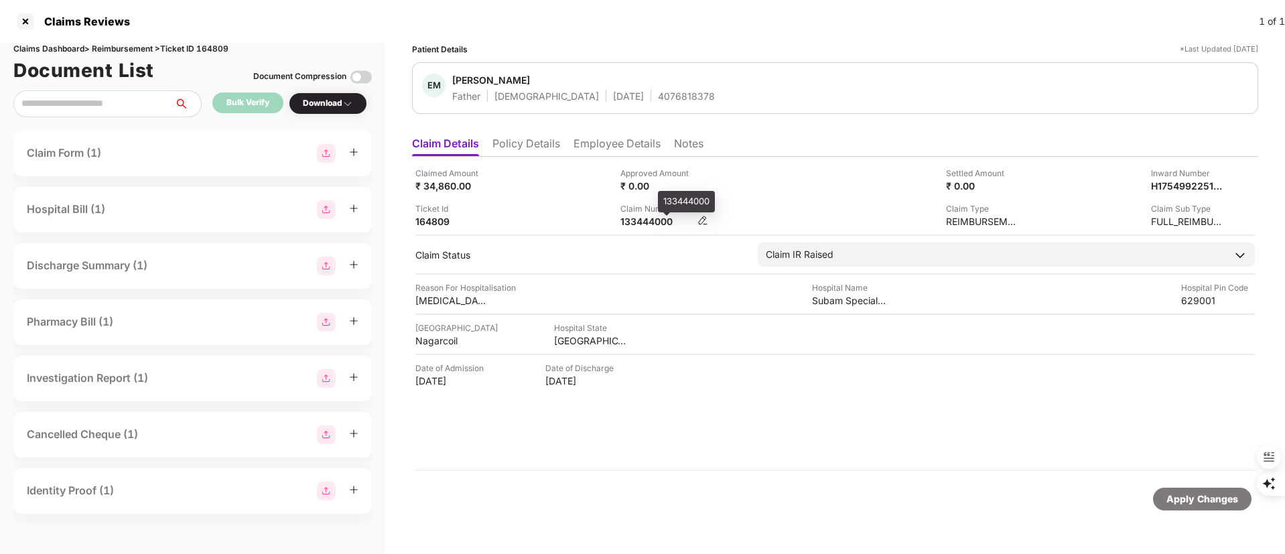
click at [661, 220] on div "133444000" at bounding box center [657, 221] width 74 height 13
click at [661, 221] on div "133444000" at bounding box center [657, 221] width 74 height 13
copy div "133444000"
click at [23, 26] on div at bounding box center [25, 21] width 21 height 21
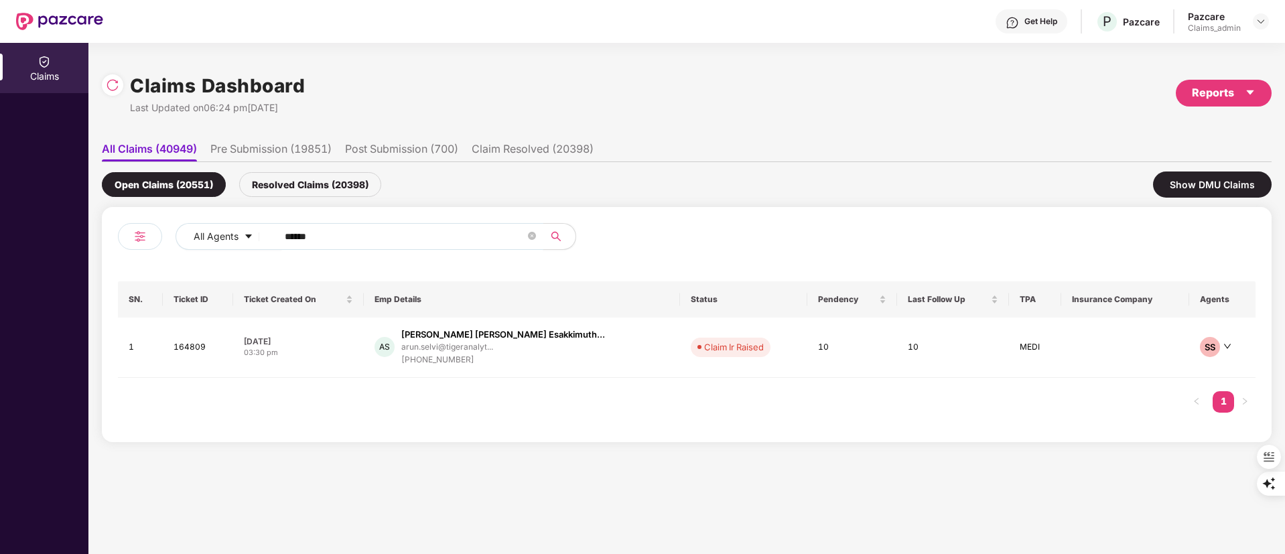
drag, startPoint x: 412, startPoint y: 240, endPoint x: 143, endPoint y: 235, distance: 268.7
click at [143, 235] on div "All Agents ******" at bounding box center [402, 242] width 569 height 38
paste input "text"
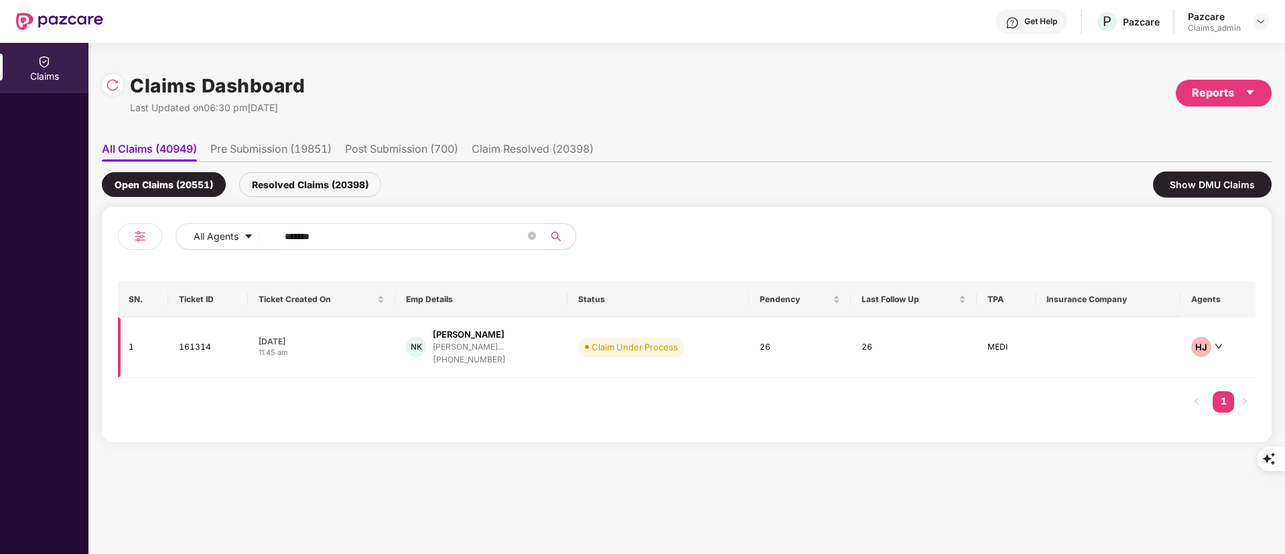
type input "******"
click at [557, 358] on div "NK Nitesh Kumar nitesh.kumar@tigeranal... +917019824230" at bounding box center [481, 347] width 151 height 38
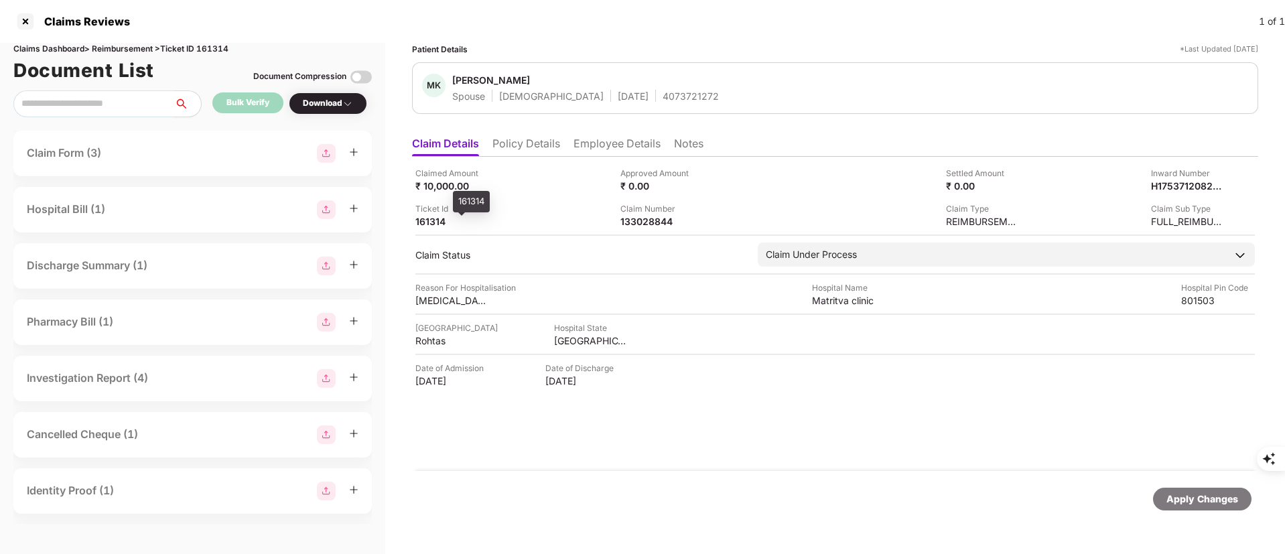
click at [443, 226] on div "161314" at bounding box center [452, 221] width 74 height 13
click at [631, 220] on div "133028844" at bounding box center [657, 221] width 74 height 13
copy div "133028844"
click at [21, 17] on div at bounding box center [25, 21] width 21 height 21
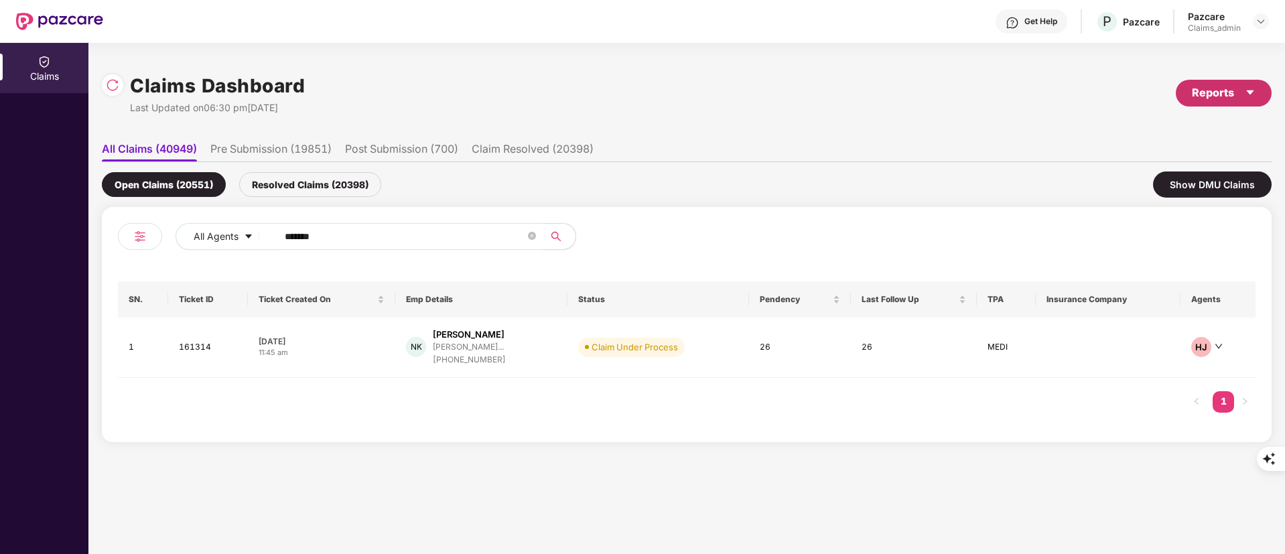
click at [1204, 89] on div "Reports" at bounding box center [1224, 92] width 64 height 17
click at [1193, 154] on div "Claims Pendency Report" at bounding box center [1167, 155] width 108 height 15
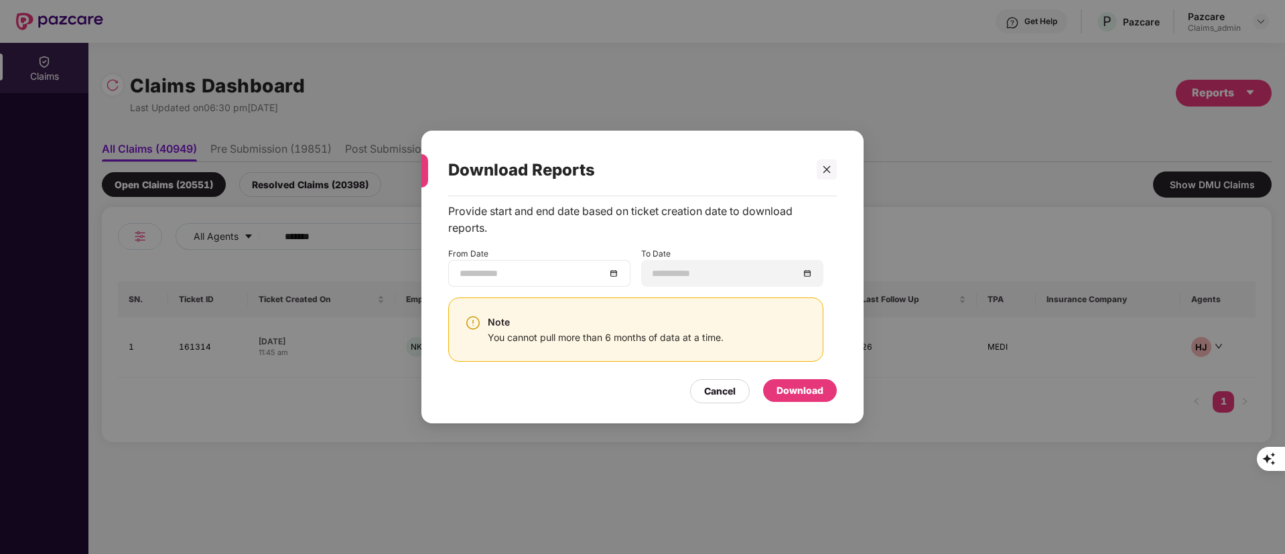
click at [519, 270] on input at bounding box center [533, 273] width 146 height 15
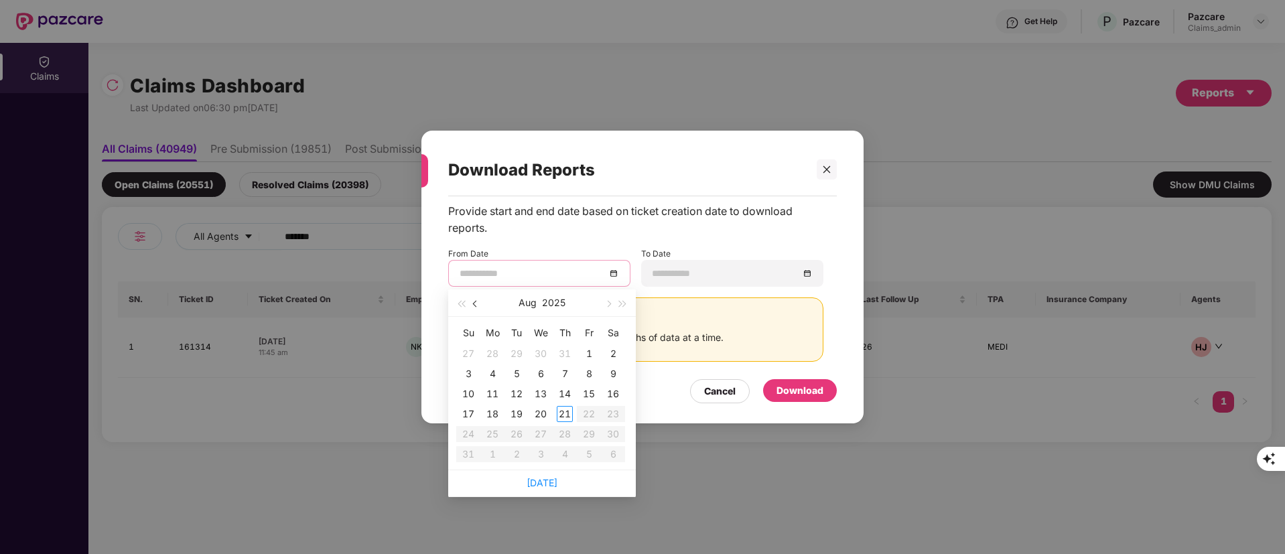
click at [477, 306] on button "button" at bounding box center [475, 302] width 15 height 27
click at [477, 305] on span "button" at bounding box center [476, 304] width 7 height 7
type input "**********"
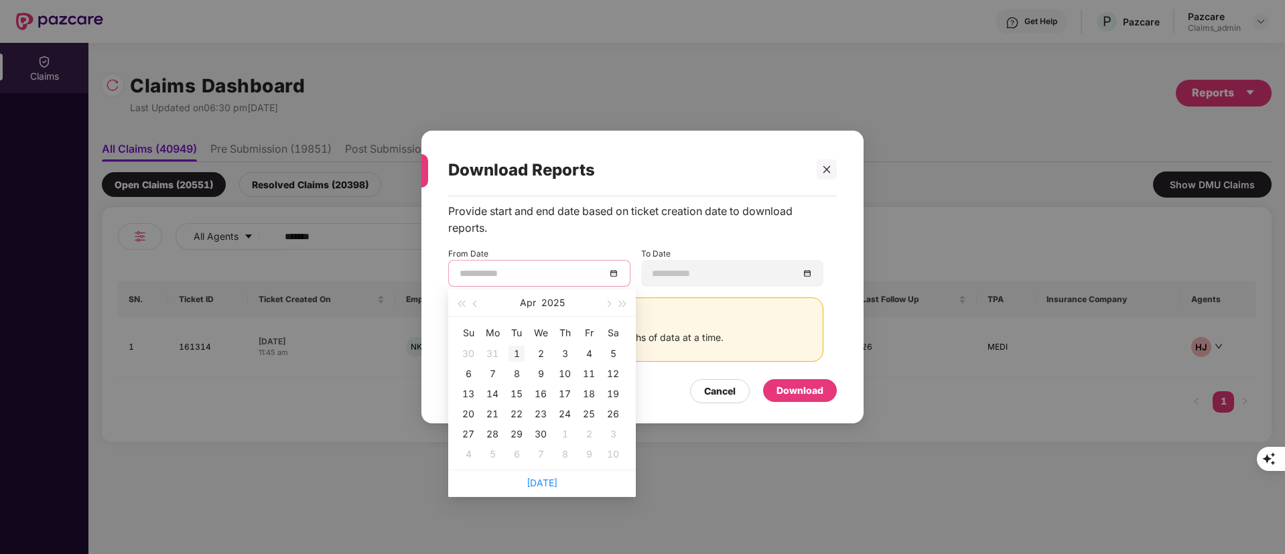
click at [518, 355] on div "1" at bounding box center [516, 354] width 16 height 16
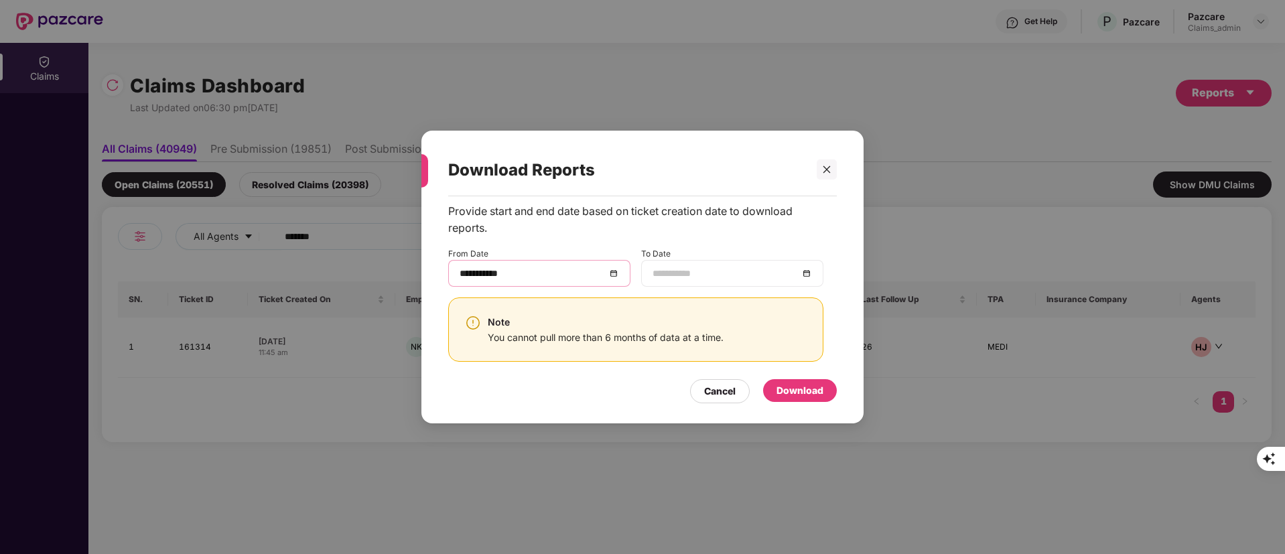
click at [663, 273] on input at bounding box center [725, 273] width 146 height 15
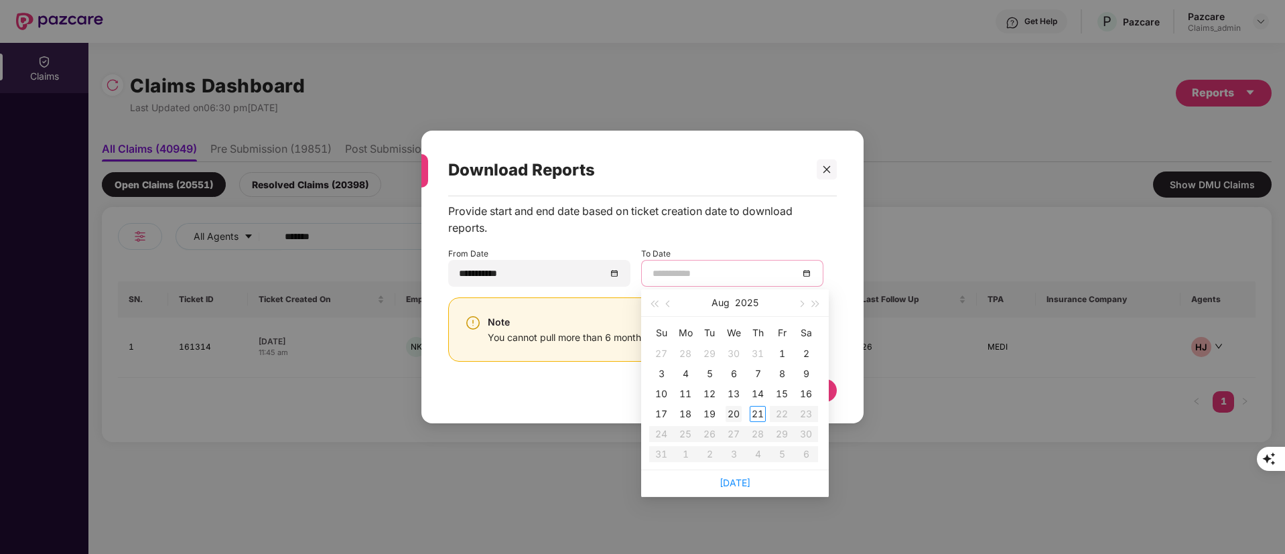
type input "**********"
click at [746, 483] on link "Today" at bounding box center [734, 482] width 31 height 11
type input "**********"
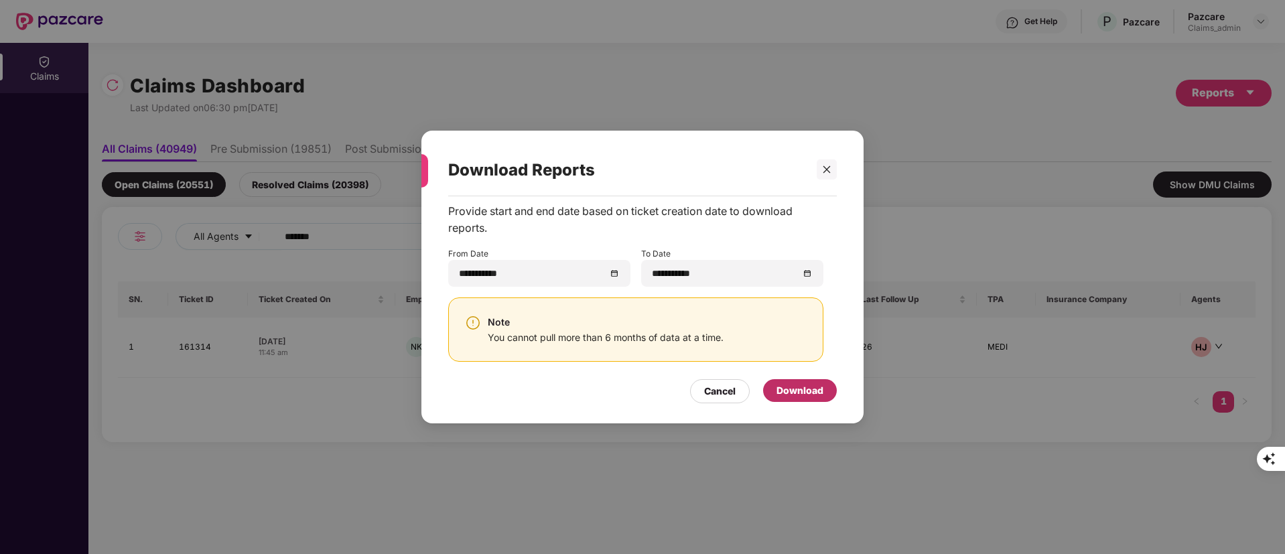
click at [797, 389] on div "Download" at bounding box center [799, 390] width 47 height 15
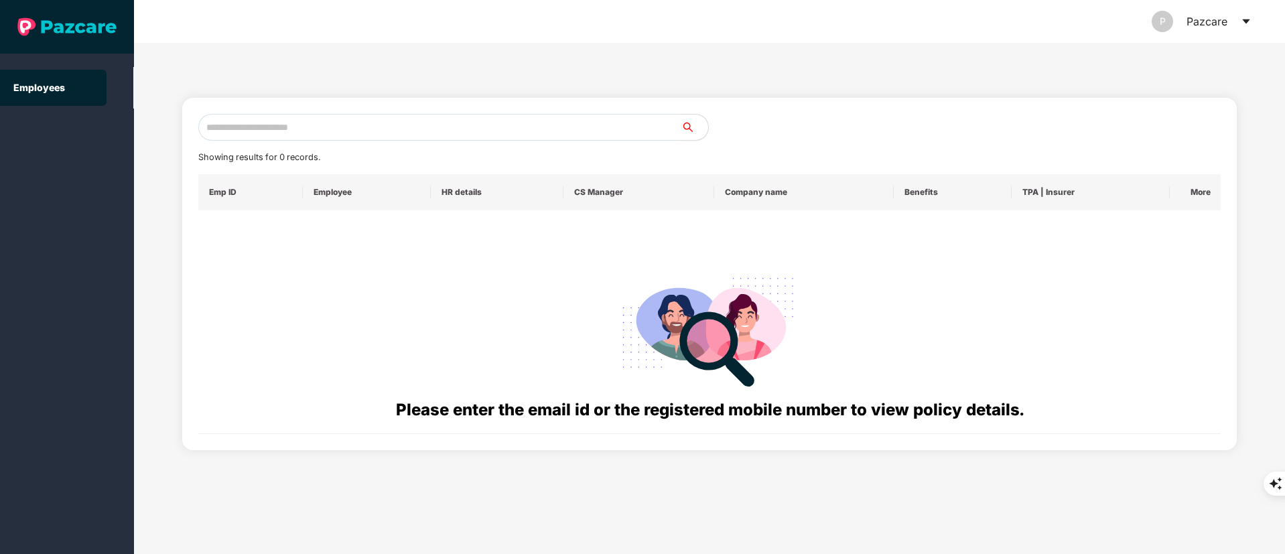
click at [310, 123] on input "text" at bounding box center [439, 127] width 483 height 27
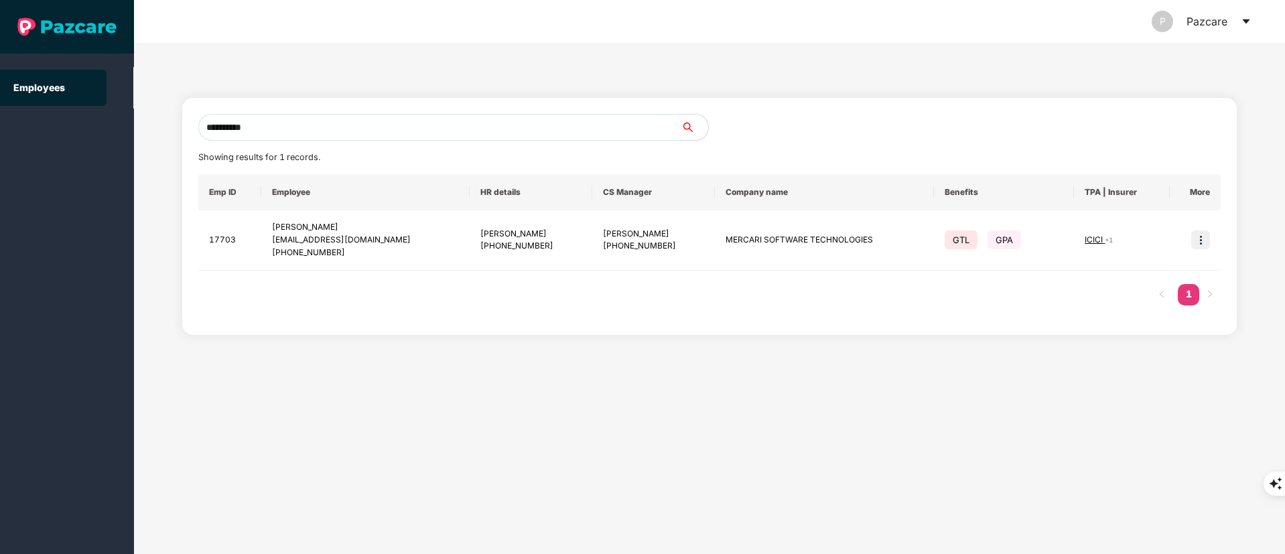
drag, startPoint x: 295, startPoint y: 128, endPoint x: 86, endPoint y: 129, distance: 209.0
click at [70, 128] on section "**********" at bounding box center [642, 277] width 1285 height 554
paste input "**********"
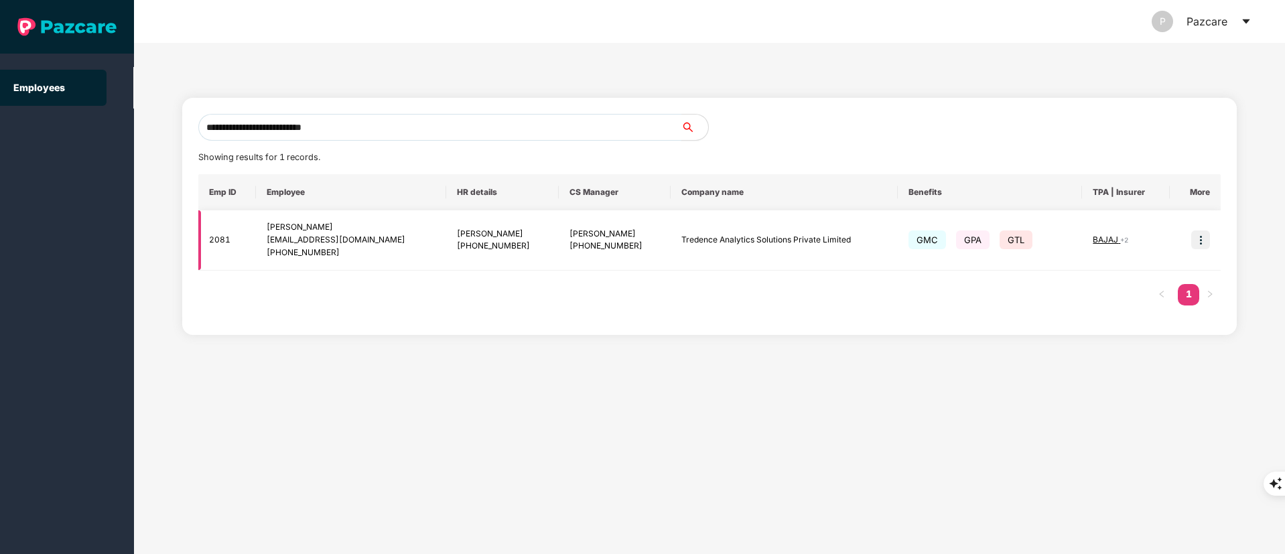
type input "**********"
click at [578, 244] on div "[PHONE_NUMBER]" at bounding box center [614, 246] width 91 height 13
click at [1203, 234] on img at bounding box center [1200, 239] width 19 height 19
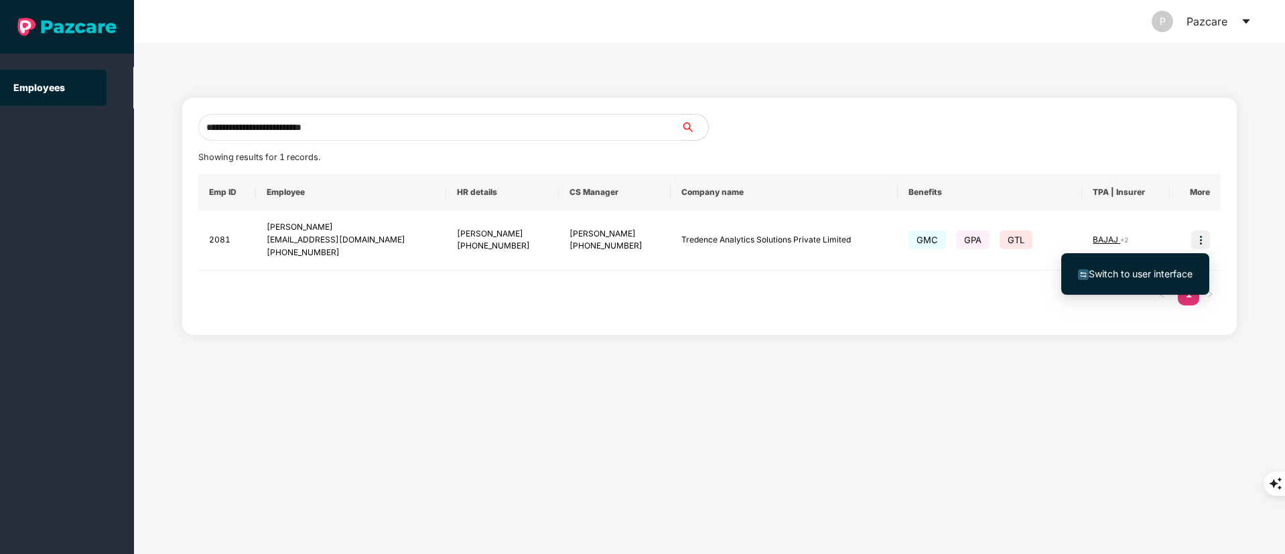
click at [1137, 272] on span "Switch to user interface" at bounding box center [1140, 273] width 104 height 11
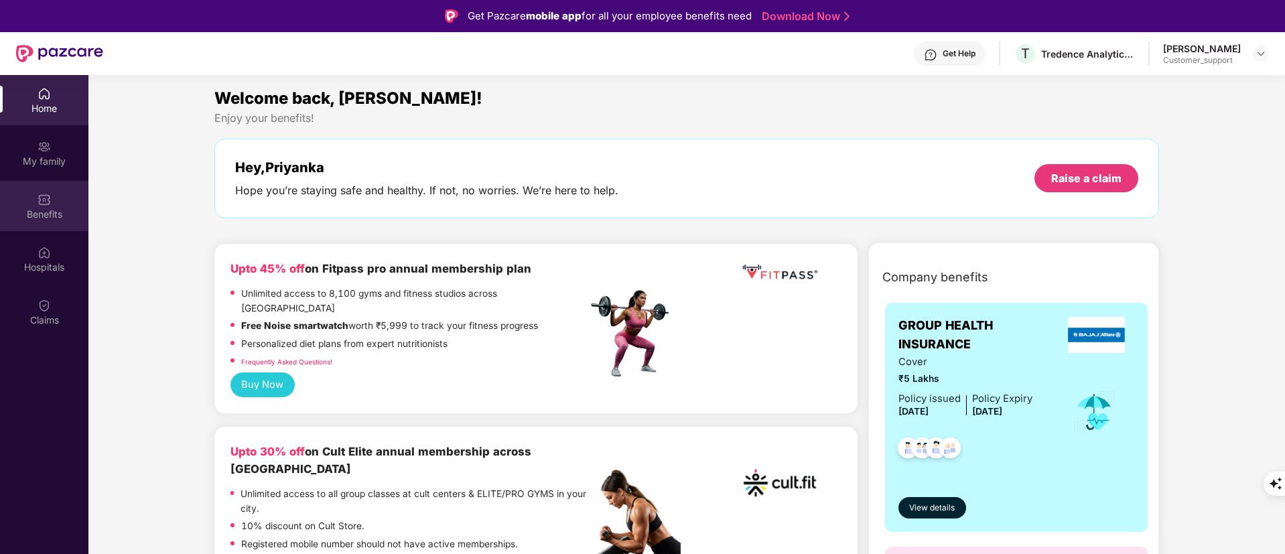
click at [62, 208] on div "Benefits" at bounding box center [44, 214] width 88 height 13
